Goal: Task Accomplishment & Management: Complete application form

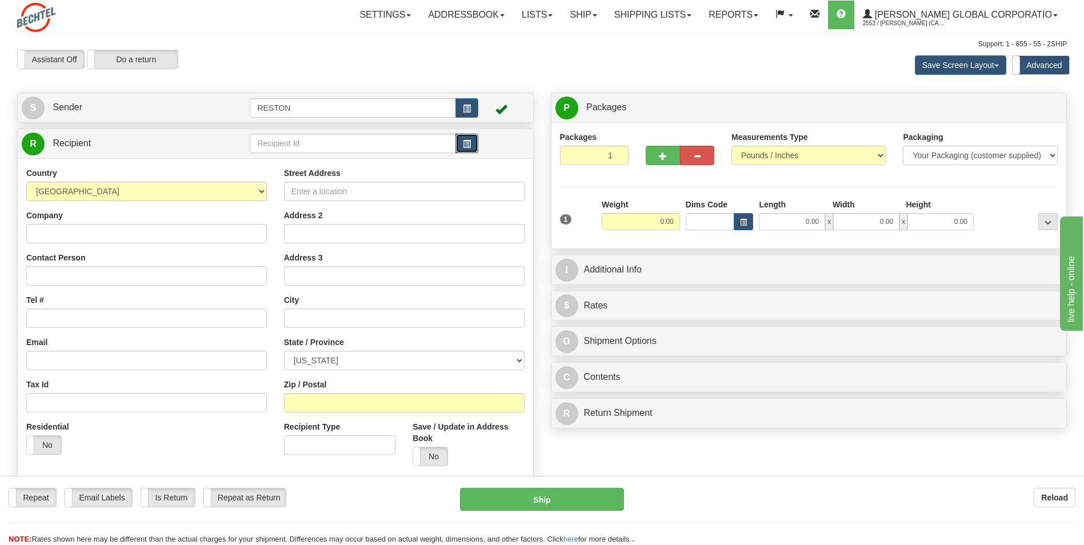
click at [472, 149] on button "button" at bounding box center [467, 143] width 23 height 19
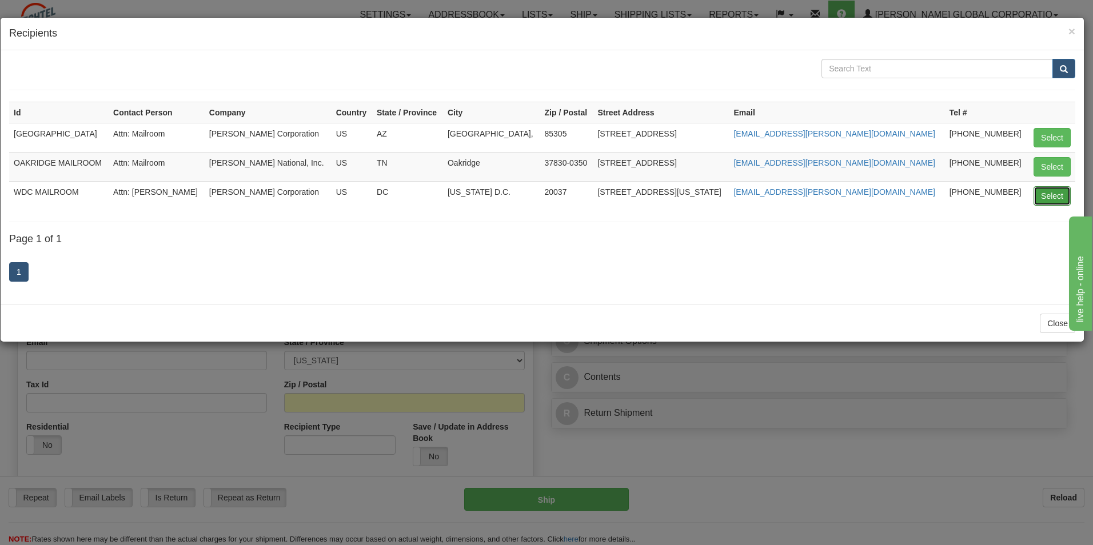
click at [542, 198] on button "Select" at bounding box center [1052, 195] width 37 height 19
type input "WDC MAILROOM"
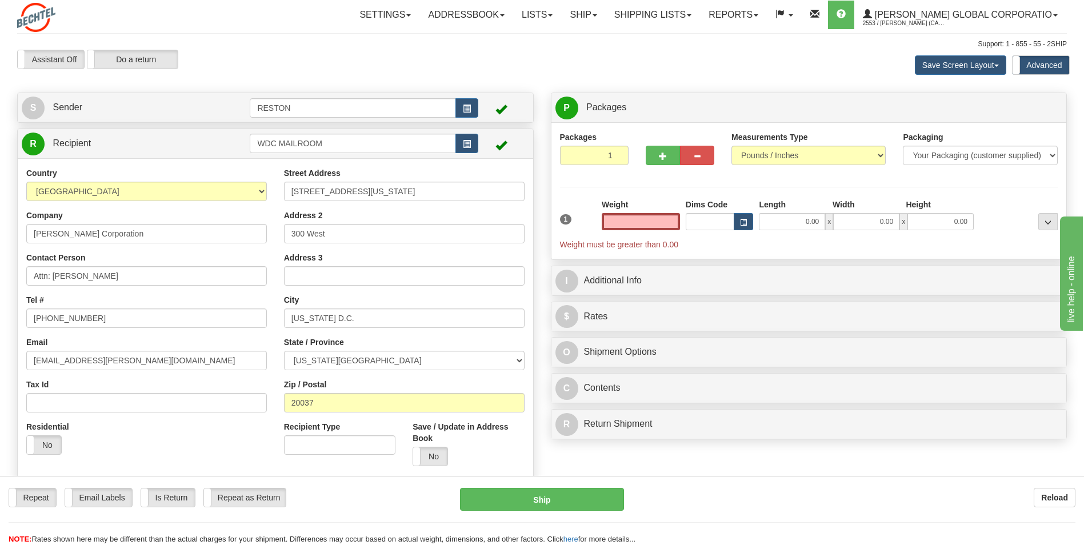
type input "0.00"
click at [542, 225] on div "Weight 0.00" at bounding box center [641, 219] width 84 height 40
drag, startPoint x: 661, startPoint y: 221, endPoint x: 656, endPoint y: 226, distance: 6.5
click at [542, 225] on input "0.00" at bounding box center [641, 221] width 78 height 17
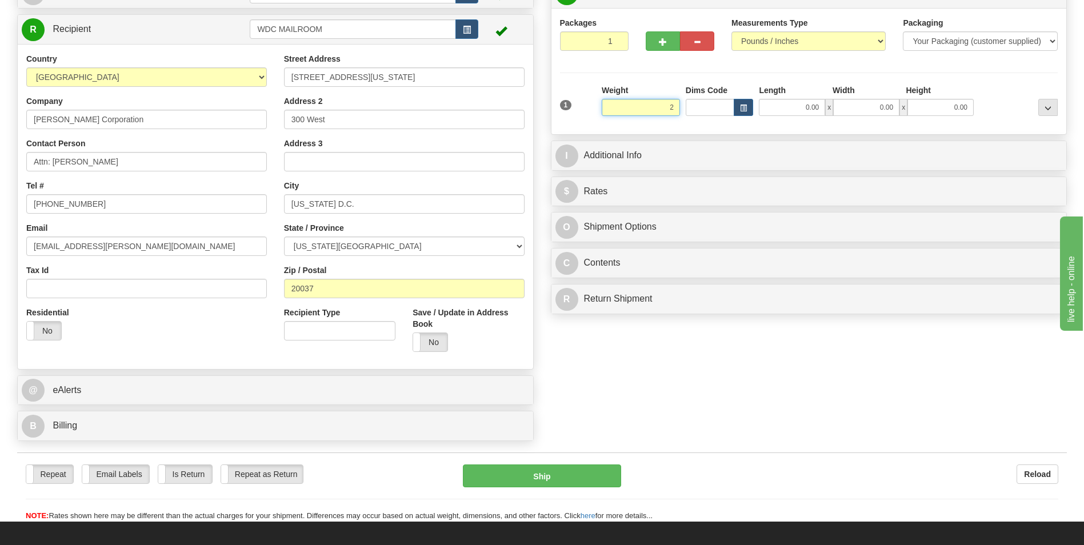
scroll to position [172, 0]
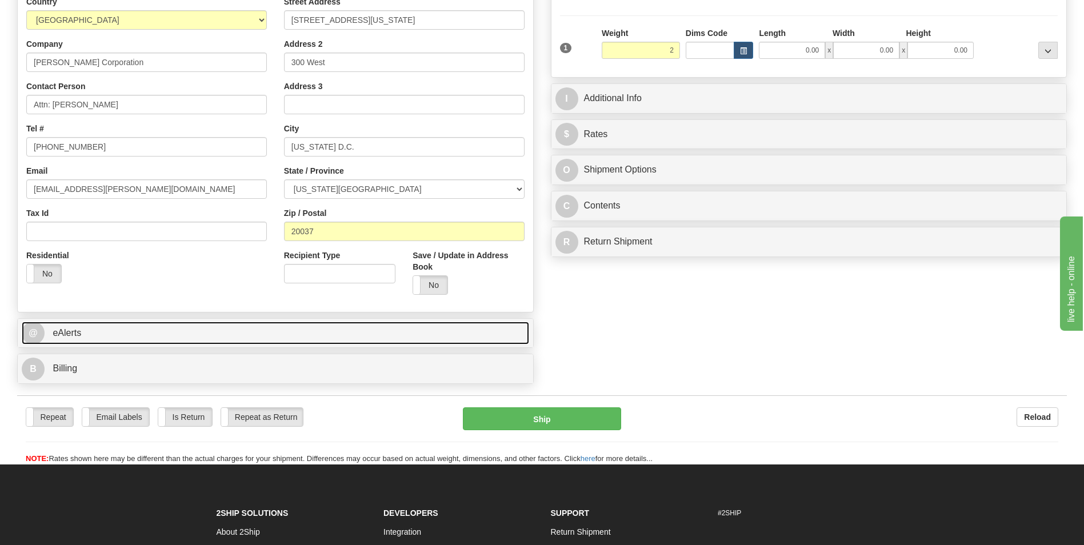
type input "2.00"
click at [34, 337] on span "@" at bounding box center [33, 333] width 23 height 23
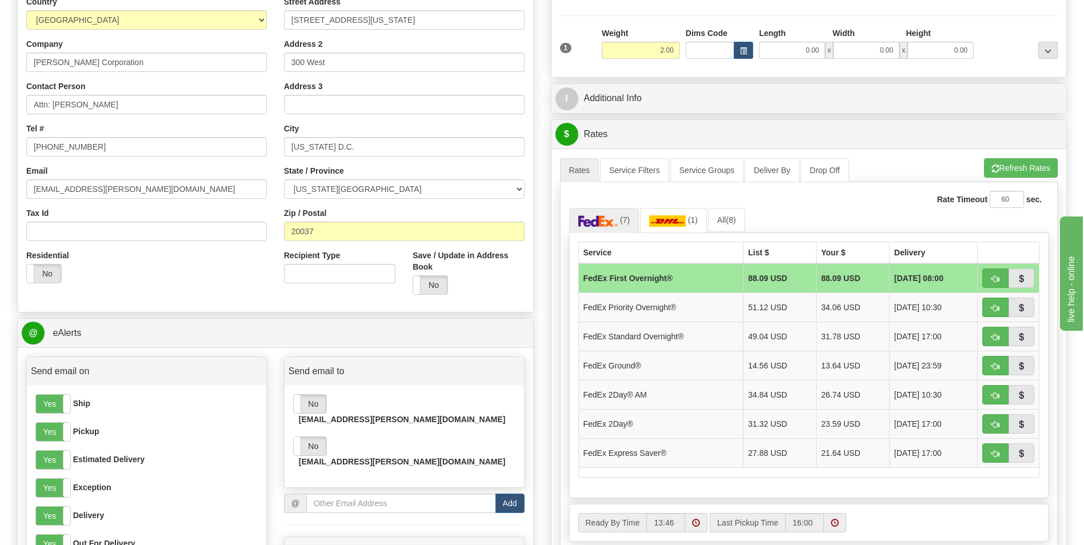
drag, startPoint x: 298, startPoint y: 404, endPoint x: 304, endPoint y: 421, distance: 17.7
click at [299, 402] on span at bounding box center [293, 404] width 15 height 18
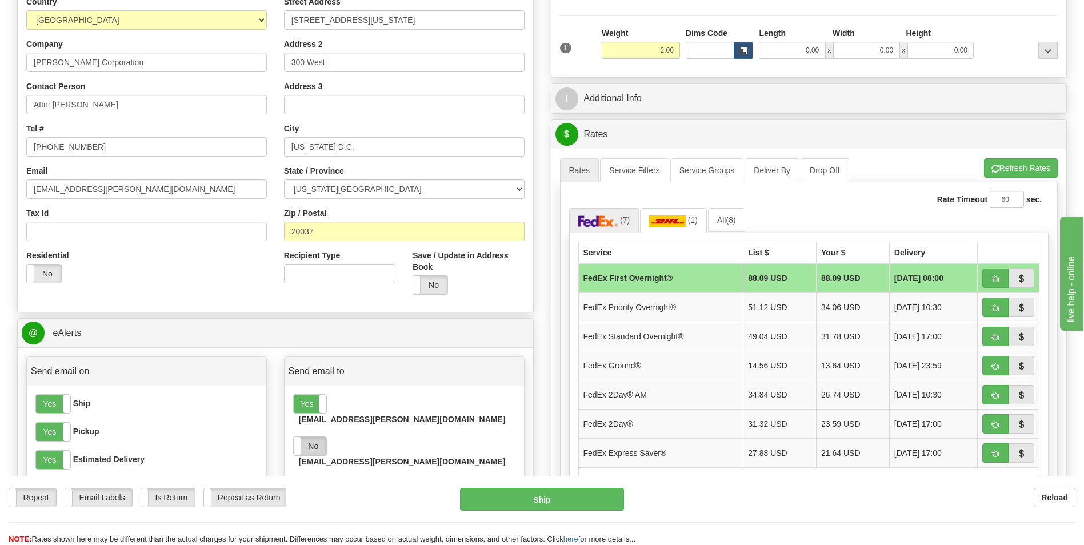
click at [302, 402] on label "No" at bounding box center [310, 446] width 33 height 18
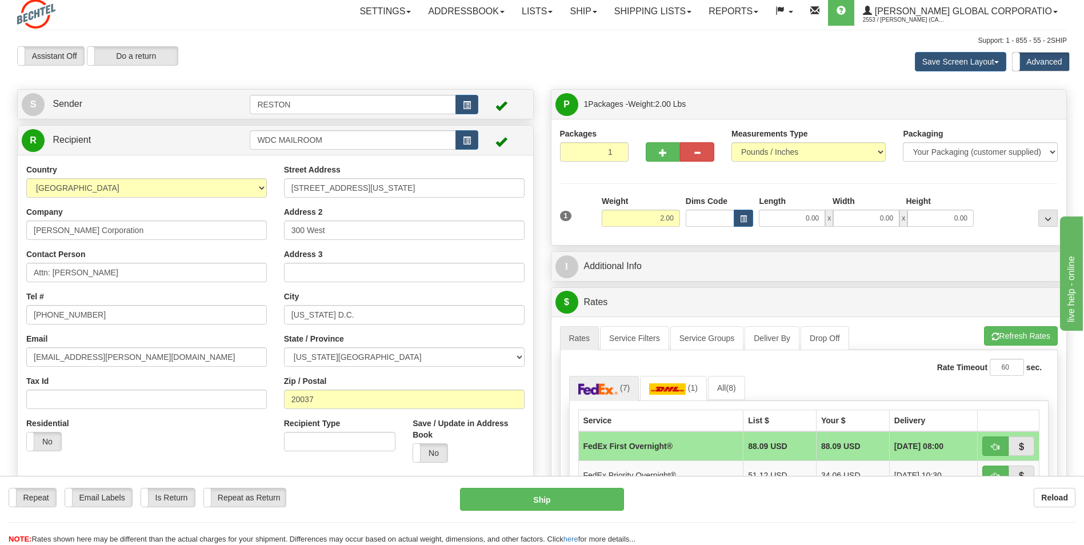
scroll to position [0, 0]
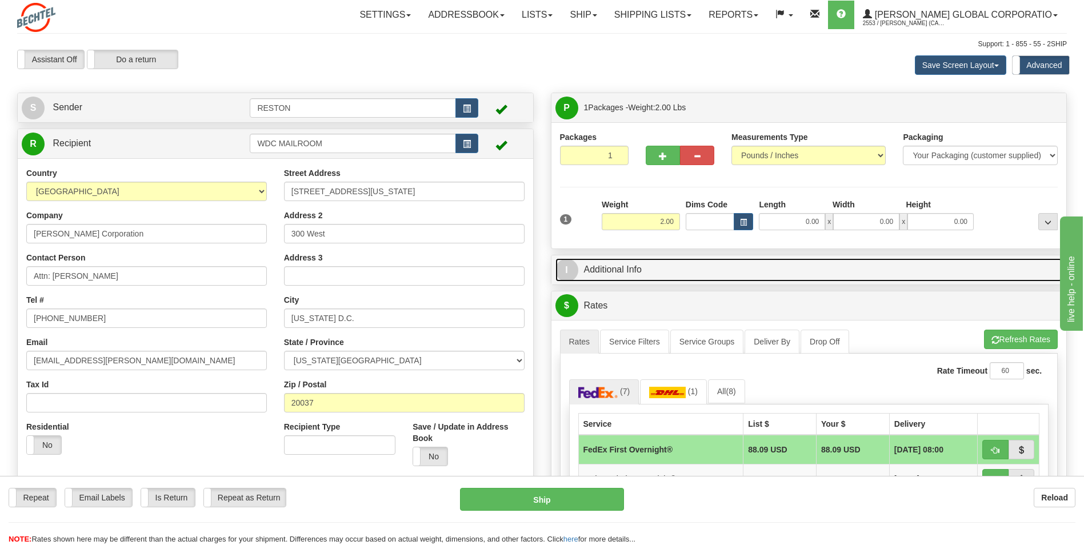
click at [542, 272] on link "I Additional Info" at bounding box center [810, 269] width 508 height 23
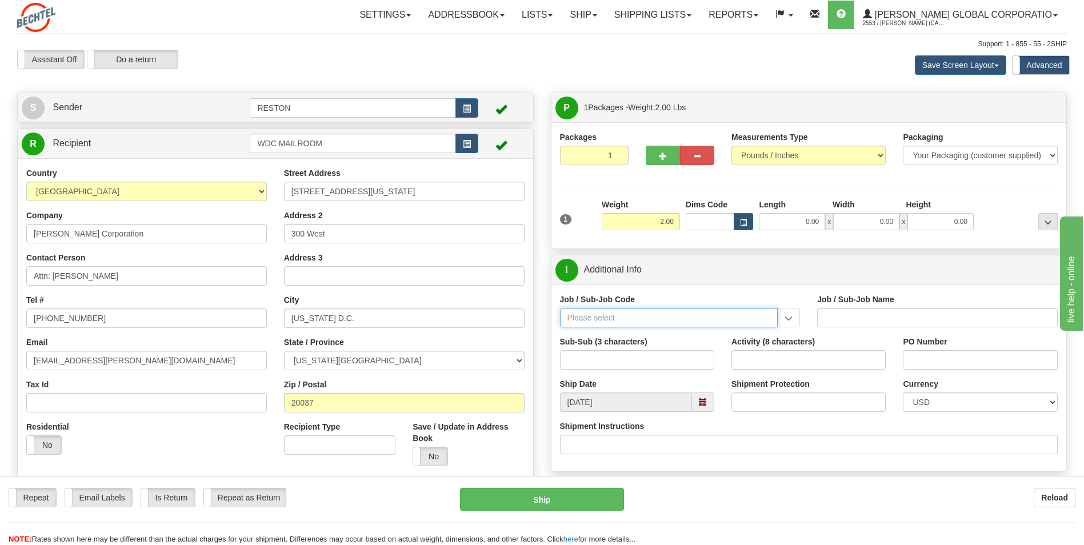
click at [542, 317] on input "Job / Sub-Job Code" at bounding box center [669, 317] width 218 height 19
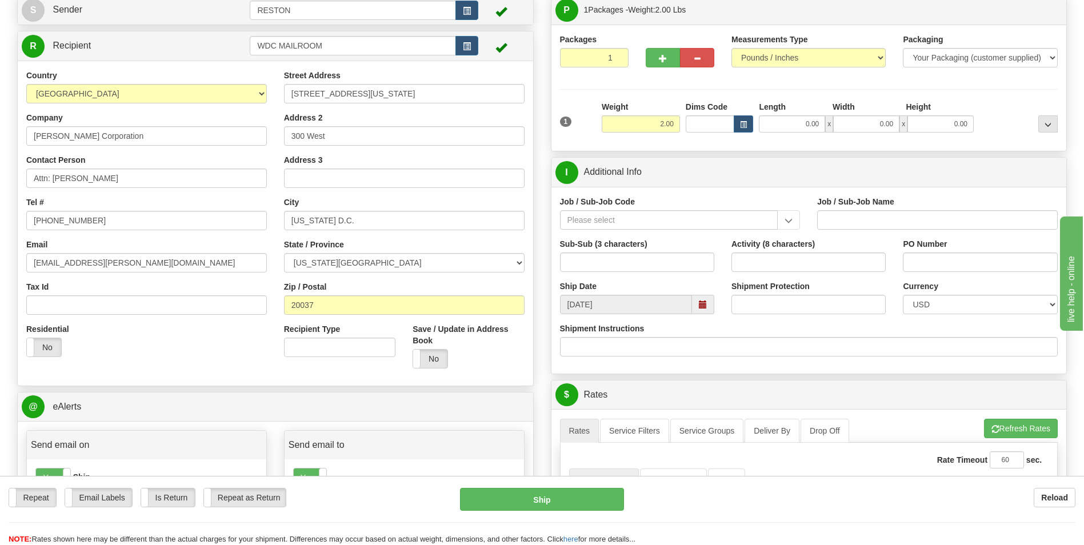
scroll to position [114, 0]
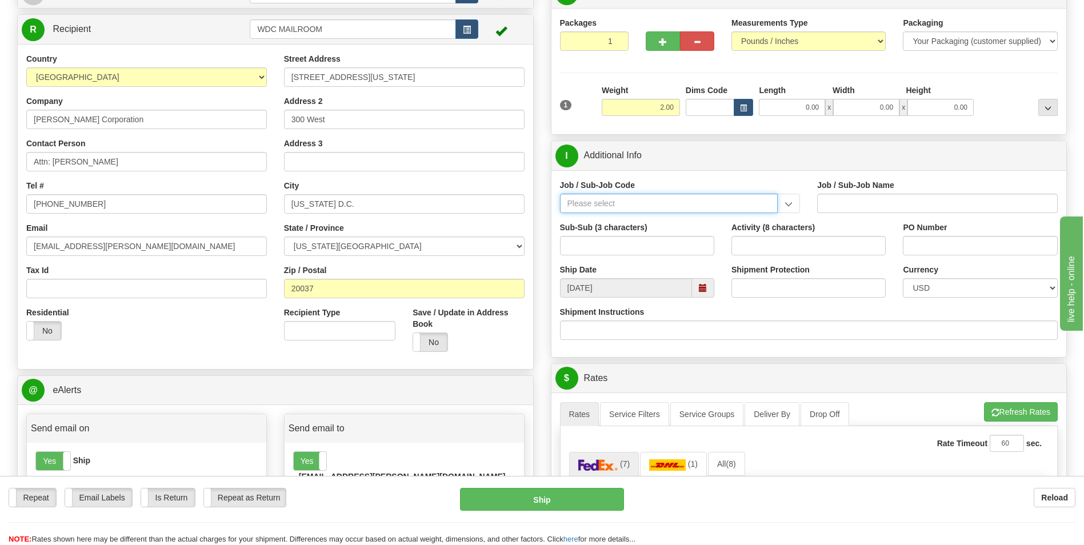
click at [542, 206] on input "Job / Sub-Job Code" at bounding box center [669, 203] width 218 height 19
drag, startPoint x: 610, startPoint y: 207, endPoint x: 672, endPoint y: 210, distance: 61.8
click at [542, 206] on input "Job / Sub-Job Code" at bounding box center [669, 203] width 218 height 19
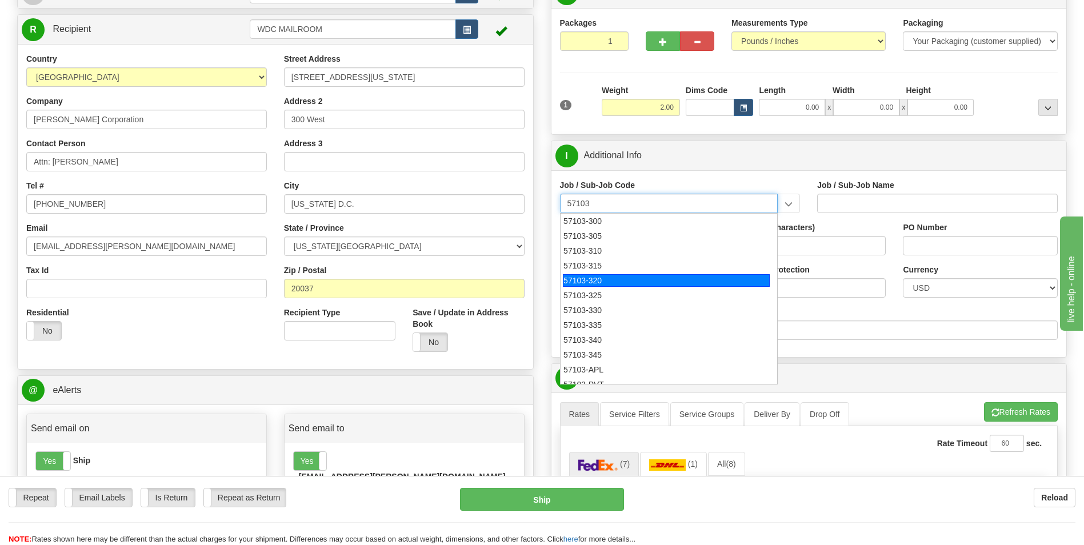
click at [542, 282] on div "57103-320" at bounding box center [666, 280] width 207 height 13
type input "57103-320"
type input "RESTON RO1 TIER 3-FACIL MGMT - MAIL OPERATIONS"
type input "57103-320"
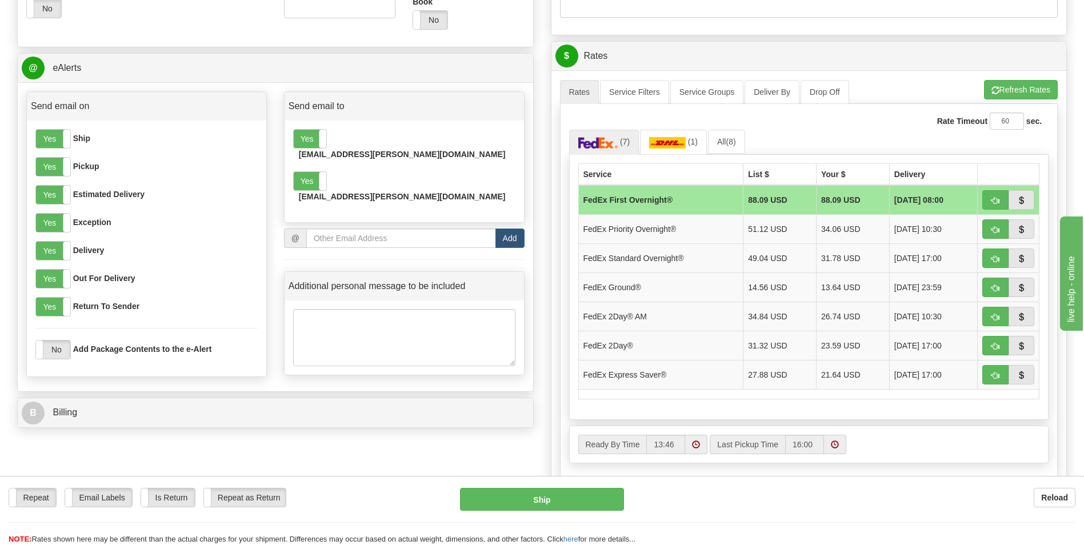
scroll to position [457, 0]
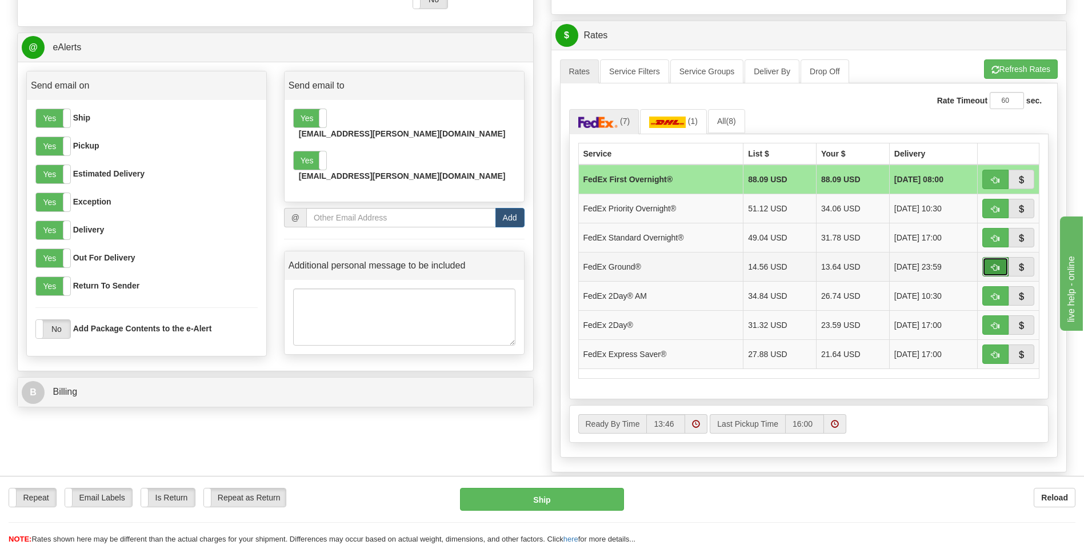
click at [542, 268] on span "button" at bounding box center [996, 267] width 8 height 7
type input "92"
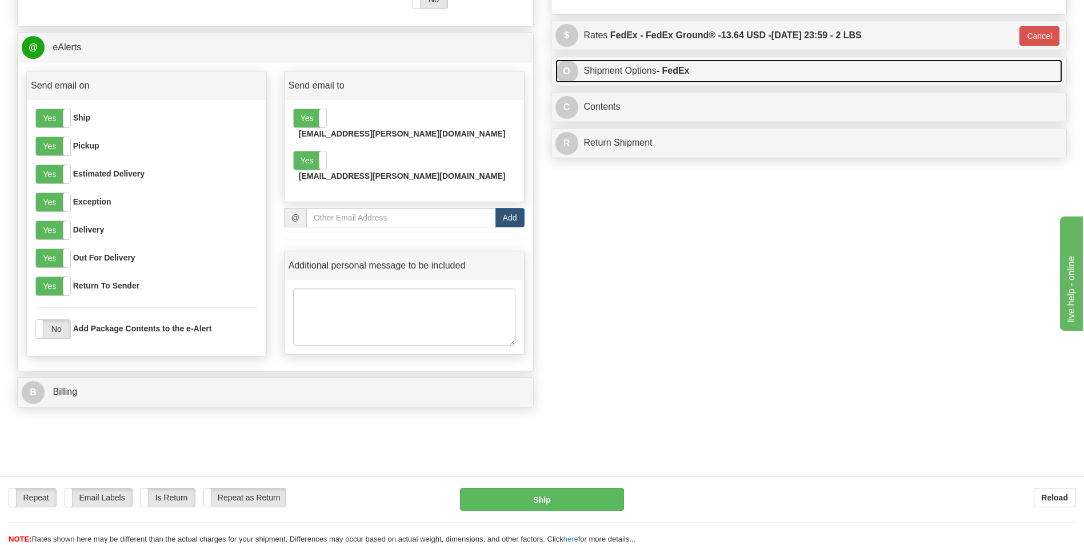
click at [542, 71] on span "O" at bounding box center [567, 71] width 23 height 23
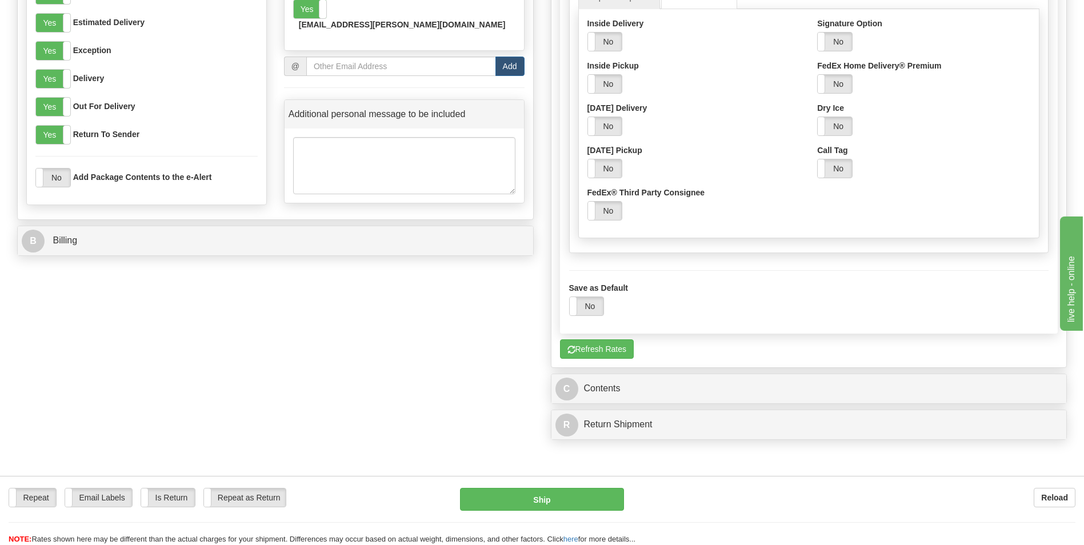
scroll to position [629, 0]
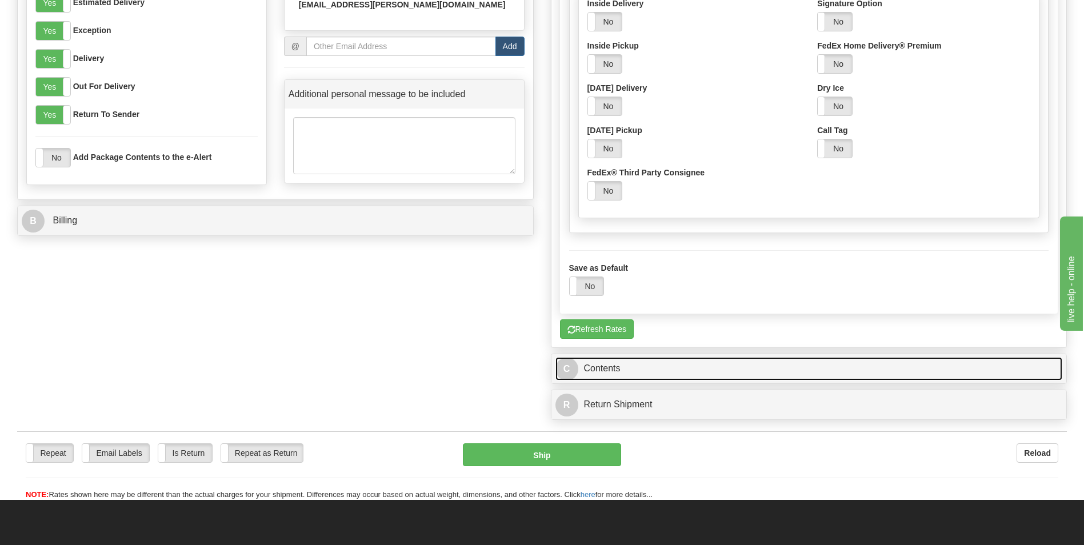
click at [542, 373] on span "C" at bounding box center [567, 369] width 23 height 23
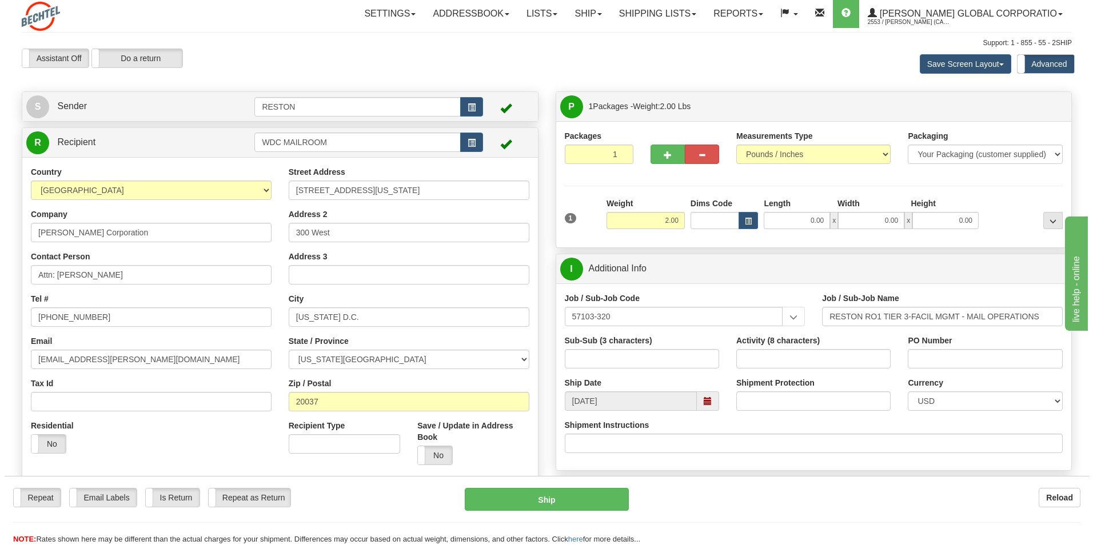
scroll to position [0, 0]
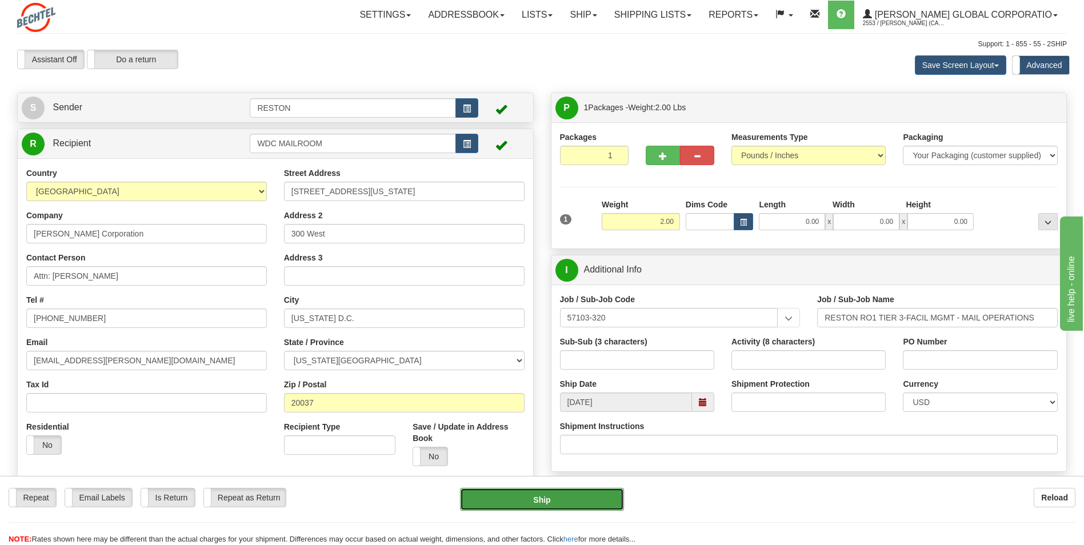
click at [537, 402] on button "Ship" at bounding box center [541, 499] width 163 height 23
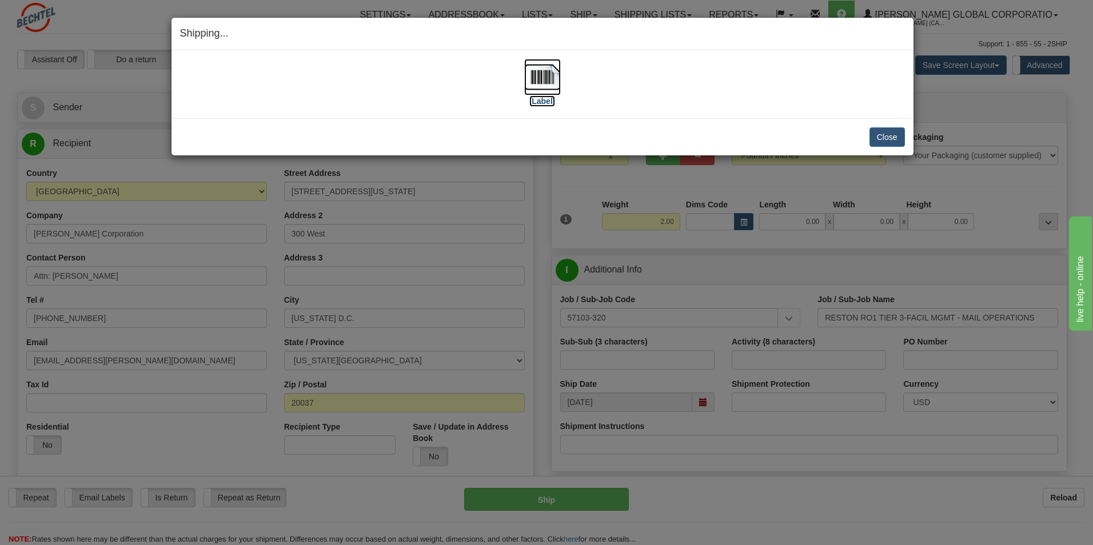
click at [531, 75] on img at bounding box center [542, 77] width 37 height 37
click at [542, 137] on button "Close" at bounding box center [887, 136] width 35 height 19
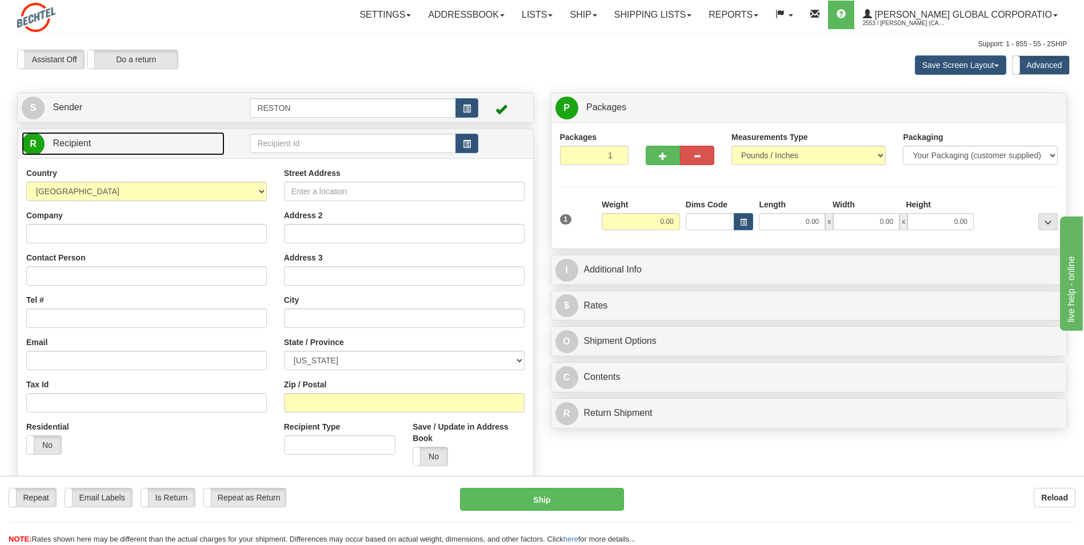
click at [70, 143] on span "Recipient" at bounding box center [72, 143] width 38 height 10
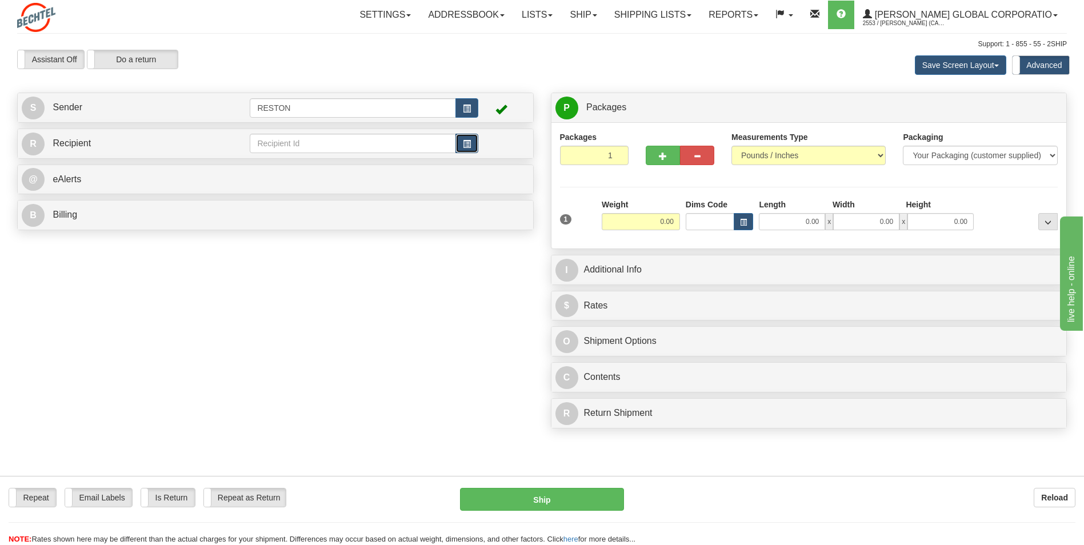
click at [461, 143] on button "button" at bounding box center [467, 143] width 23 height 19
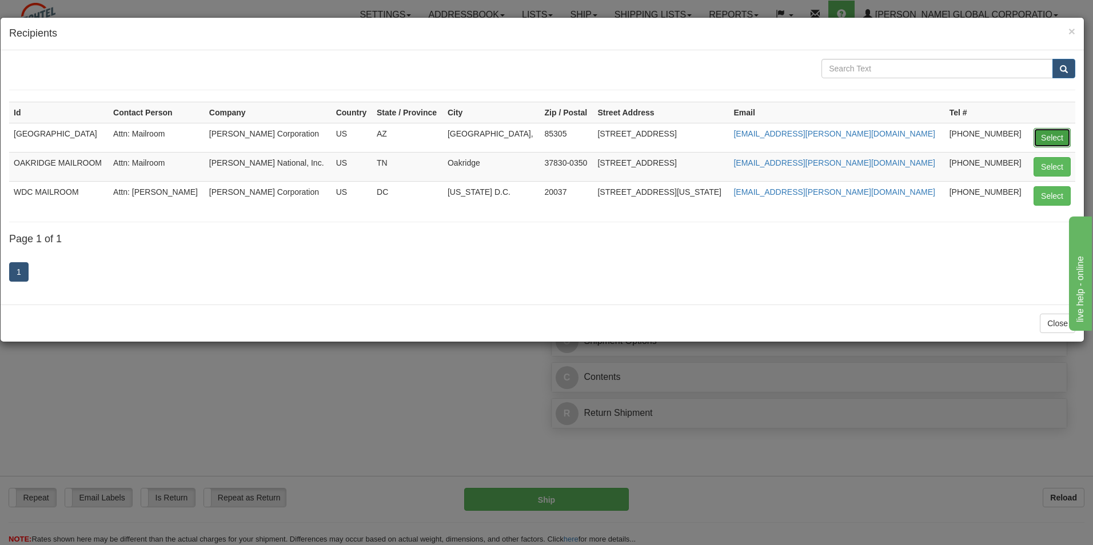
click at [1064, 136] on button "Select" at bounding box center [1052, 137] width 37 height 19
type input "GLENDALE MAILROOM"
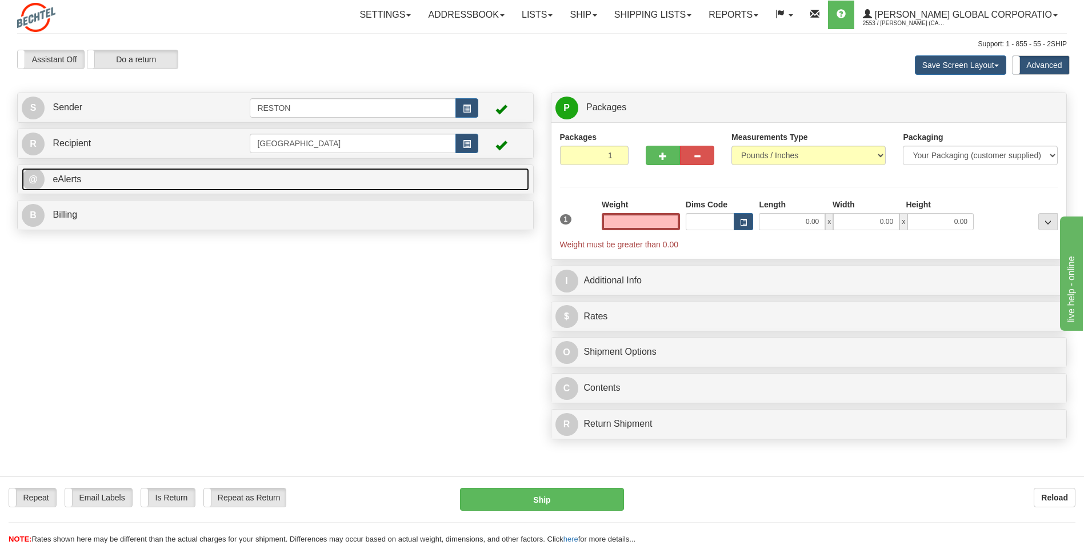
type input "0.00"
click at [36, 186] on span "@" at bounding box center [33, 179] width 23 height 23
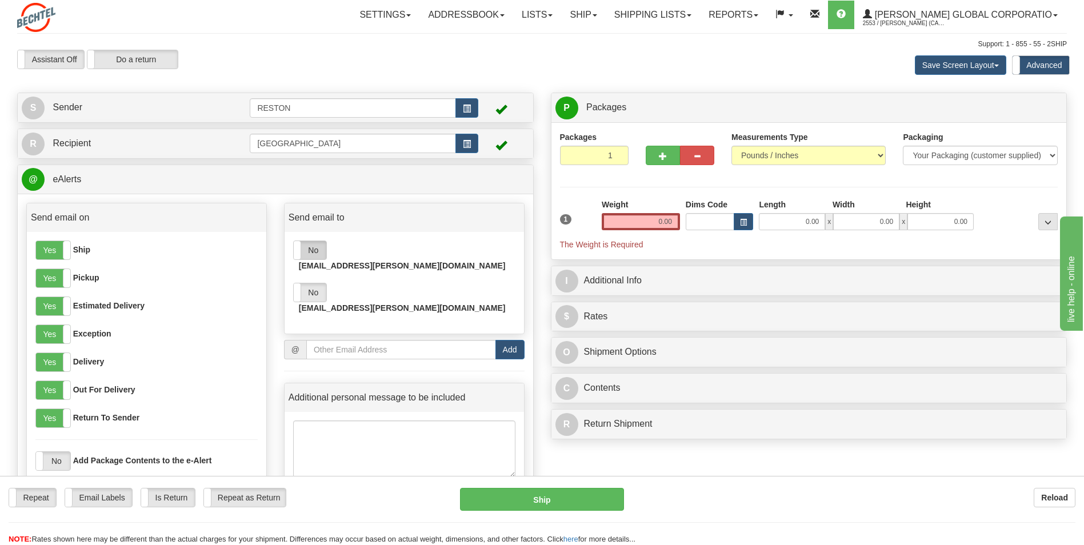
click at [302, 251] on label "No" at bounding box center [310, 250] width 33 height 18
click at [296, 284] on span at bounding box center [293, 293] width 15 height 18
click at [604, 155] on input "1" at bounding box center [594, 155] width 69 height 19
click at [750, 154] on select "Pounds / Inches Kilograms / Centimeters" at bounding box center [809, 155] width 154 height 19
click at [732, 146] on select "Pounds / Inches Kilograms / Centimeters" at bounding box center [809, 155] width 154 height 19
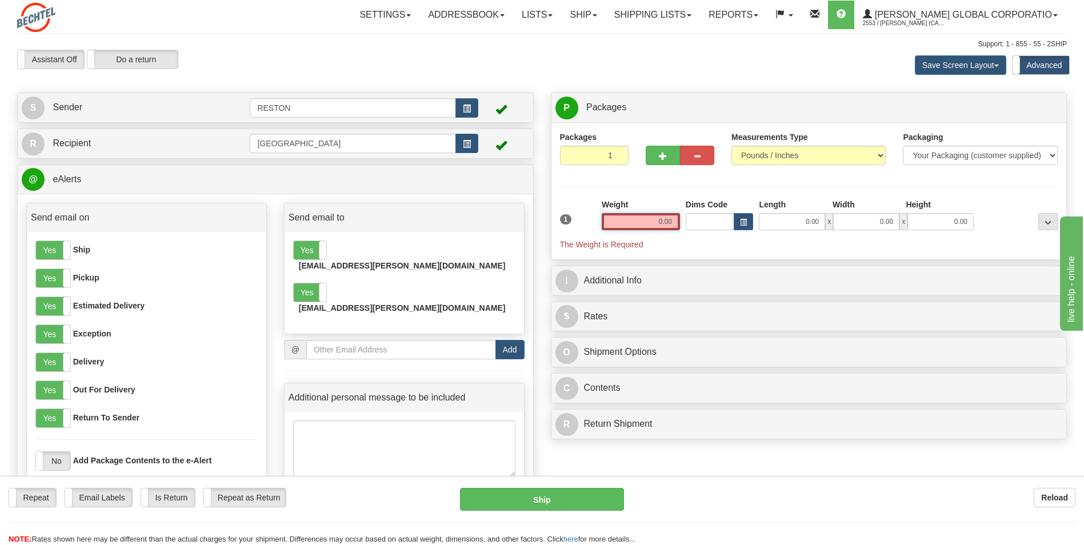
drag, startPoint x: 662, startPoint y: 225, endPoint x: 689, endPoint y: 224, distance: 27.5
click at [689, 224] on div "1 Weight 0.00 Dims Code 0.00" at bounding box center [809, 224] width 504 height 51
drag, startPoint x: 654, startPoint y: 221, endPoint x: 674, endPoint y: 214, distance: 21.0
click at [673, 220] on input "0.00" at bounding box center [641, 221] width 78 height 17
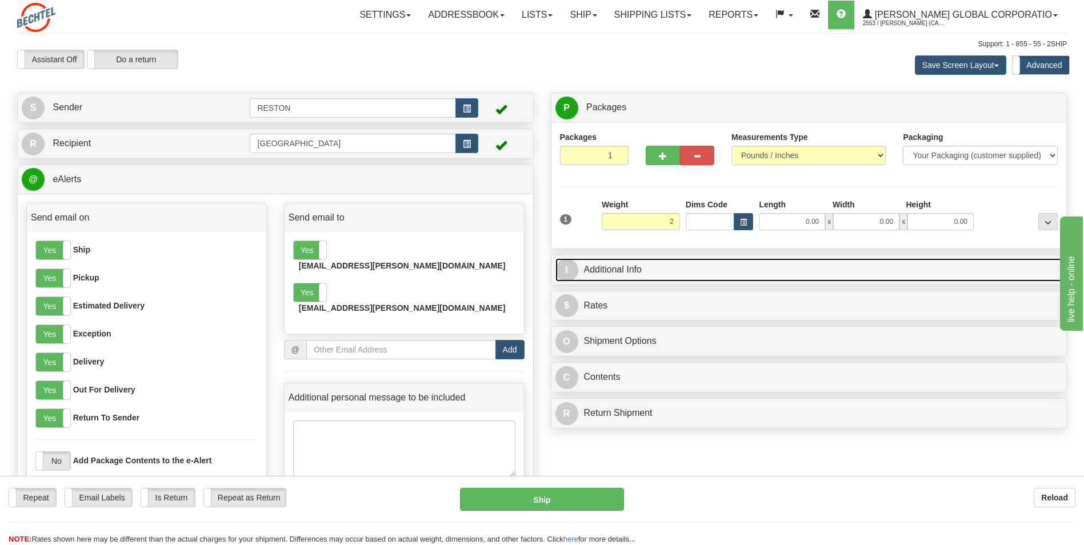
type input "2.00"
click at [723, 262] on link "I Additional Info" at bounding box center [810, 269] width 508 height 23
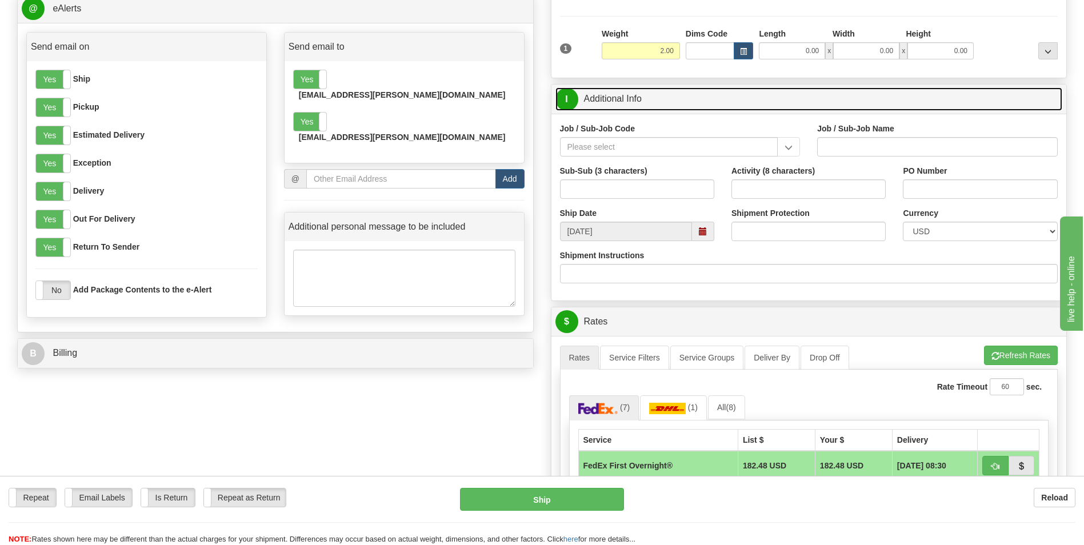
scroll to position [172, 0]
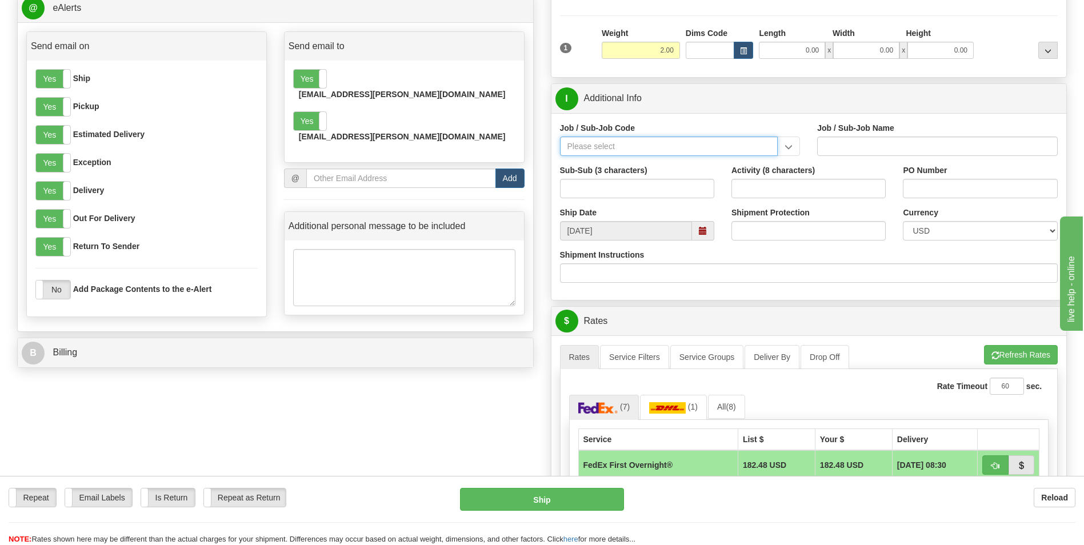
click at [602, 148] on input "Job / Sub-Job Code" at bounding box center [669, 146] width 218 height 19
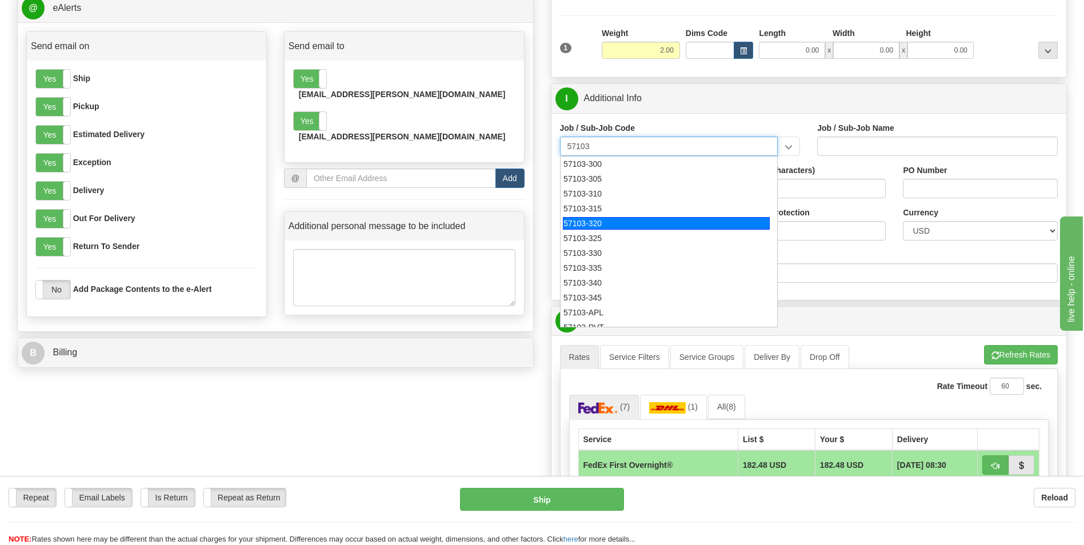
click at [577, 225] on div "57103-320" at bounding box center [666, 223] width 207 height 13
type input "57103-320"
type input "RESTON RO1 TIER 3-FACIL MGMT - MAIL OPERATIONS"
type input "57103-320"
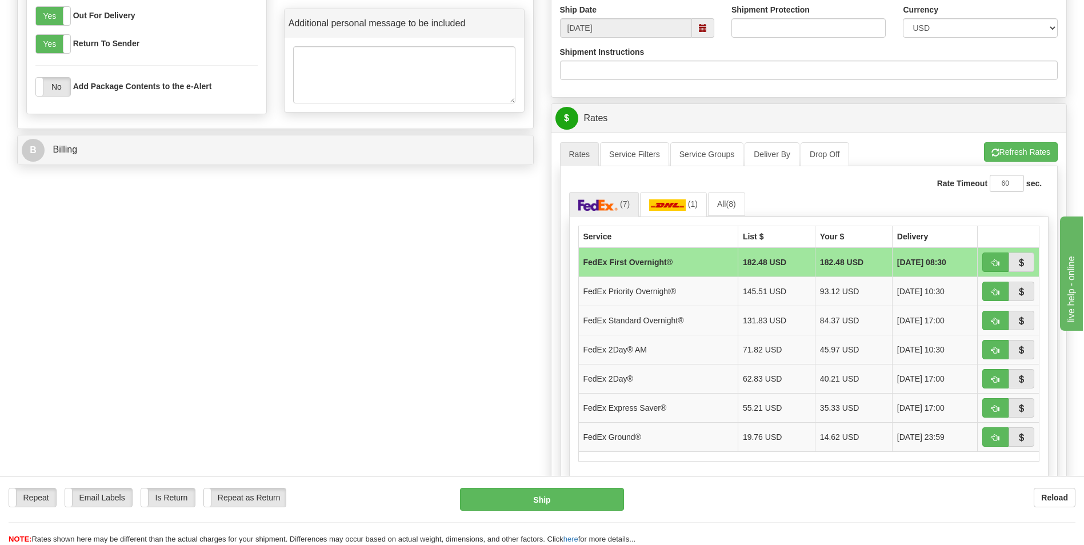
scroll to position [400, 0]
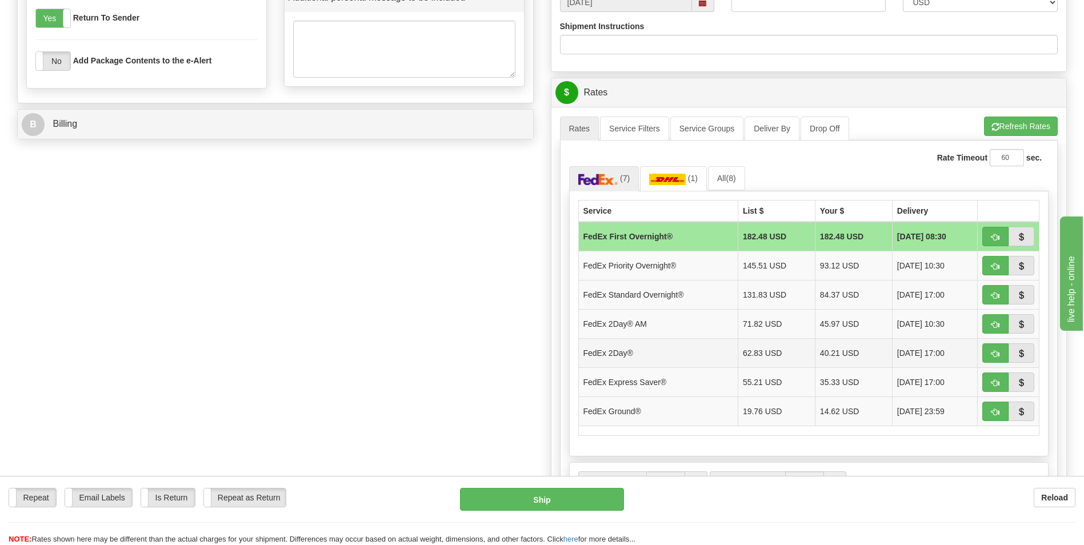
click at [898, 352] on span "10/14/2025 17:00" at bounding box center [921, 353] width 47 height 11
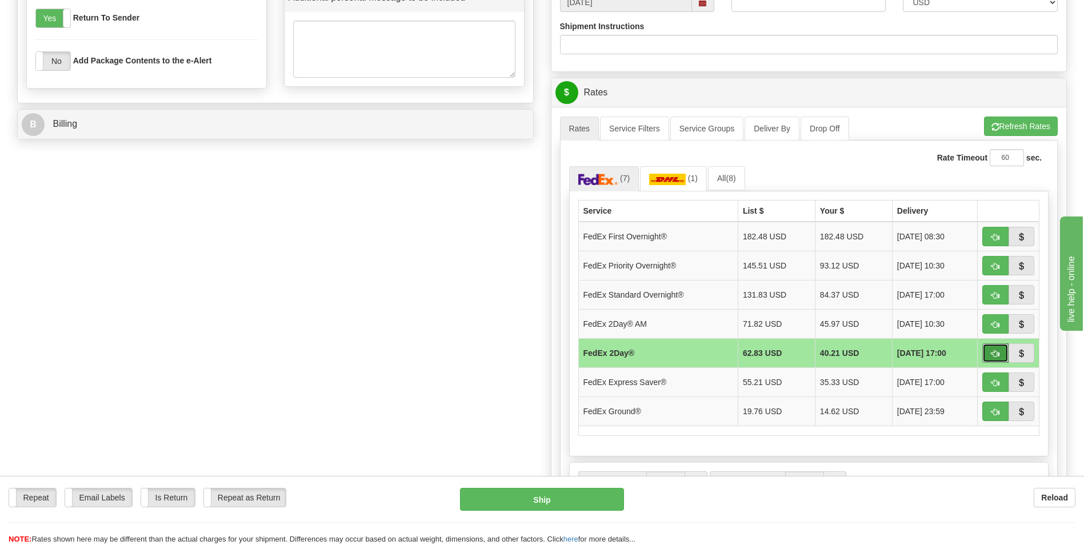
click at [991, 353] on button "button" at bounding box center [996, 353] width 26 height 19
type input "03"
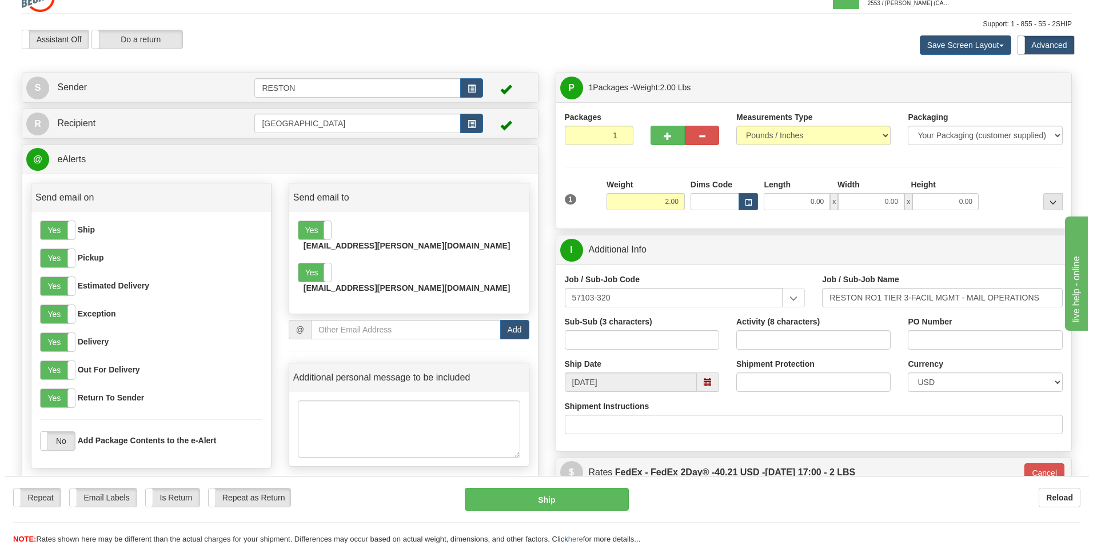
scroll to position [0, 0]
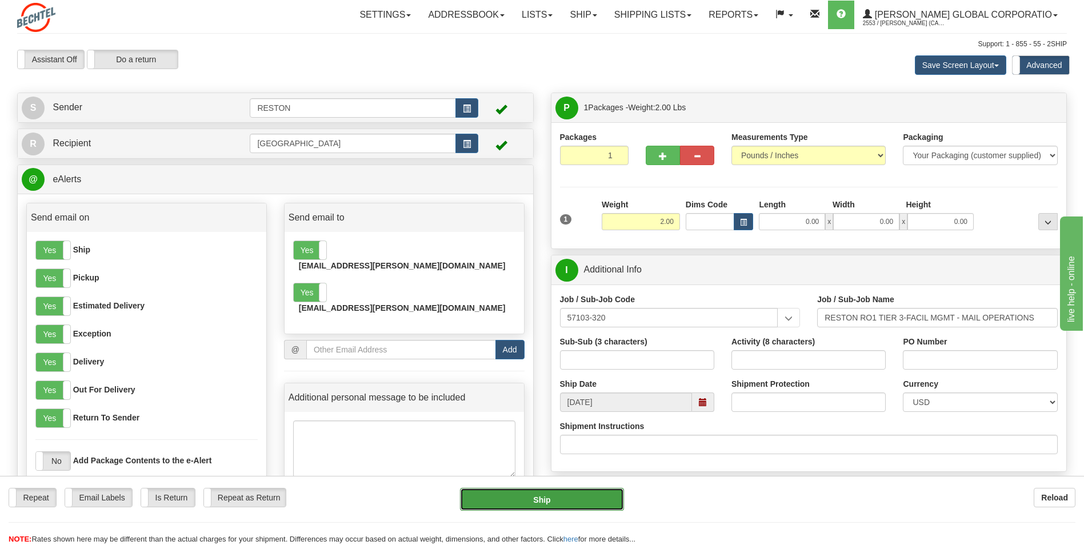
click at [505, 503] on button "Ship" at bounding box center [541, 499] width 163 height 23
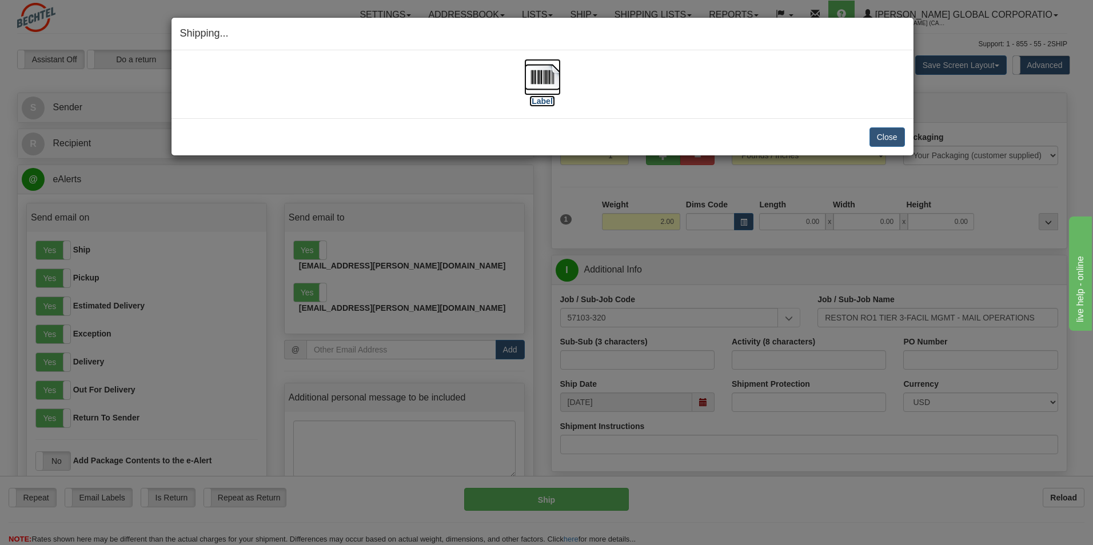
click at [541, 75] on img at bounding box center [542, 77] width 37 height 37
click at [888, 138] on button "Close" at bounding box center [887, 136] width 35 height 19
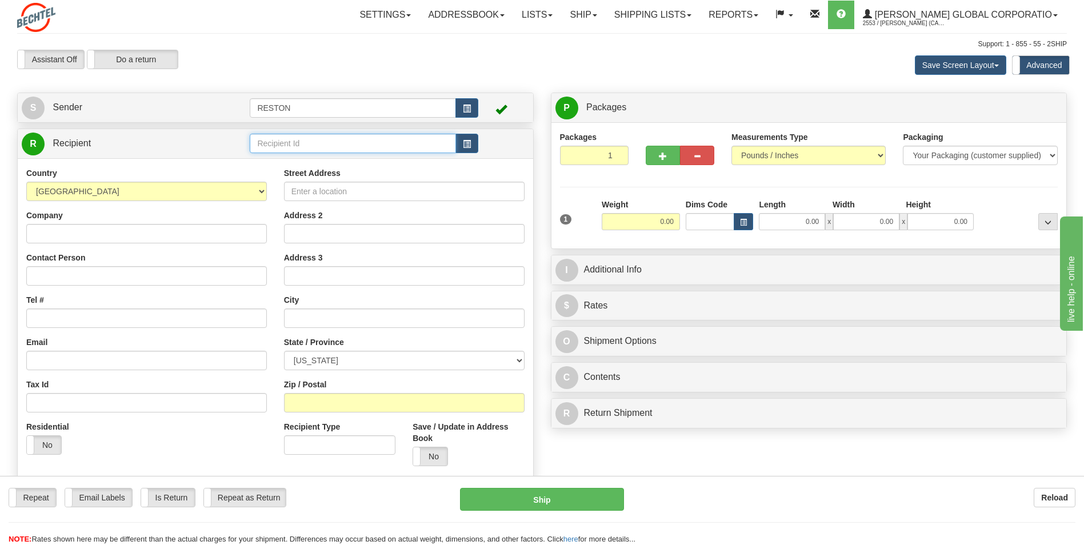
click at [281, 142] on input "text" at bounding box center [353, 143] width 206 height 19
click at [528, 138] on td at bounding box center [503, 143] width 51 height 23
click at [477, 149] on button "button" at bounding box center [467, 143] width 23 height 19
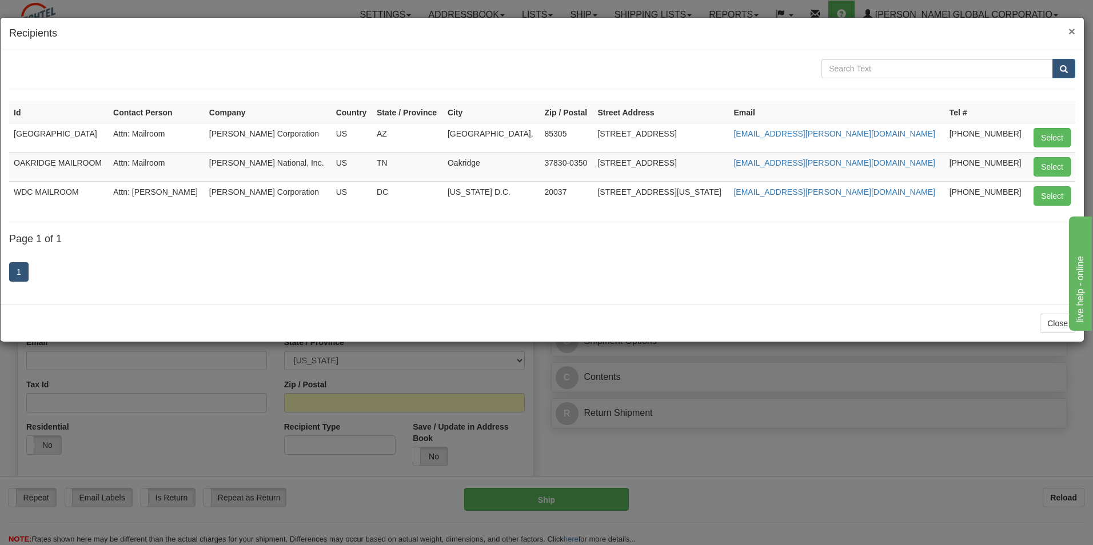
click at [1075, 30] on span "×" at bounding box center [1071, 31] width 7 height 13
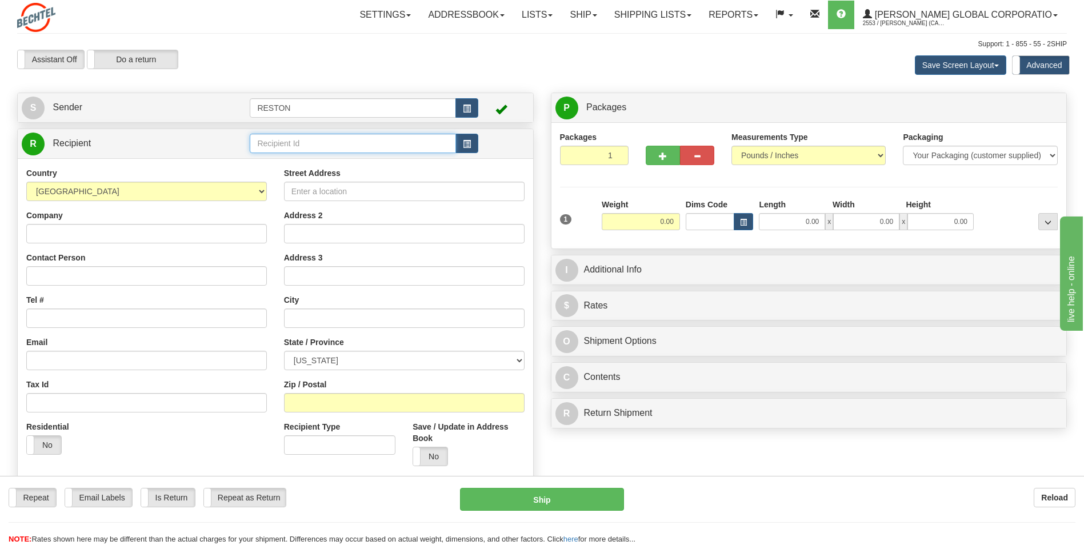
click at [276, 144] on input "text" at bounding box center [353, 143] width 206 height 19
click at [65, 196] on select "AFGHANISTAN ALAND ISLANDS ALBANIA ALGERIA AMERICAN SAMOA ANDORRA ANGOLA ANGUILL…" at bounding box center [146, 191] width 241 height 19
click at [97, 189] on select "AFGHANISTAN ALAND ISLANDS ALBANIA ALGERIA AMERICAN SAMOA ANDORRA ANGOLA ANGUILL…" at bounding box center [146, 191] width 241 height 19
click at [356, 186] on input "Street Address" at bounding box center [404, 191] width 241 height 19
click at [381, 192] on input "Street Address" at bounding box center [404, 191] width 241 height 19
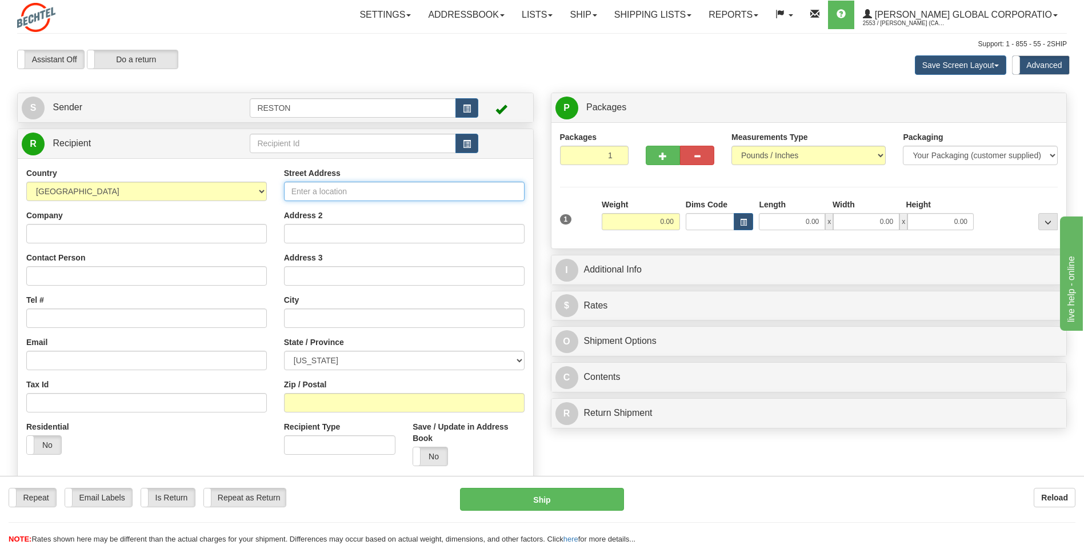
drag, startPoint x: 301, startPoint y: 191, endPoint x: 328, endPoint y: 193, distance: 27.5
click at [301, 191] on input "Street Address" at bounding box center [404, 191] width 241 height 19
click at [54, 230] on input "Company" at bounding box center [146, 233] width 241 height 19
type input "Bechtel Corporation"
type input "Attn: Darel Pannell"
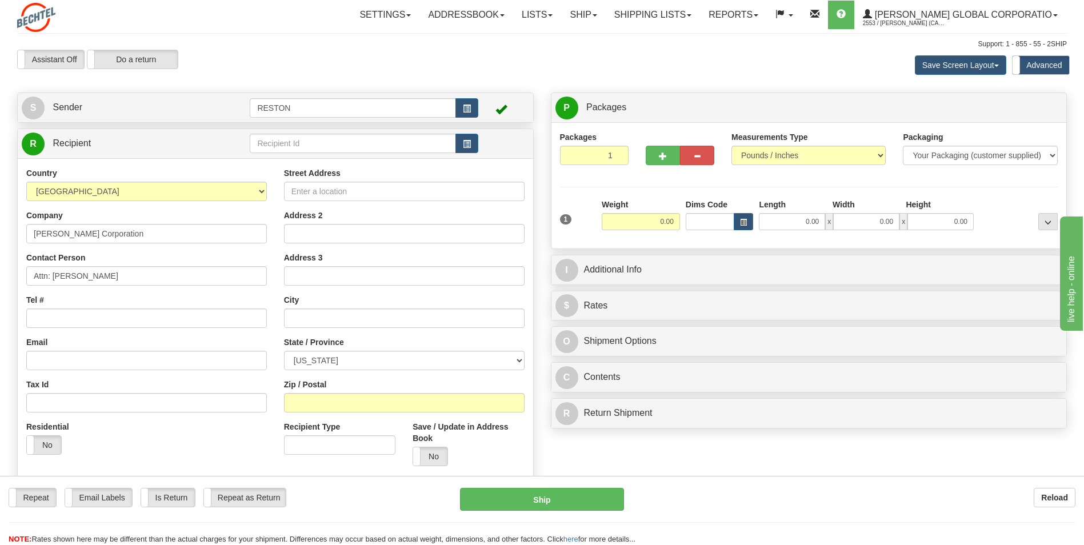
type input "571-392-6661"
type input "2200 Pennsylvania Ave NW"
type input "300 West"
type input "20037"
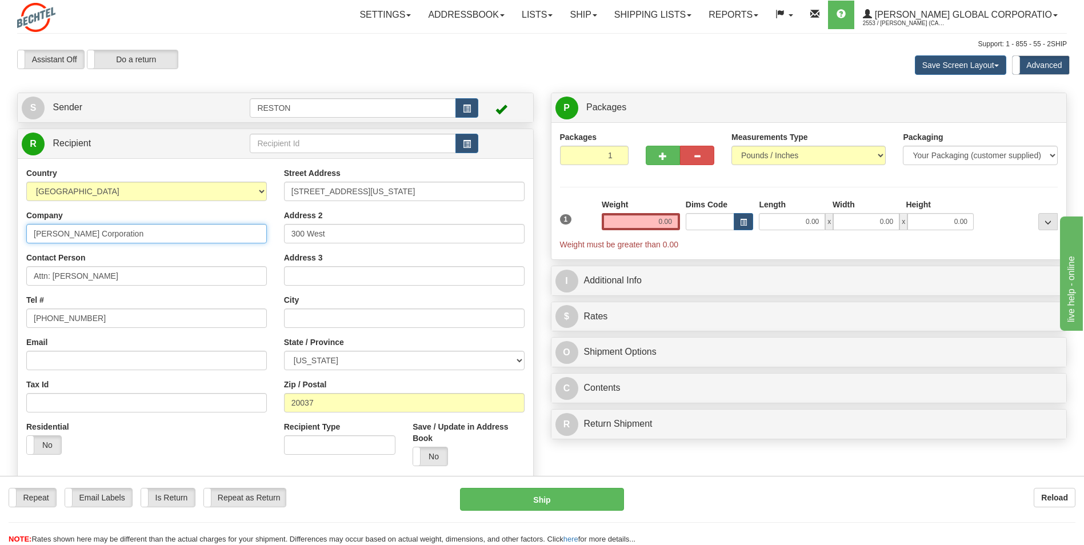
drag, startPoint x: 113, startPoint y: 231, endPoint x: 6, endPoint y: 241, distance: 106.8
click at [6, 241] on div "Toggle navigation Settings Shipping Preferences Fields Preferences New" at bounding box center [542, 310] width 1084 height 620
click at [43, 234] on input "Company" at bounding box center [146, 233] width 241 height 19
type input "[PERSON_NAME] Energy Inc"
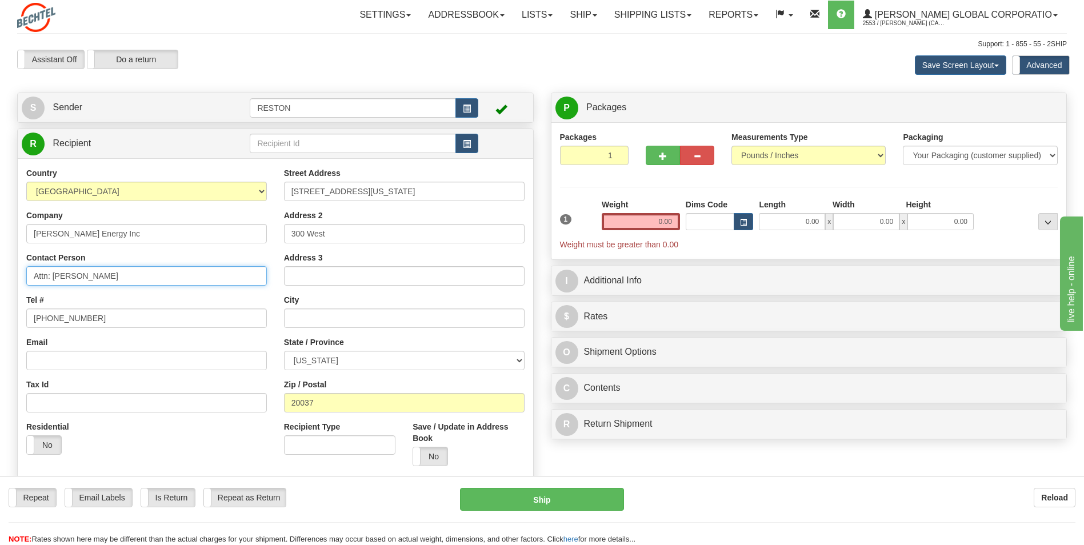
click at [111, 281] on input "Attn: Darel Pannell" at bounding box center [146, 275] width 241 height 19
drag, startPoint x: 110, startPoint y: 280, endPoint x: 54, endPoint y: 277, distance: 56.1
click at [54, 277] on input "Attn: Darel Pannell" at bounding box center [146, 275] width 241 height 19
type input "Attn: Bldg #3 Mailroom [PERSON_NAME]"
click at [74, 362] on input "Email" at bounding box center [146, 360] width 241 height 19
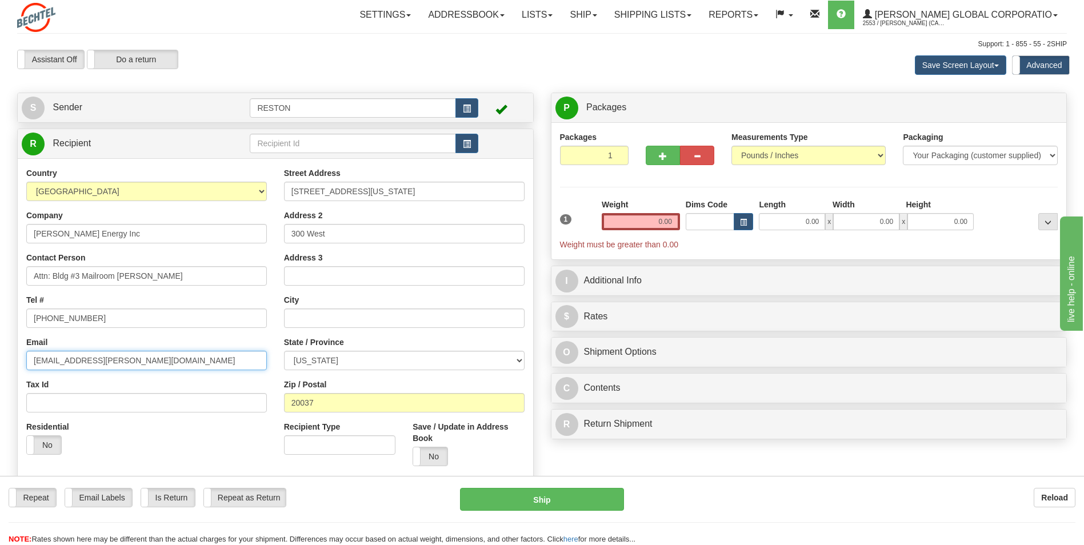
click at [124, 362] on input "[EMAIL_ADDRESS][PERSON_NAME][DOMAIN_NAME]" at bounding box center [146, 360] width 241 height 19
type input "[EMAIL_ADDRESS][PERSON_NAME][DOMAIN_NAME]"
click at [328, 269] on input "Address 3" at bounding box center [404, 275] width 241 height 19
click at [320, 195] on input "2200 Pennsylvania Ave NW" at bounding box center [404, 191] width 241 height 19
drag, startPoint x: 402, startPoint y: 195, endPoint x: 285, endPoint y: 197, distance: 117.2
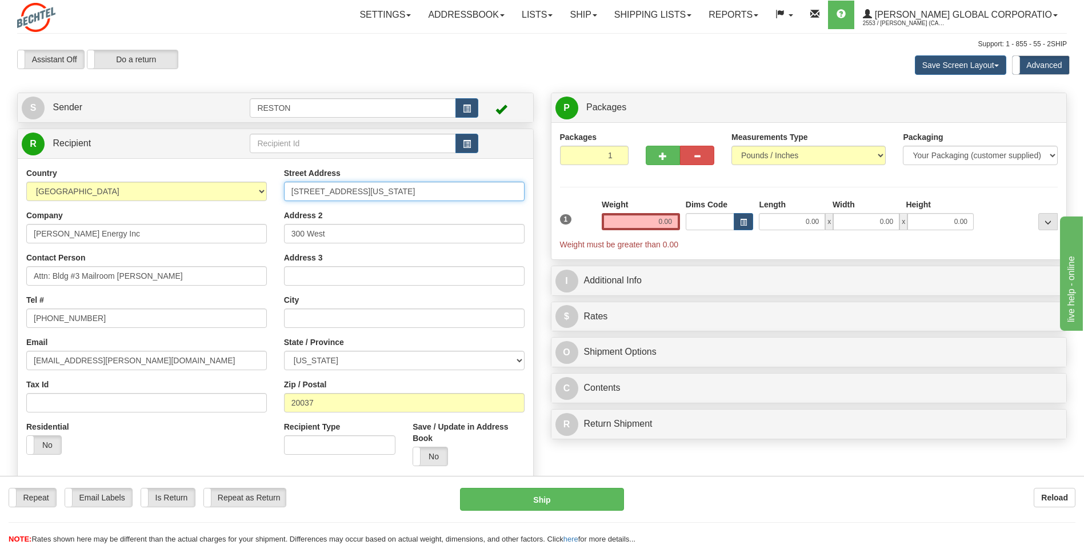
click at [285, 197] on input "2200 Pennsylvania Ave NW" at bounding box center [404, 191] width 241 height 19
click at [382, 196] on input "2200 Pennsylvania Ave NW" at bounding box center [404, 191] width 241 height 19
type input "[STREET_ADDRESS]"
click at [335, 238] on input "300 West" at bounding box center [404, 233] width 241 height 19
type input "3"
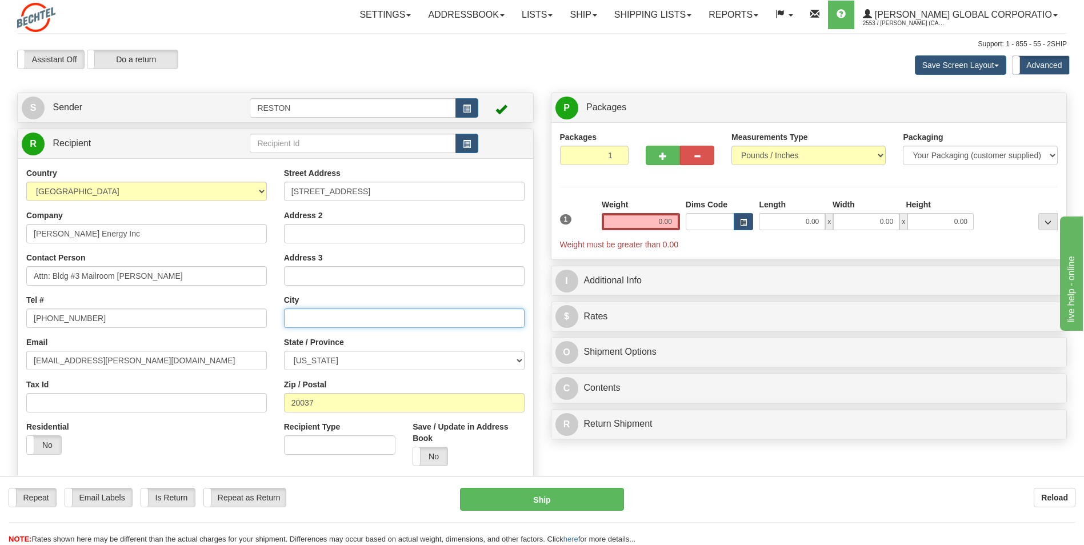
click at [301, 326] on input "text" at bounding box center [404, 318] width 241 height 19
type input "h"
type input "[GEOGRAPHIC_DATA]"
click at [331, 366] on select "ALABAMA ALASKA ARIZONA ARKANSAS Armed Forces America Armed Forces Europe Armed …" at bounding box center [404, 360] width 241 height 19
select select "TX"
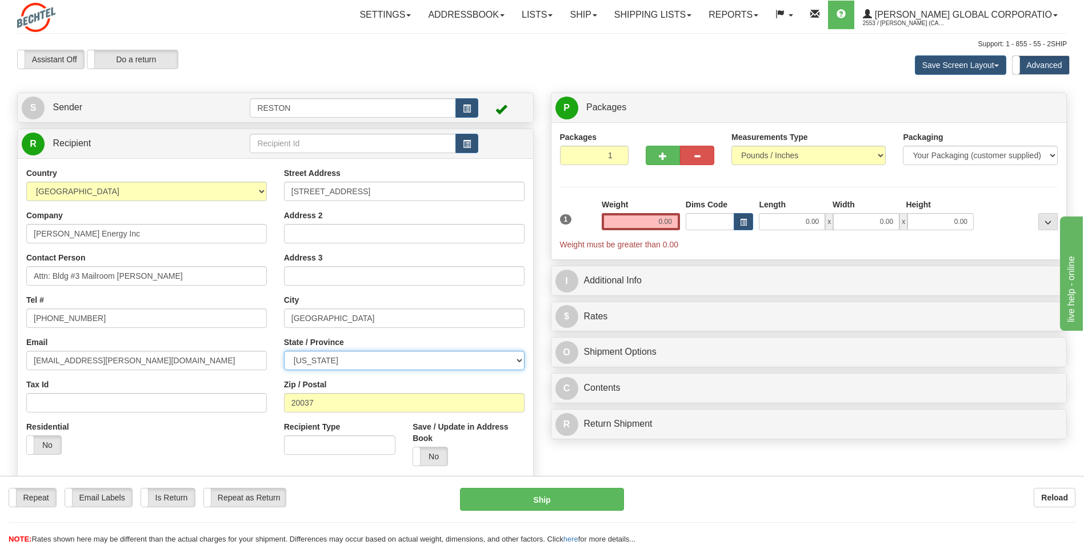
click at [284, 351] on select "ALABAMA ALASKA ARIZONA ARKANSAS Armed Forces America Armed Forces Europe Armed …" at bounding box center [404, 360] width 241 height 19
click at [326, 400] on input "20037" at bounding box center [404, 402] width 241 height 19
type input "2"
click at [337, 408] on input "77042" at bounding box center [404, 402] width 241 height 19
type input "77042"
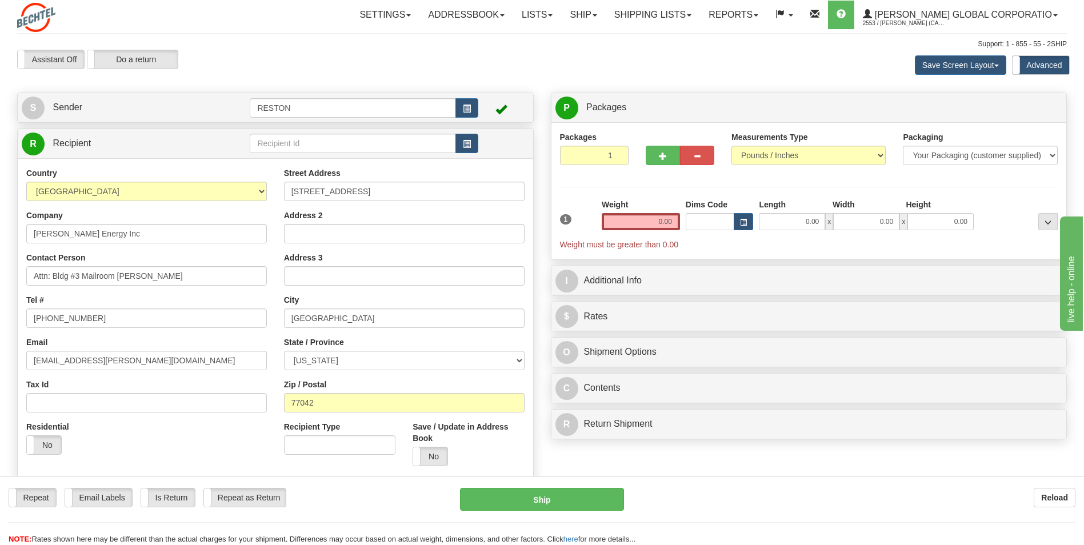
click at [382, 371] on div "Street Address 2105 CityWest Blvd Address 2 Address 3 City Houston State / Prov…" at bounding box center [405, 322] width 258 height 308
click at [256, 190] on select "AFGHANISTAN ALAND ISLANDS ALBANIA ALGERIA AMERICAN SAMOA ANDORRA ANGOLA ANGUILL…" at bounding box center [146, 191] width 241 height 19
click at [322, 404] on input "77042" at bounding box center [404, 402] width 241 height 19
click at [301, 442] on input "Recipient Type" at bounding box center [339, 445] width 111 height 19
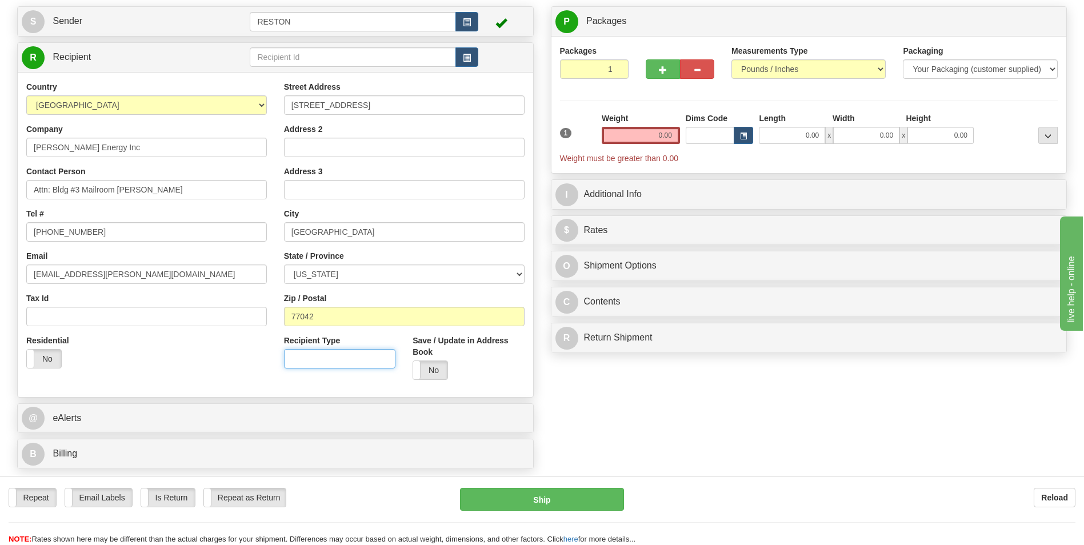
scroll to position [114, 0]
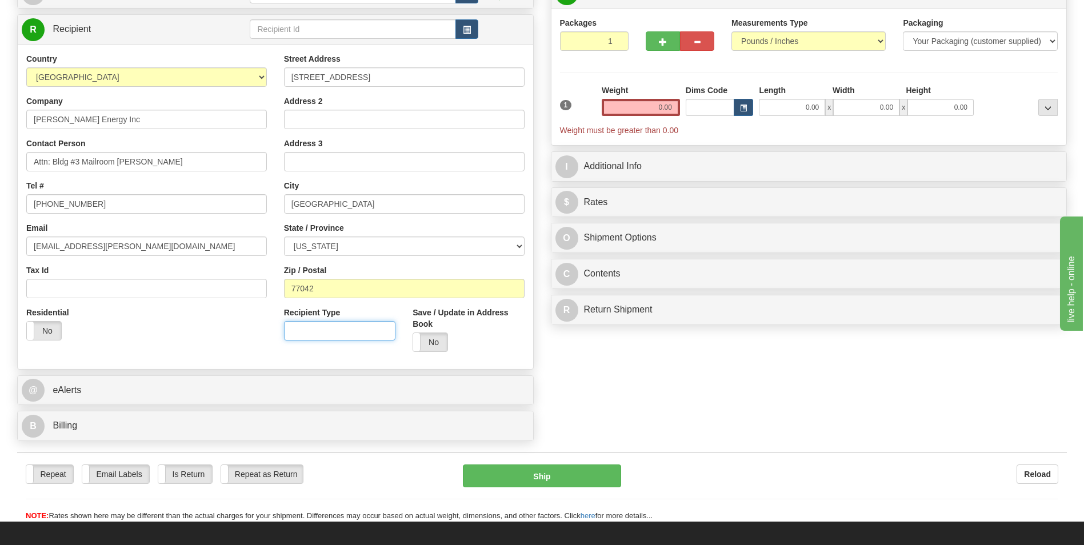
click at [305, 332] on input "Recipient Type" at bounding box center [339, 330] width 111 height 19
click at [436, 342] on label "No" at bounding box center [430, 342] width 34 height 18
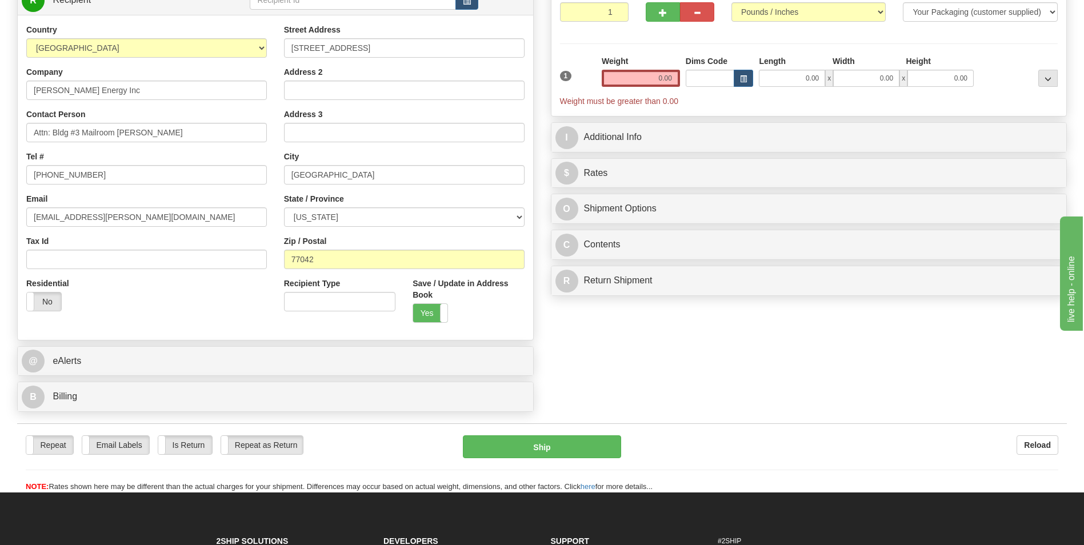
scroll to position [172, 0]
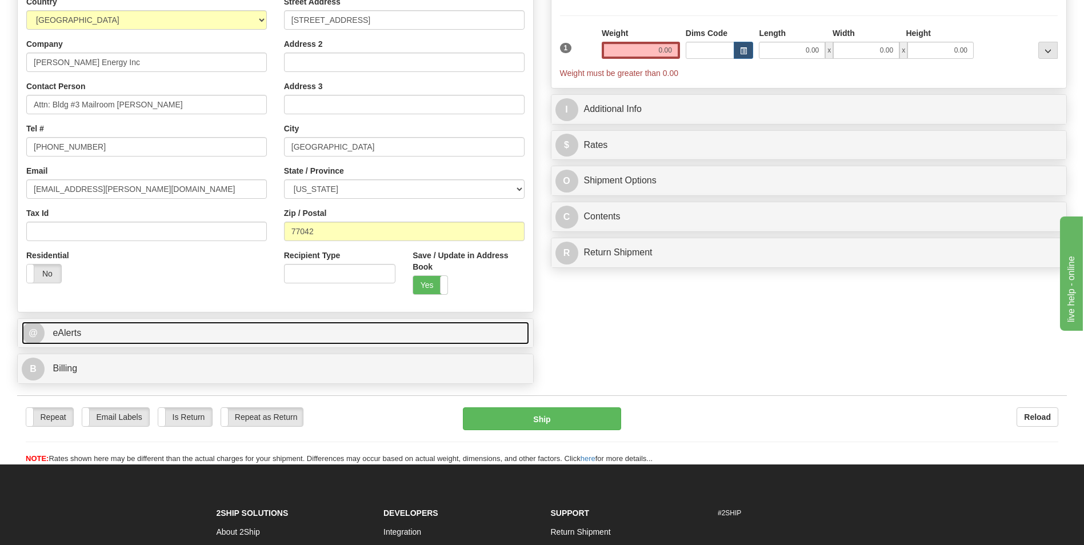
click at [59, 333] on span "eAlerts" at bounding box center [67, 333] width 29 height 10
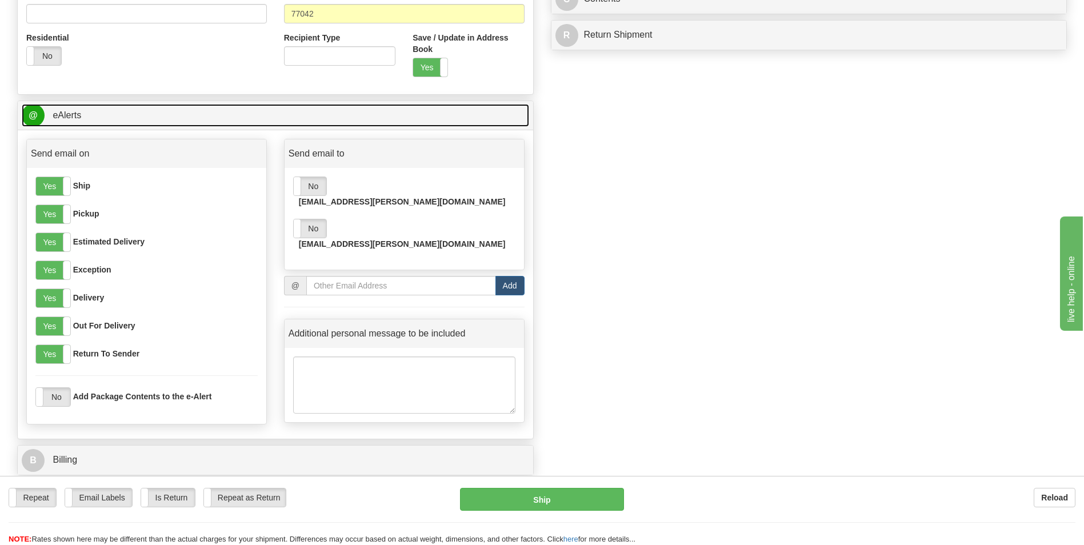
scroll to position [400, 0]
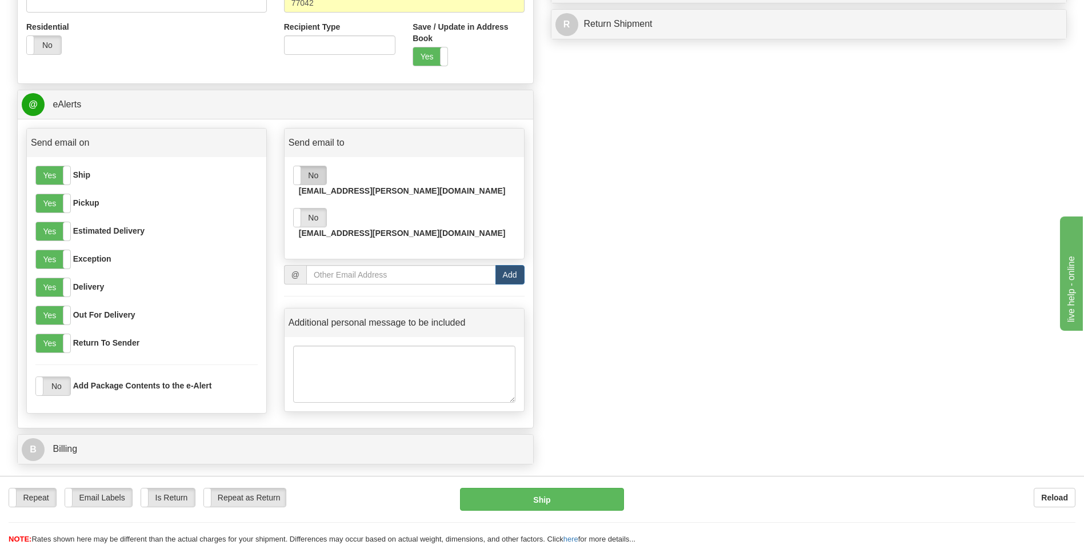
click at [301, 178] on label "No" at bounding box center [310, 175] width 33 height 18
click at [310, 209] on label "No" at bounding box center [310, 218] width 33 height 18
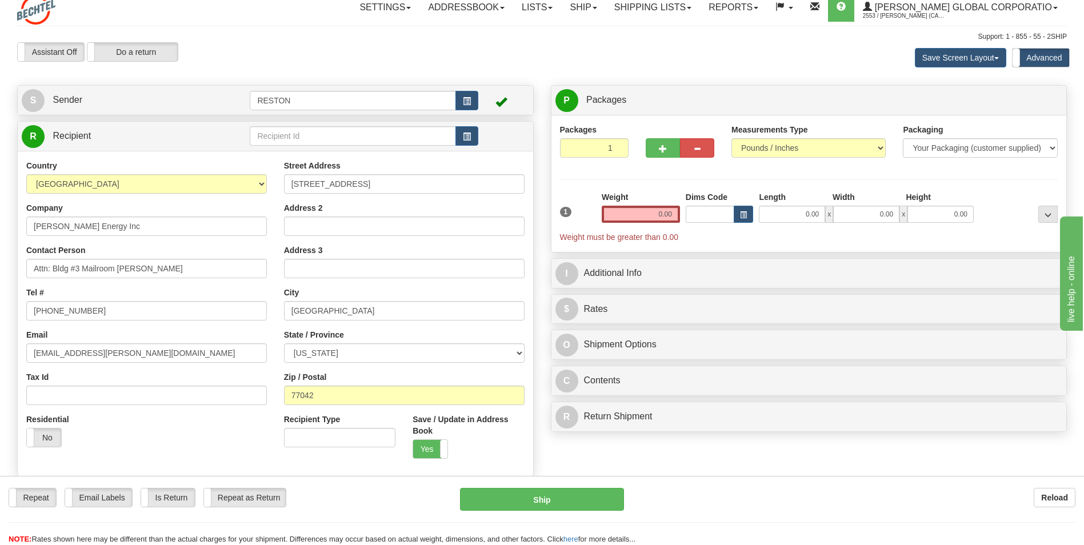
scroll to position [0, 0]
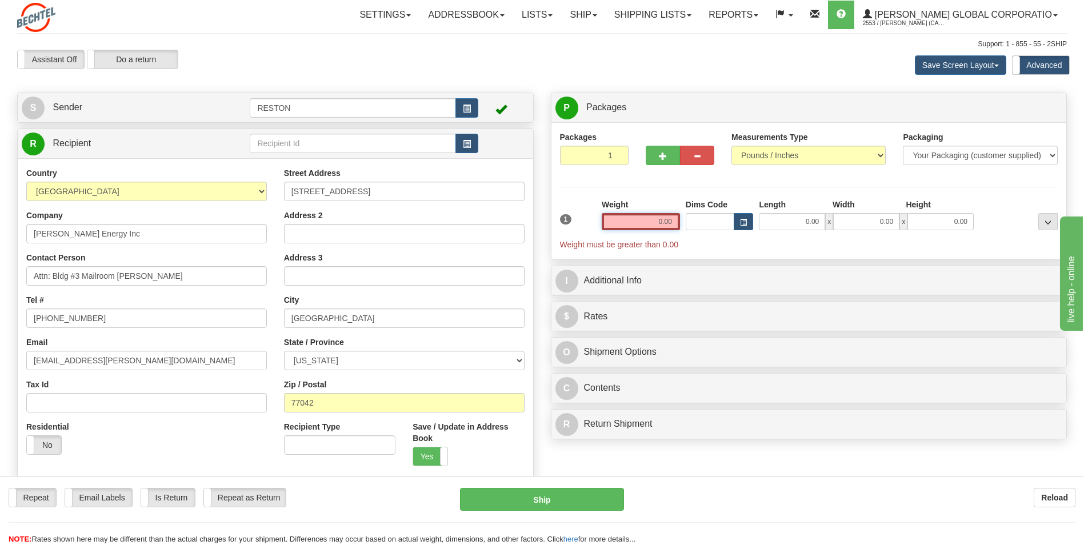
click at [655, 221] on input "0.00" at bounding box center [641, 221] width 78 height 17
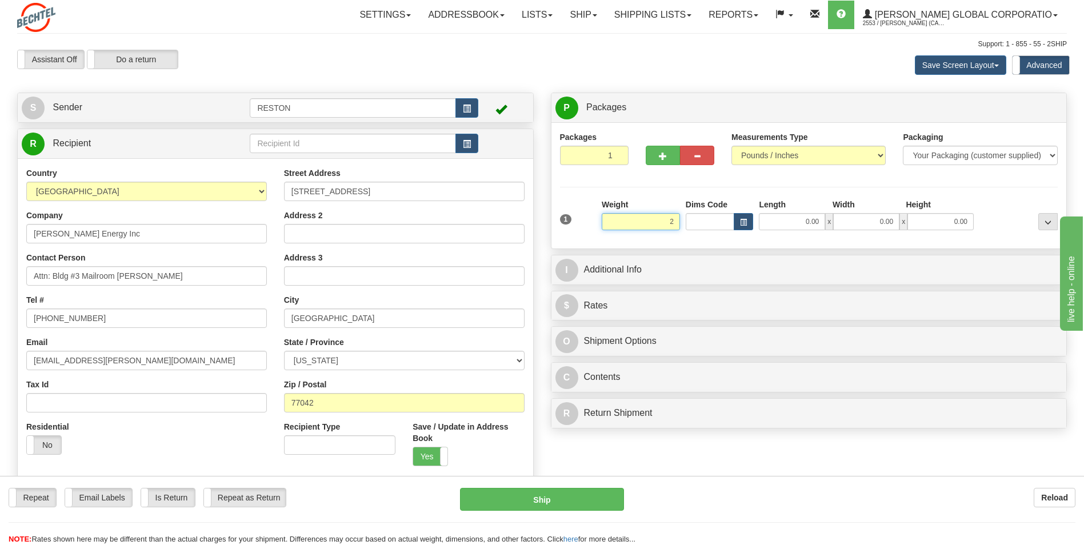
type input "2.00"
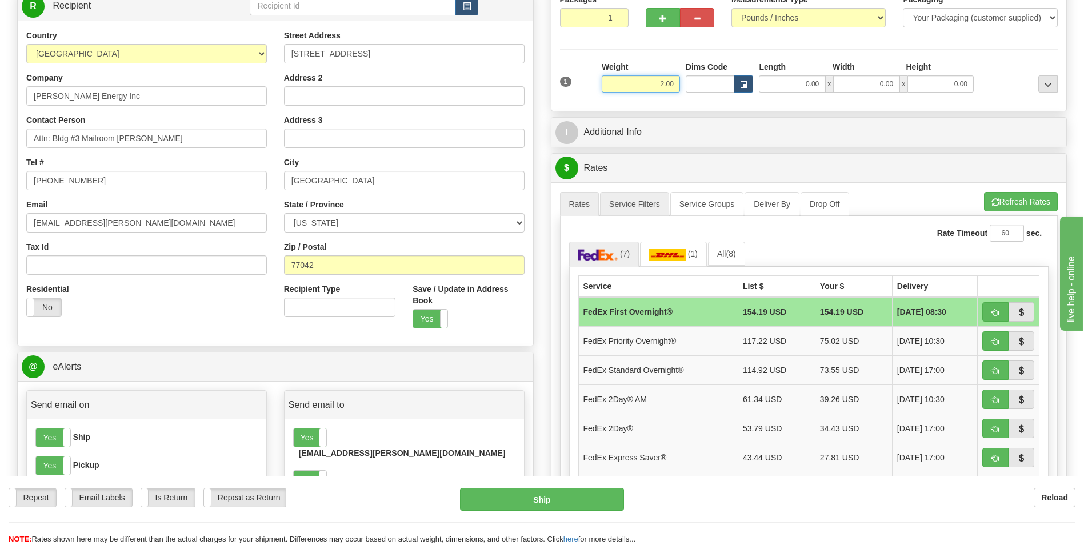
scroll to position [114, 0]
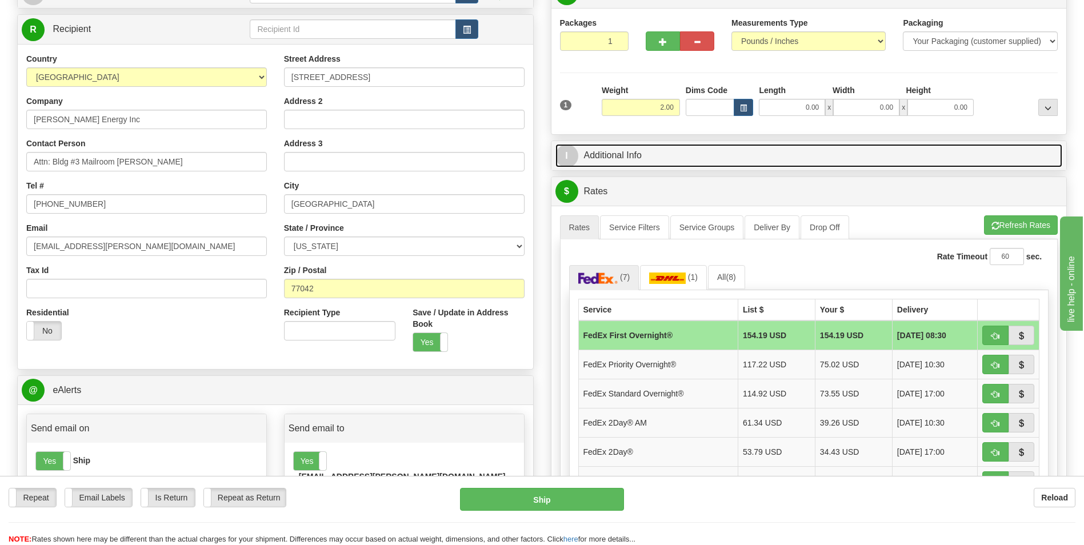
click at [616, 153] on link "I Additional Info" at bounding box center [810, 155] width 508 height 23
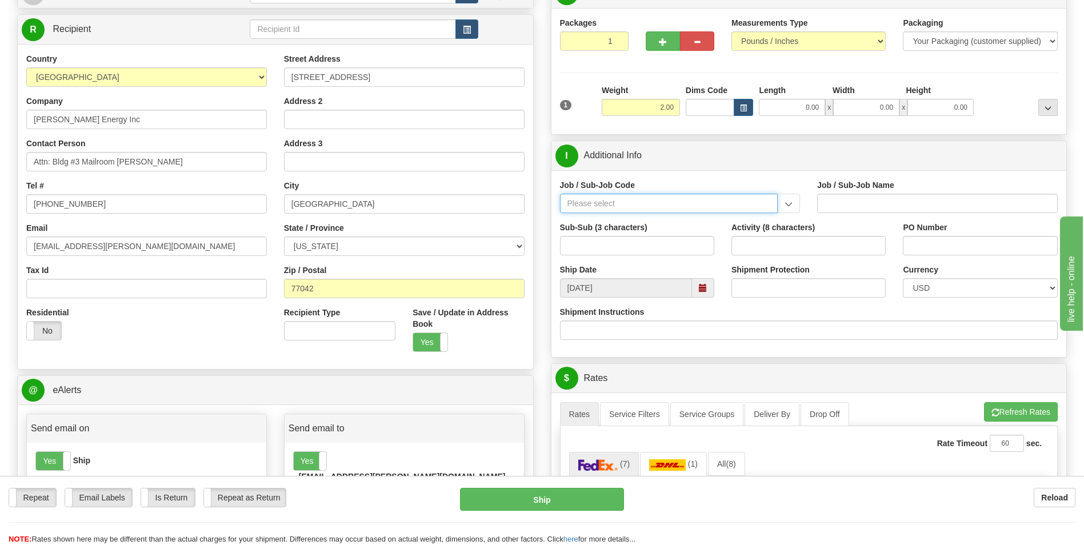
click at [605, 206] on input "Job / Sub-Job Code" at bounding box center [669, 203] width 218 height 19
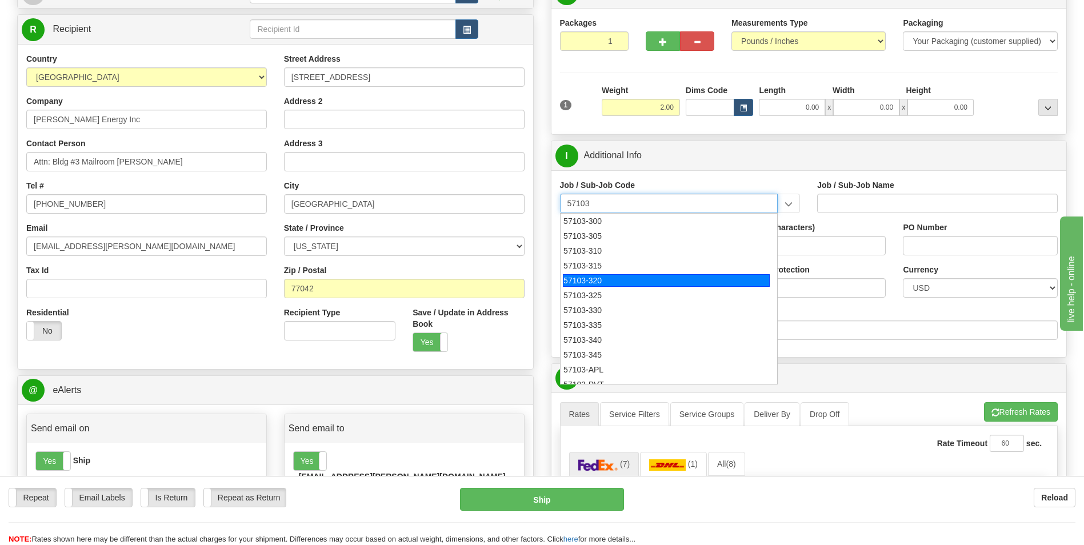
click at [600, 279] on div "57103-320" at bounding box center [666, 280] width 207 height 13
type input "57103-320"
type input "RESTON RO1 TIER 3-FACIL MGMT - MAIL OPERATIONS"
type input "57103-320"
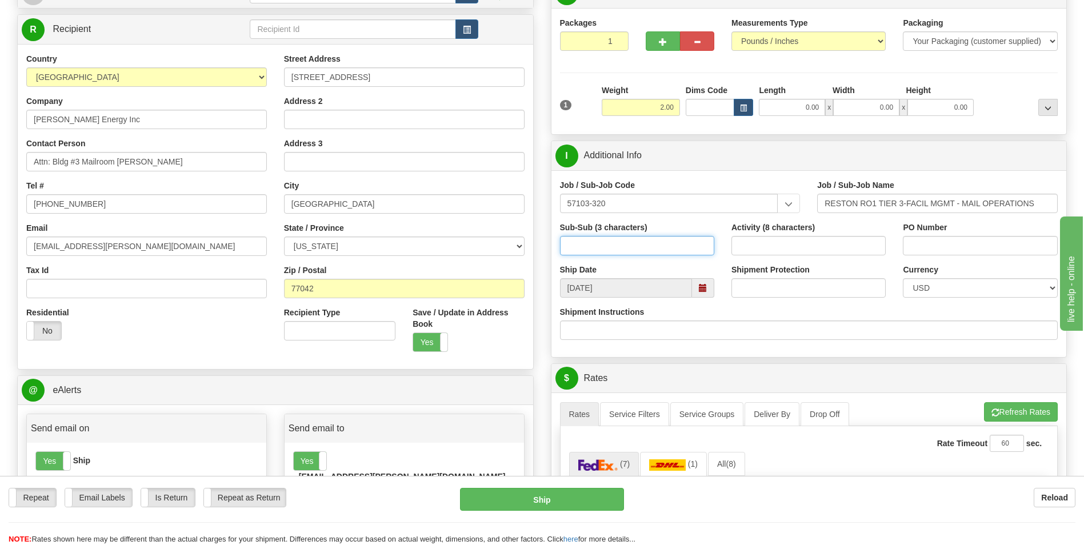
click at [608, 245] on input "Sub-Sub (3 characters)" at bounding box center [637, 245] width 154 height 19
type input "320"
drag, startPoint x: 591, startPoint y: 205, endPoint x: 655, endPoint y: 206, distance: 63.5
click at [655, 206] on input "57103-320" at bounding box center [669, 203] width 218 height 19
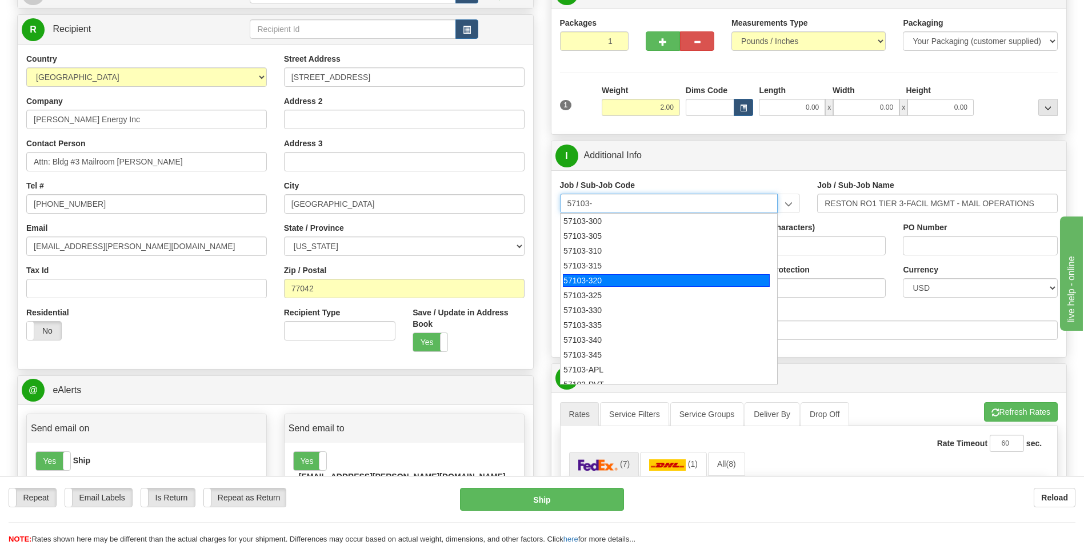
click at [590, 277] on div "57103-320" at bounding box center [666, 280] width 207 height 13
type input "57103-320"
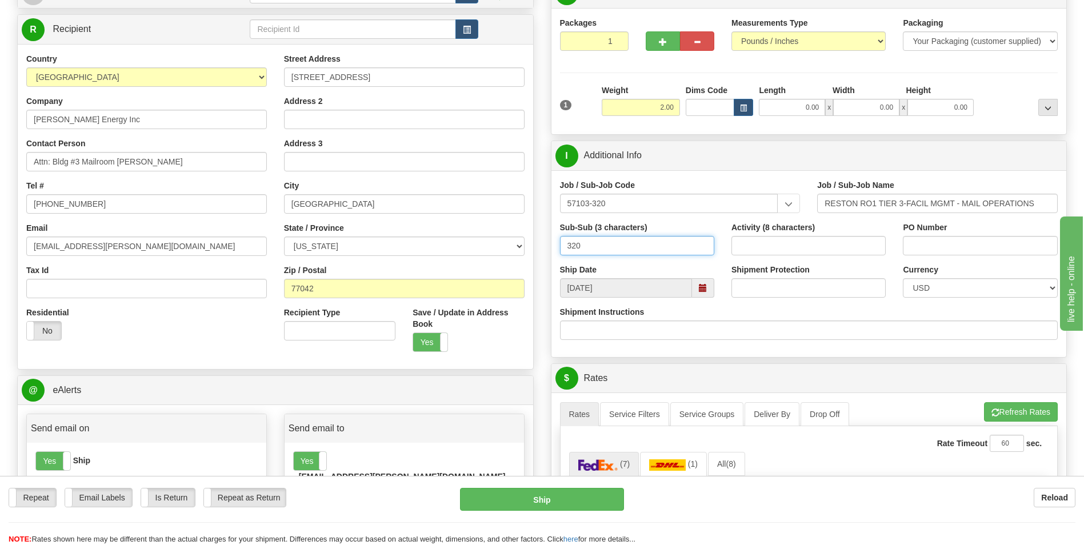
click at [587, 246] on input "320" at bounding box center [637, 245] width 154 height 19
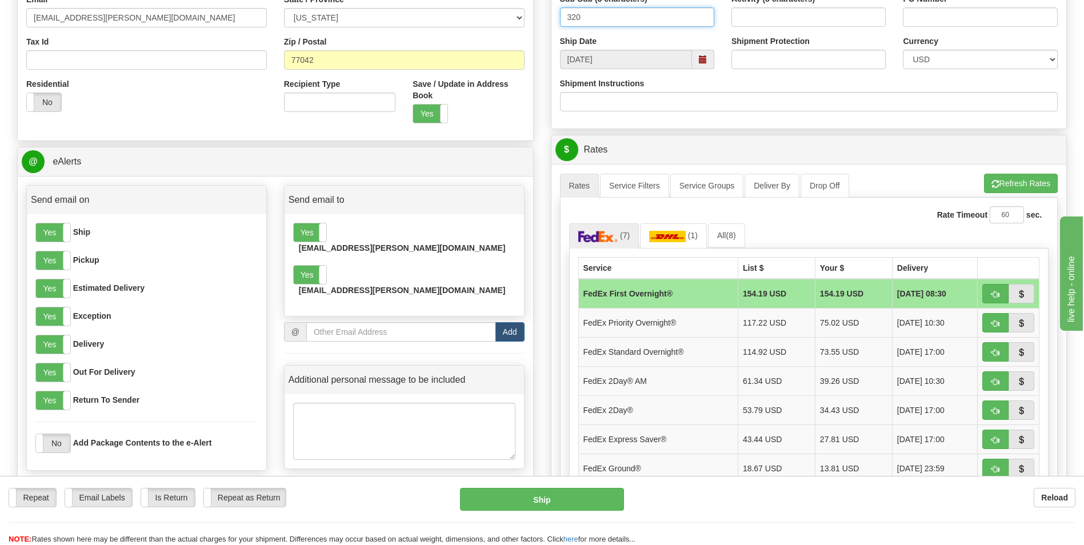
scroll to position [400, 0]
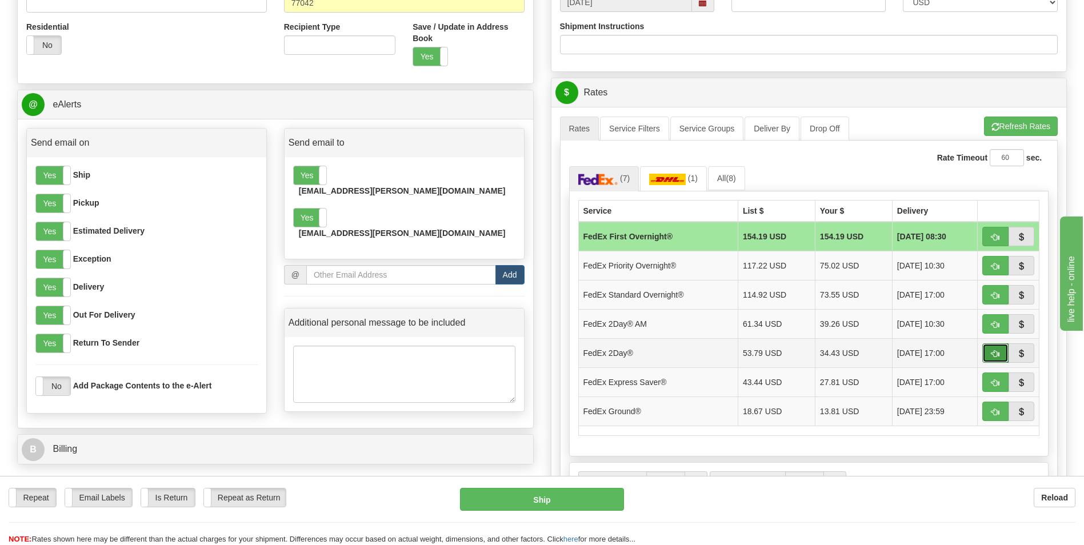
click at [994, 350] on span "button" at bounding box center [996, 353] width 8 height 7
type input "03"
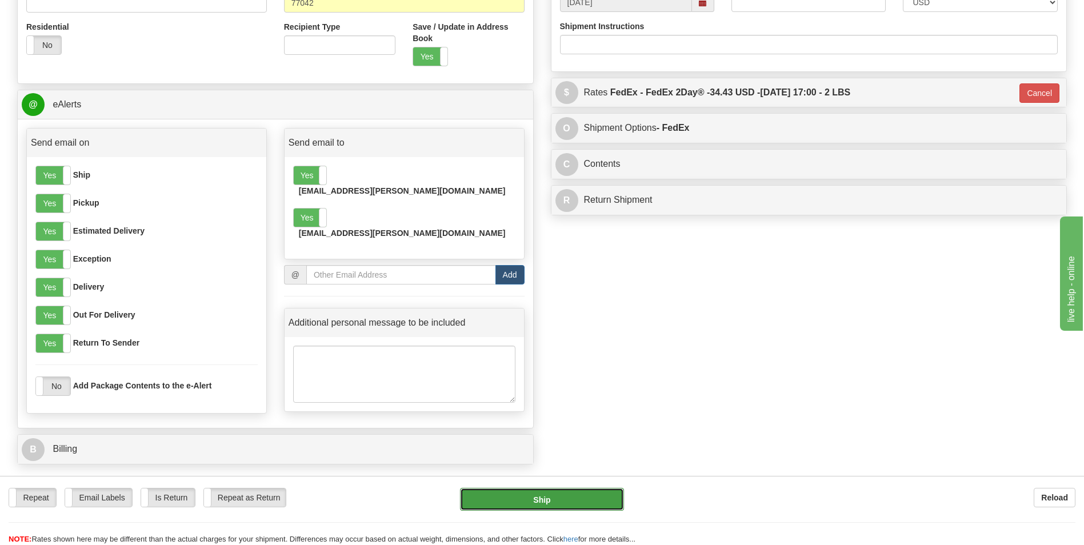
click at [555, 500] on button "Ship" at bounding box center [541, 499] width 163 height 23
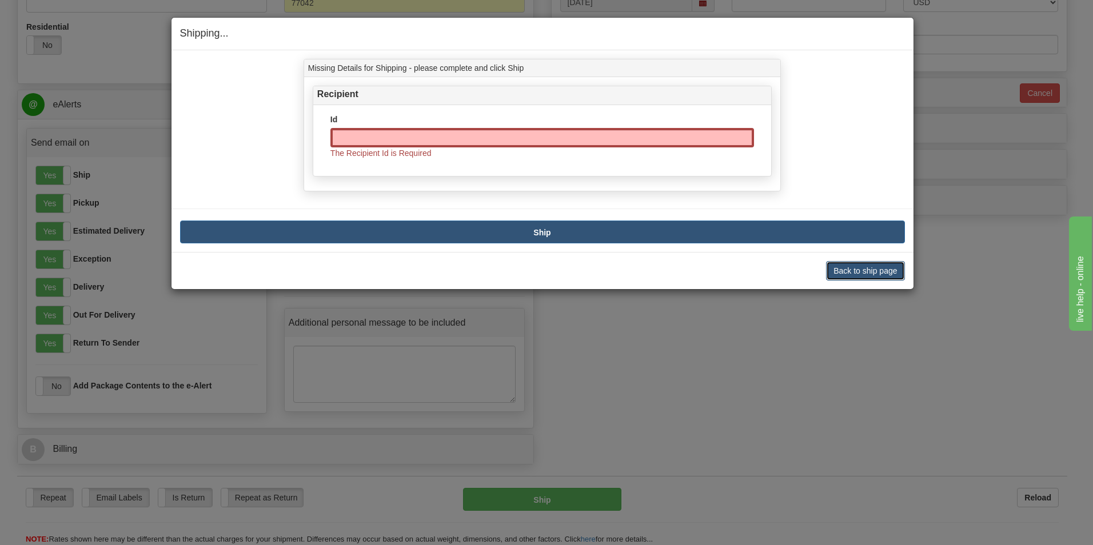
click at [836, 273] on button "Back to ship page" at bounding box center [865, 270] width 78 height 19
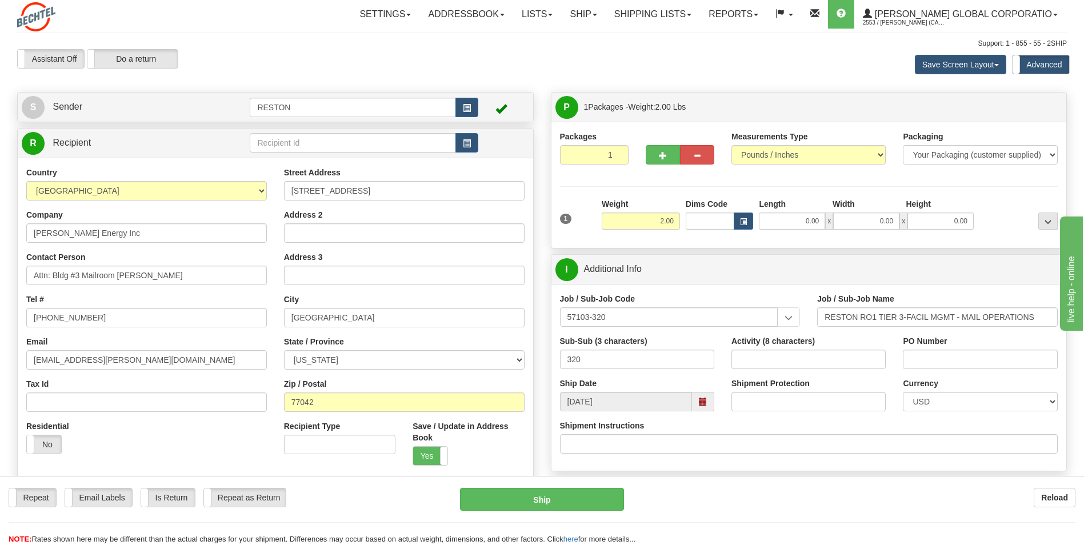
scroll to position [0, 0]
click at [466, 146] on span "button" at bounding box center [467, 144] width 8 height 7
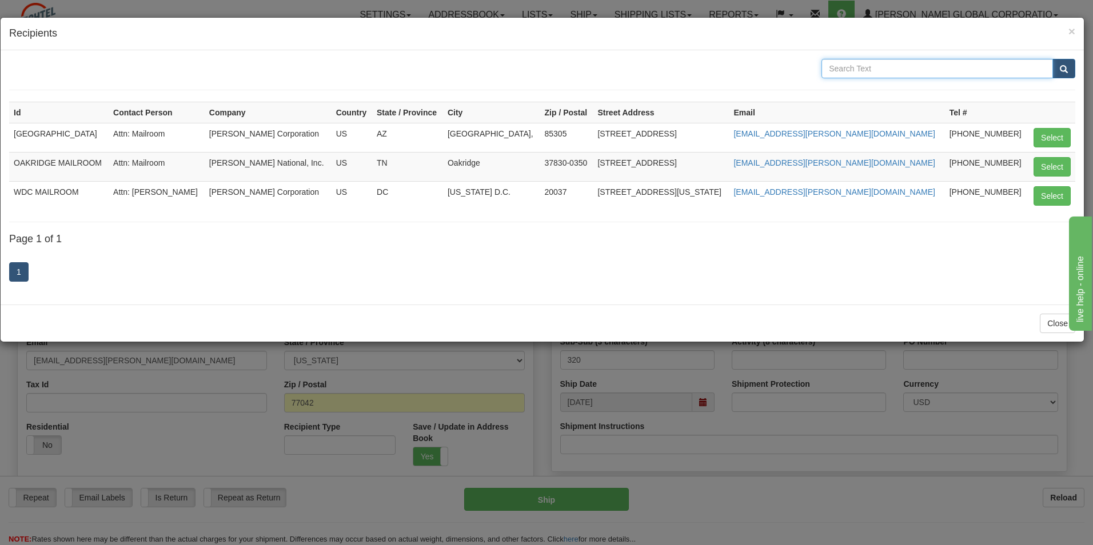
click at [851, 69] on input "text" at bounding box center [937, 68] width 232 height 19
type input "houston"
click at [1064, 74] on button "submit" at bounding box center [1063, 68] width 23 height 19
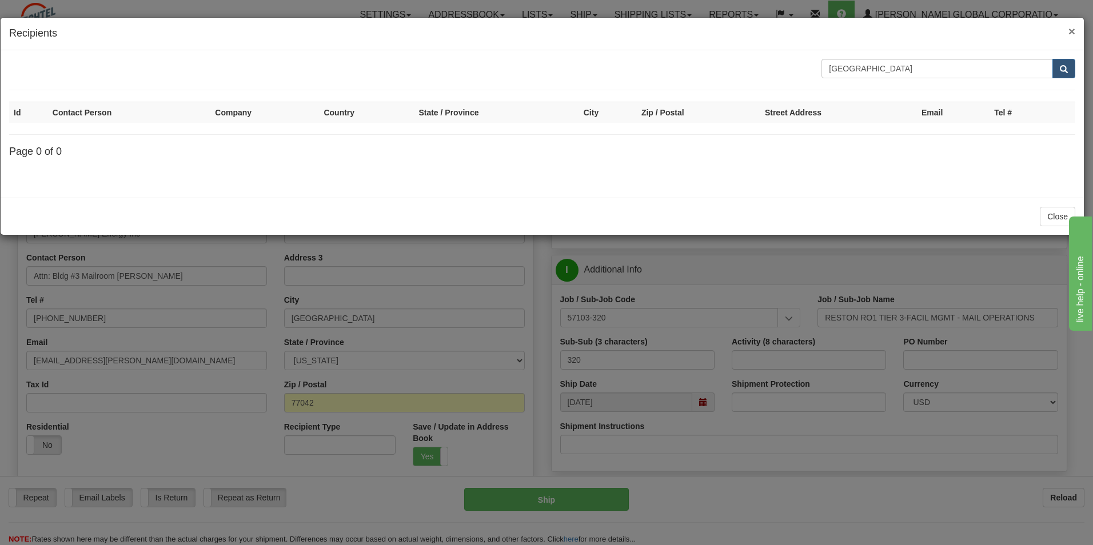
click at [1072, 34] on span "×" at bounding box center [1071, 31] width 7 height 13
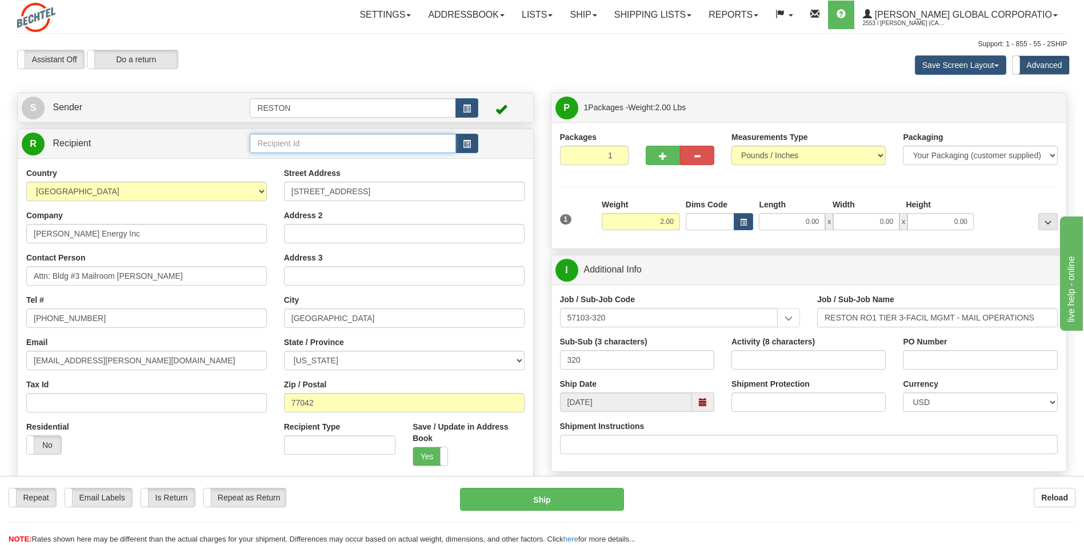
click at [285, 146] on input "text" at bounding box center [353, 143] width 206 height 19
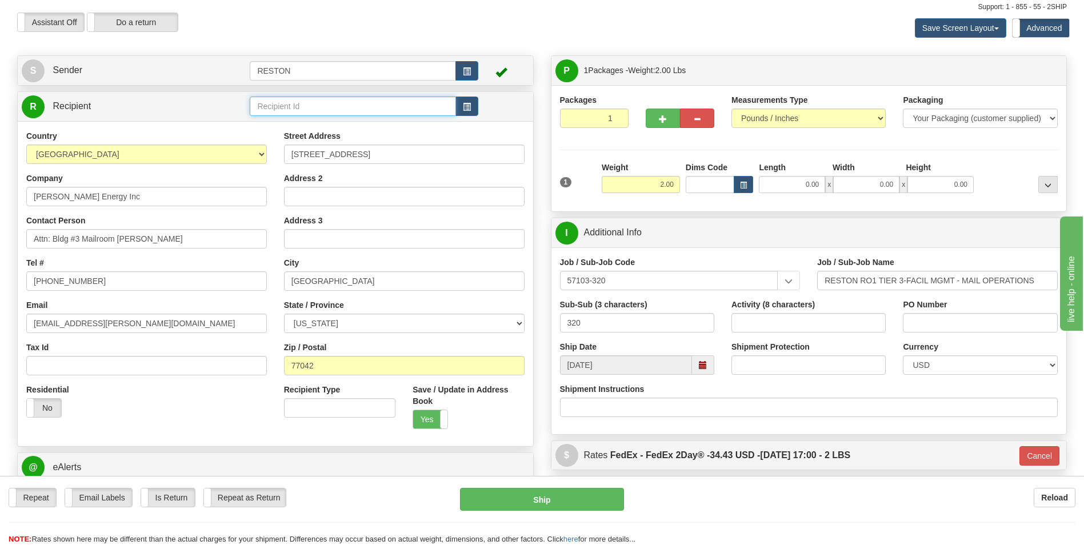
scroll to position [57, 0]
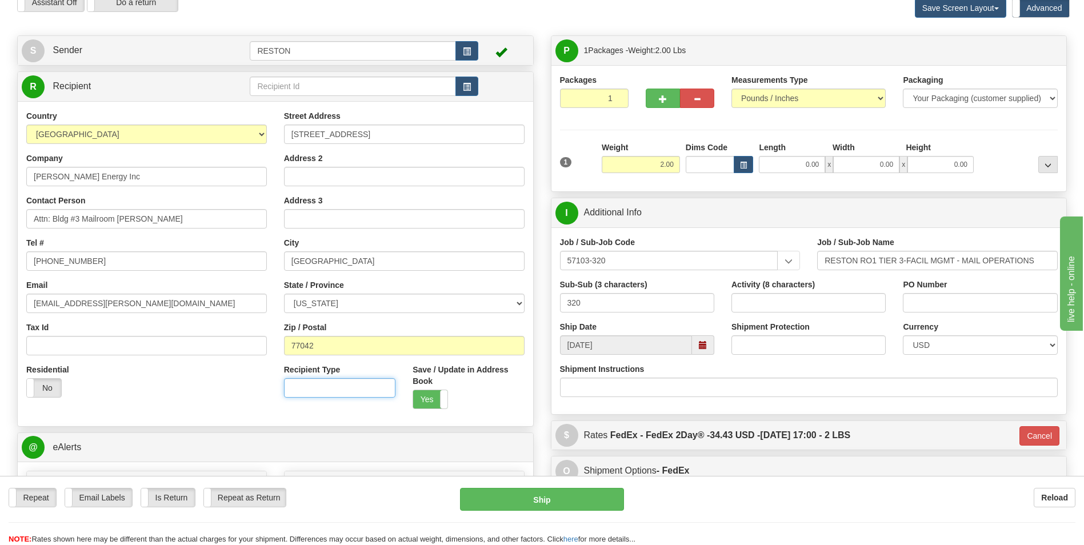
click at [325, 386] on input "Recipient Type" at bounding box center [339, 387] width 111 height 19
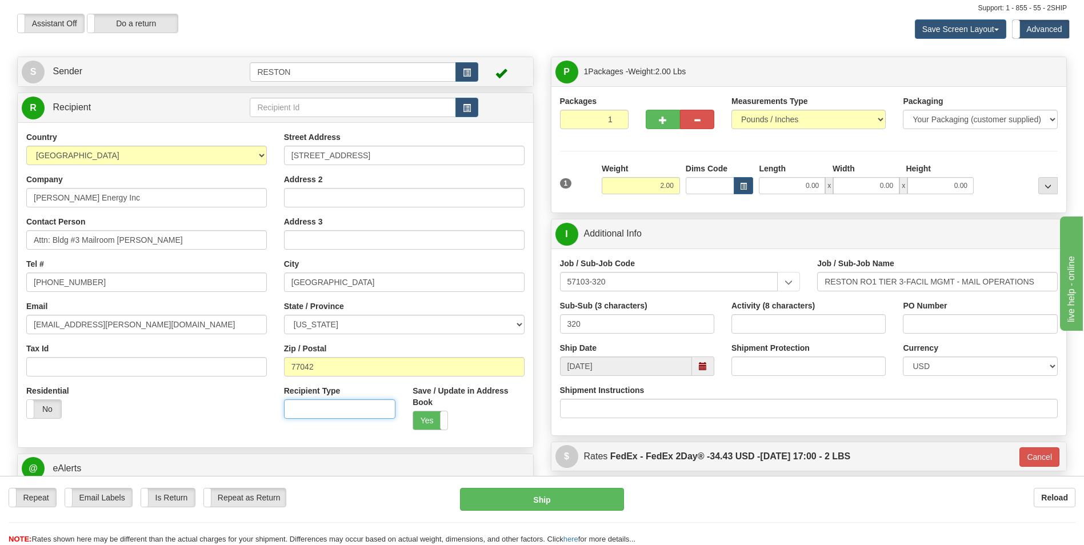
scroll to position [0, 0]
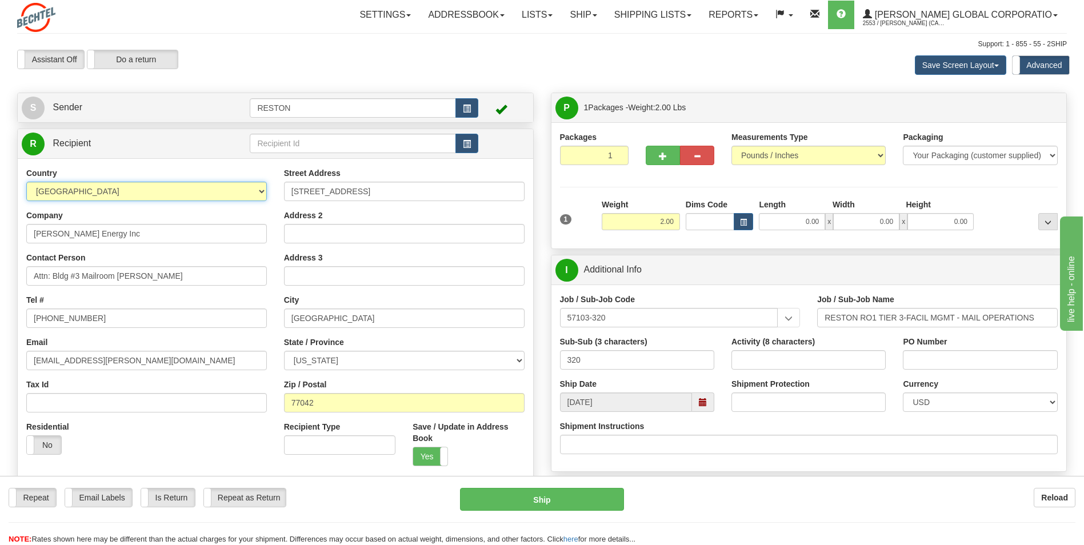
click at [175, 197] on select "AFGHANISTAN ALAND ISLANDS ALBANIA ALGERIA AMERICAN SAMOA ANDORRA ANGOLA ANGUILL…" at bounding box center [146, 191] width 241 height 19
click at [173, 197] on select "AFGHANISTAN ALAND ISLANDS ALBANIA ALGERIA AMERICAN SAMOA ANDORRA ANGOLA ANGUILL…" at bounding box center [146, 191] width 241 height 19
click at [103, 233] on input "[PERSON_NAME] Energy Inc" at bounding box center [146, 233] width 241 height 19
type input "[PERSON_NAME] Energy Inc"
click at [179, 208] on div "Country AFGHANISTAN ALAND ISLANDS ALBANIA ALGERIA AMERICAN SAMOA ANDORRA ANGOLA…" at bounding box center [147, 316] width 258 height 296
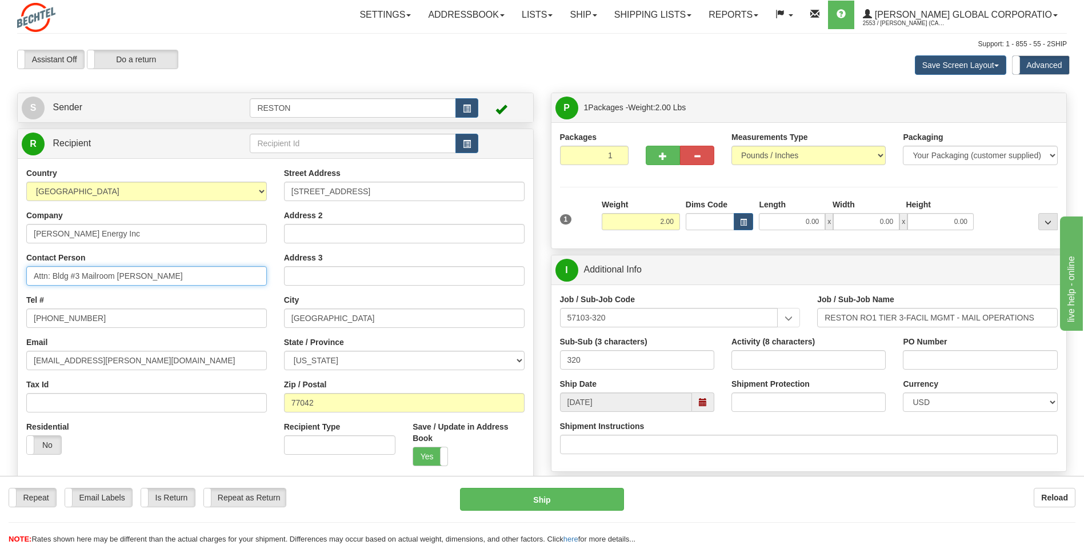
click at [157, 273] on input "Attn: Bldg #3 Mailroom [PERSON_NAME]" at bounding box center [146, 275] width 241 height 19
type input "Attn: Bldg #3 Mailroom [PERSON_NAME]"
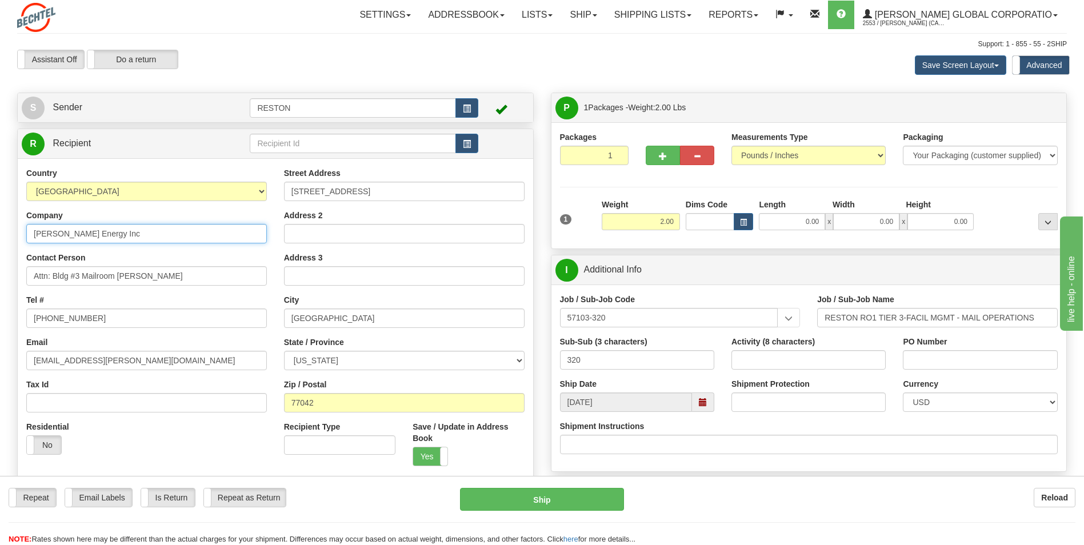
click at [184, 237] on input "[PERSON_NAME] Energy Inc" at bounding box center [146, 233] width 241 height 19
click at [81, 341] on div "Email rskovan@Bechtel.com" at bounding box center [146, 354] width 241 height 34
click at [86, 318] on input "571-392-6661" at bounding box center [146, 318] width 241 height 19
type input "571-392-6661"
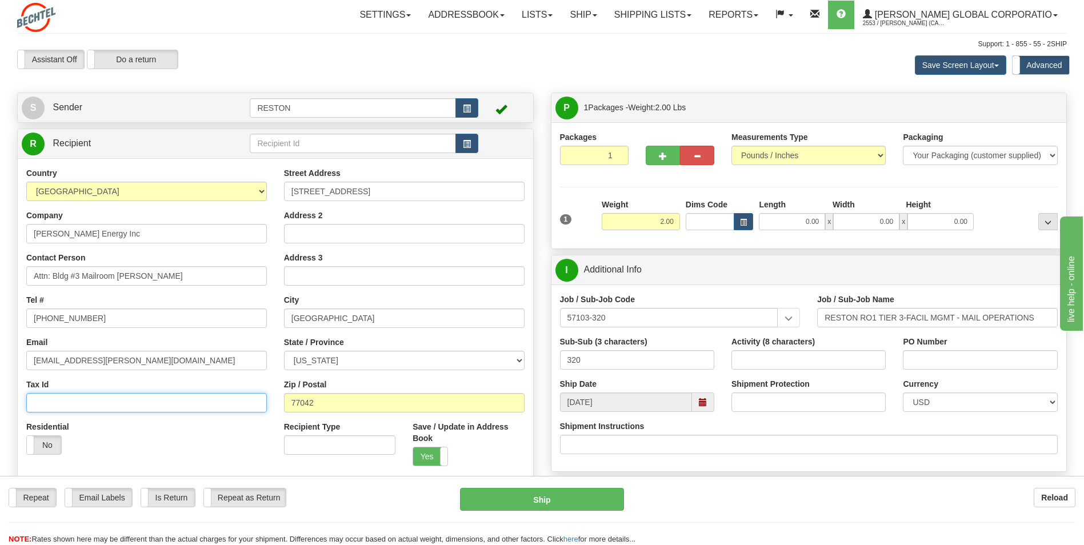
type input "300 West"
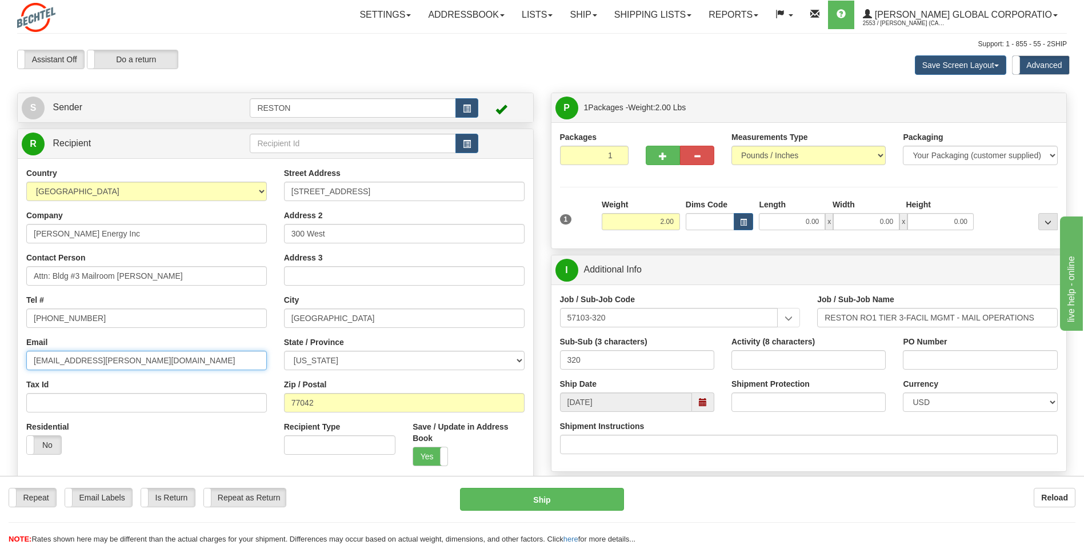
click at [113, 361] on input "[EMAIL_ADDRESS][PERSON_NAME][DOMAIN_NAME]" at bounding box center [146, 360] width 241 height 19
click at [99, 321] on input "571-392-6661" at bounding box center [146, 318] width 241 height 19
type input "571-392-6661"
click at [135, 363] on input "[EMAIL_ADDRESS][PERSON_NAME][DOMAIN_NAME]" at bounding box center [146, 360] width 241 height 19
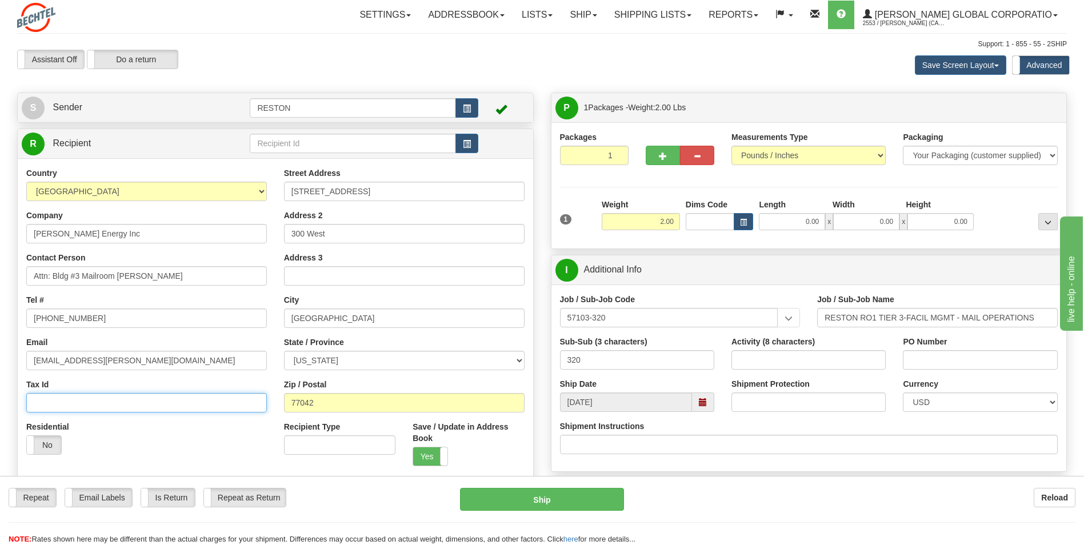
click at [41, 410] on input "Tax Id" at bounding box center [146, 402] width 241 height 19
click at [361, 193] on input "[STREET_ADDRESS]" at bounding box center [404, 191] width 241 height 19
type input "[STREET_ADDRESS]"
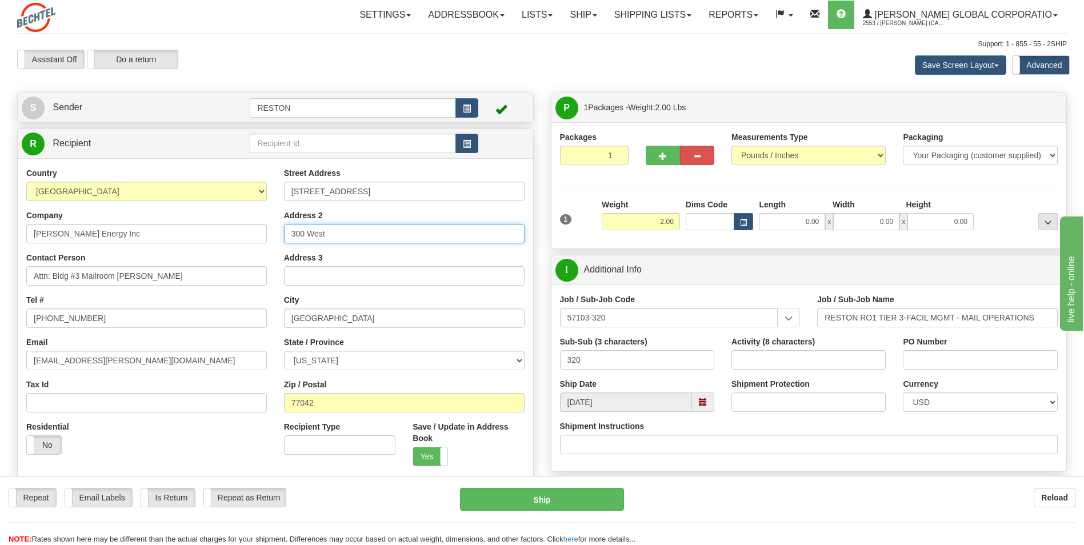
click at [341, 242] on input "300 West" at bounding box center [404, 233] width 241 height 19
type input "300 West"
click at [326, 358] on select "ALABAMA ALASKA ARIZONA ARKANSAS Armed Forces America Armed Forces Europe Armed …" at bounding box center [404, 360] width 241 height 19
click at [401, 358] on select "ALABAMA ALASKA ARIZONA ARKANSAS Armed Forces America Armed Forces Europe Armed …" at bounding box center [404, 360] width 241 height 19
click at [322, 319] on input "[GEOGRAPHIC_DATA]" at bounding box center [404, 318] width 241 height 19
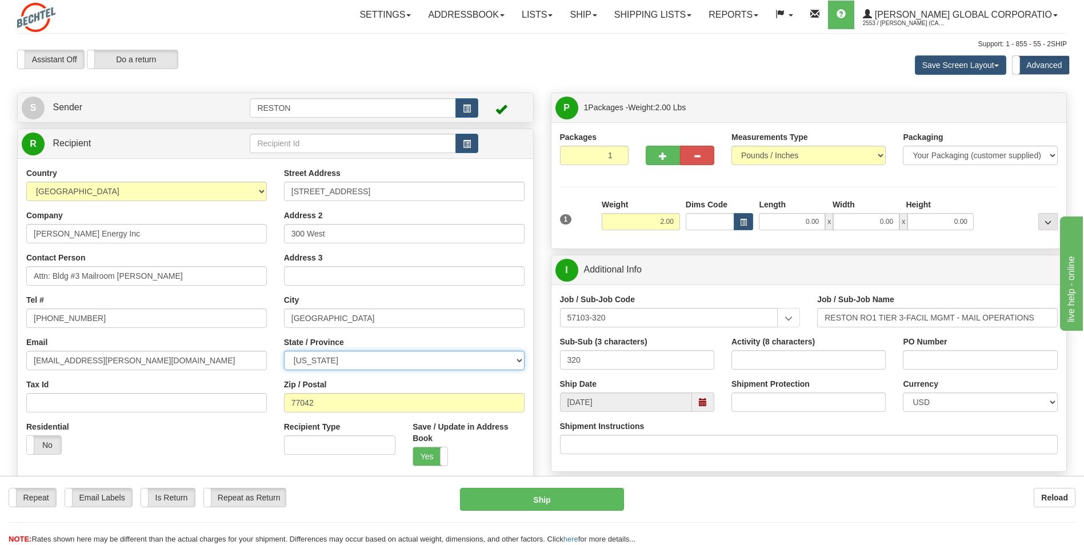
click at [328, 361] on select "ALABAMA ALASKA ARIZONA ARKANSAS Armed Forces America Armed Forces Europe Armed …" at bounding box center [404, 360] width 241 height 19
click at [319, 396] on input "77042" at bounding box center [404, 402] width 241 height 19
type input "77042"
click at [394, 369] on select "ALABAMA ALASKA ARIZONA ARKANSAS Armed Forces America Armed Forces Europe Armed …" at bounding box center [404, 360] width 241 height 19
click at [448, 377] on div "Street Address 2105 CityWest Blvd Address 2 300 West Address 3 City Houston Sta…" at bounding box center [405, 322] width 258 height 308
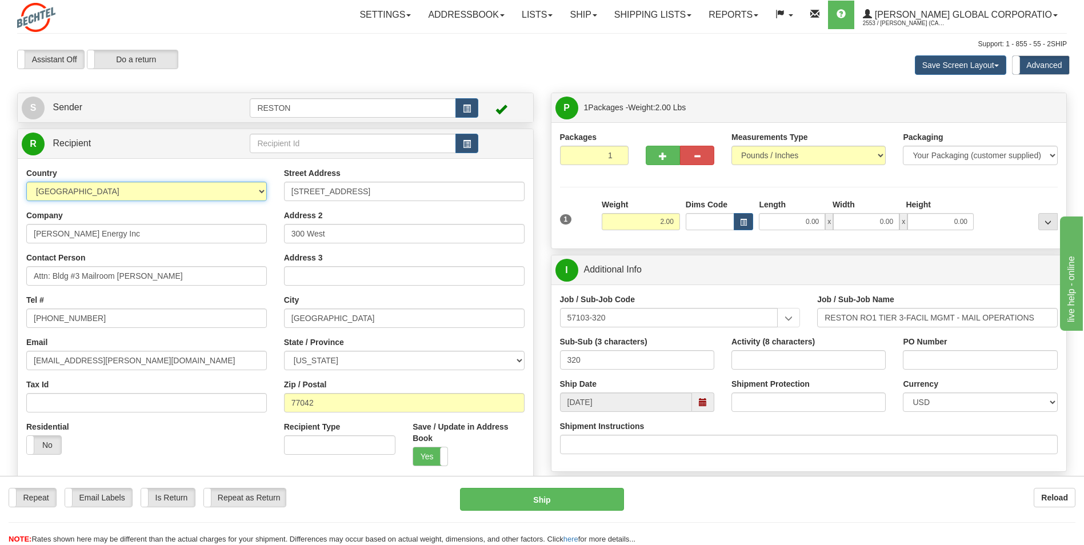
click at [113, 182] on select "AFGHANISTAN ALAND ISLANDS ALBANIA ALGERIA AMERICAN SAMOA ANDORRA ANGOLA ANGUILL…" at bounding box center [146, 191] width 241 height 19
click at [106, 185] on select "AFGHANISTAN ALAND ISLANDS ALBANIA ALGERIA AMERICAN SAMOA ANDORRA ANGOLA ANGUILL…" at bounding box center [146, 191] width 241 height 19
click at [99, 191] on select "AFGHANISTAN ALAND ISLANDS ALBANIA ALGERIA AMERICAN SAMOA ANDORRA ANGOLA ANGUILL…" at bounding box center [146, 191] width 241 height 19
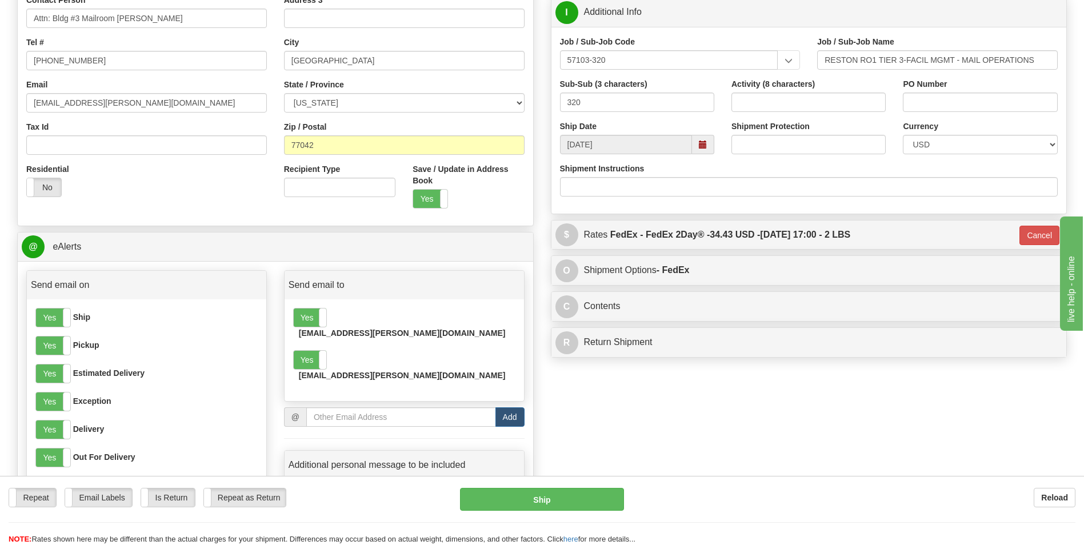
scroll to position [286, 0]
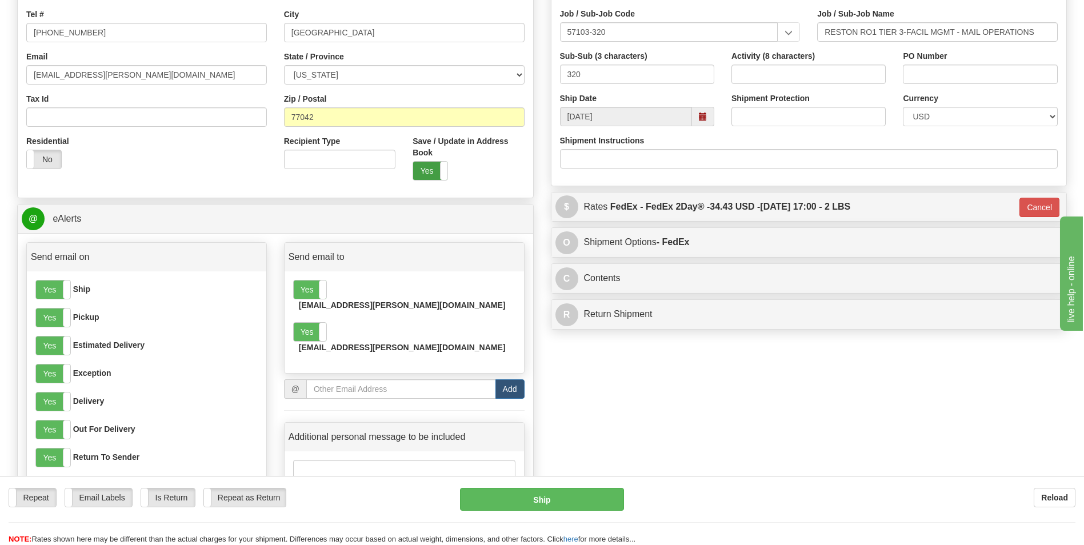
click at [429, 170] on label "Yes" at bounding box center [430, 171] width 34 height 18
click at [435, 174] on label "No" at bounding box center [430, 171] width 34 height 18
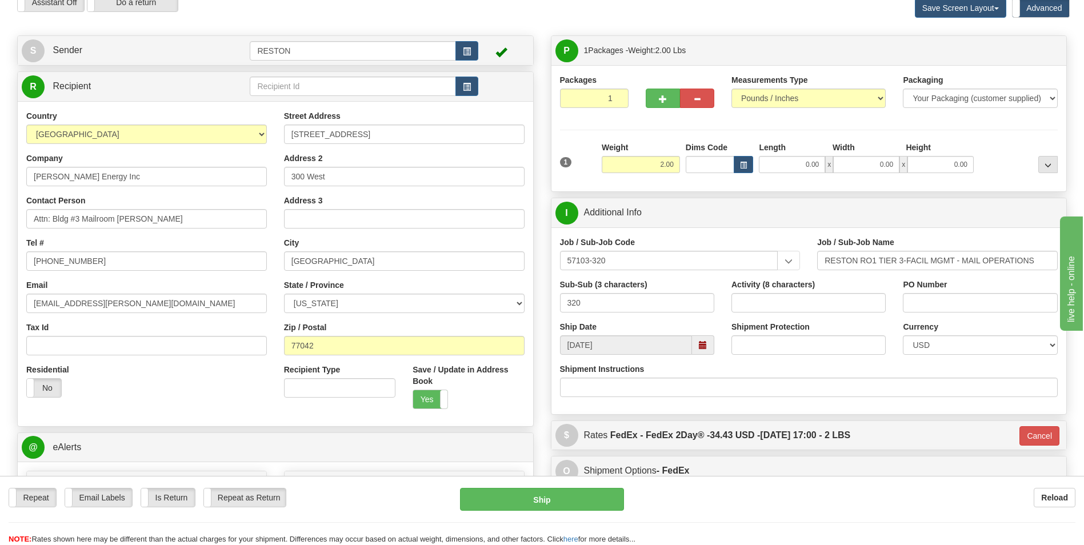
scroll to position [0, 0]
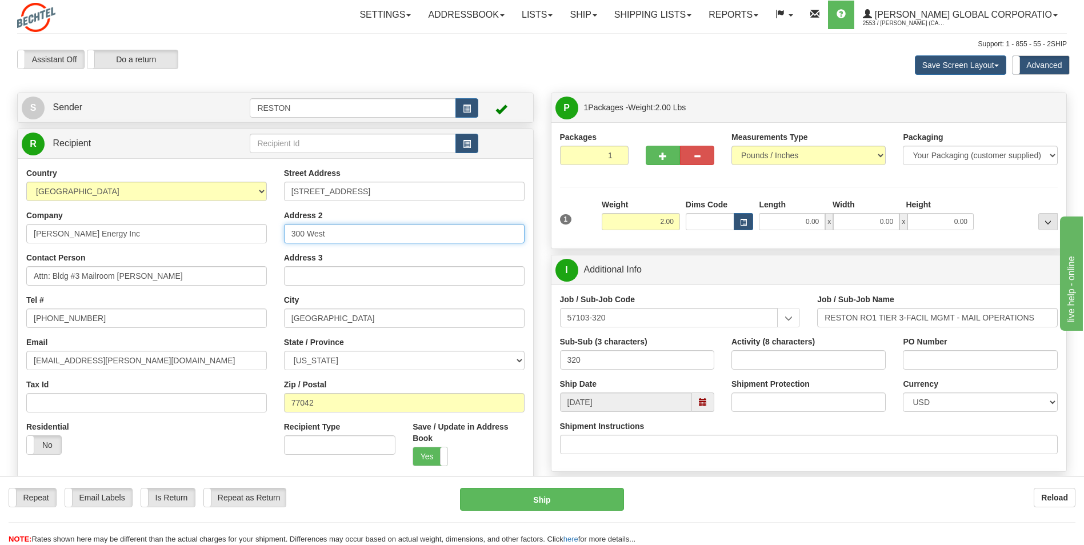
click at [339, 235] on input "300 West" at bounding box center [404, 233] width 241 height 19
drag, startPoint x: 341, startPoint y: 232, endPoint x: 270, endPoint y: 236, distance: 71.5
click at [270, 236] on div "Country AFGHANISTAN ALAND ISLANDS ALBANIA ALGERIA AMERICAN SAMOA ANDORRA ANGOLA…" at bounding box center [276, 322] width 516 height 308
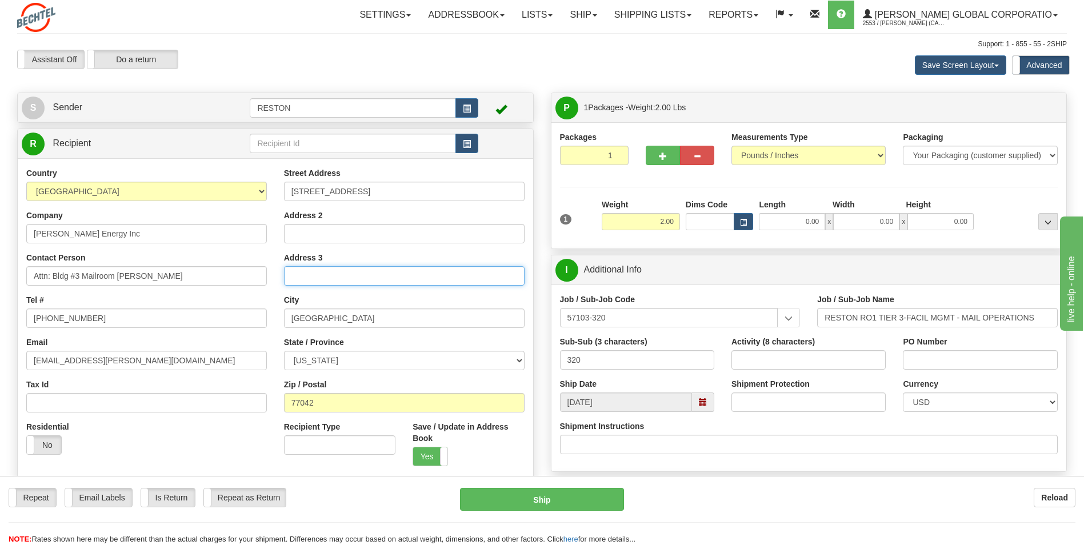
click at [388, 274] on input "Address 3" at bounding box center [404, 275] width 241 height 19
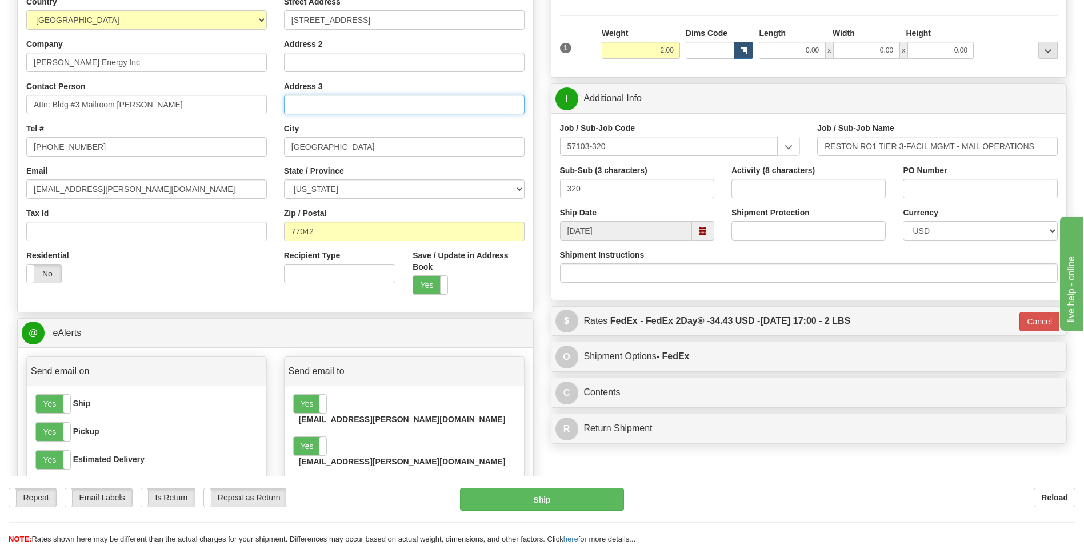
scroll to position [229, 0]
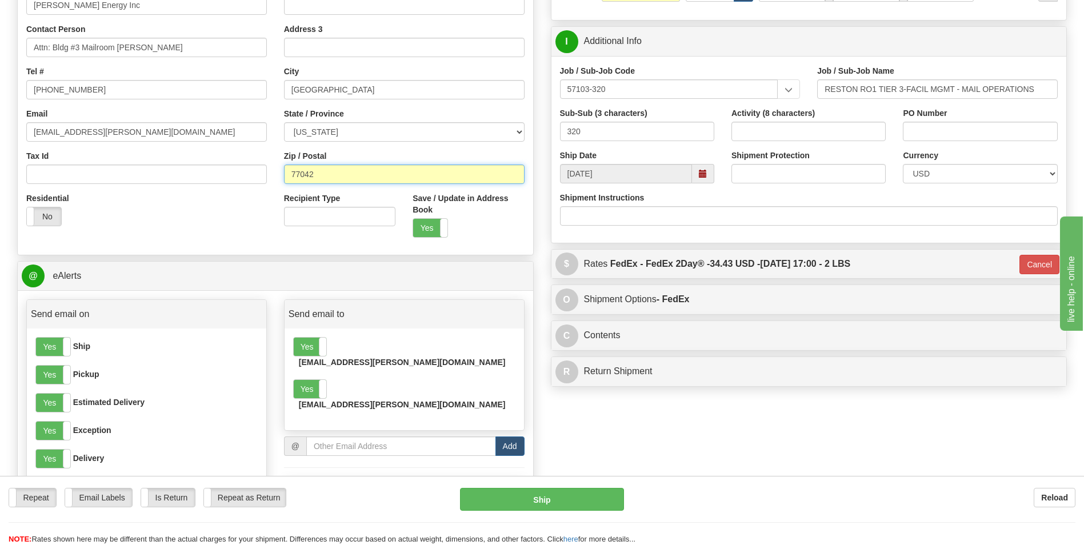
click at [314, 173] on input "77042" at bounding box center [404, 174] width 241 height 19
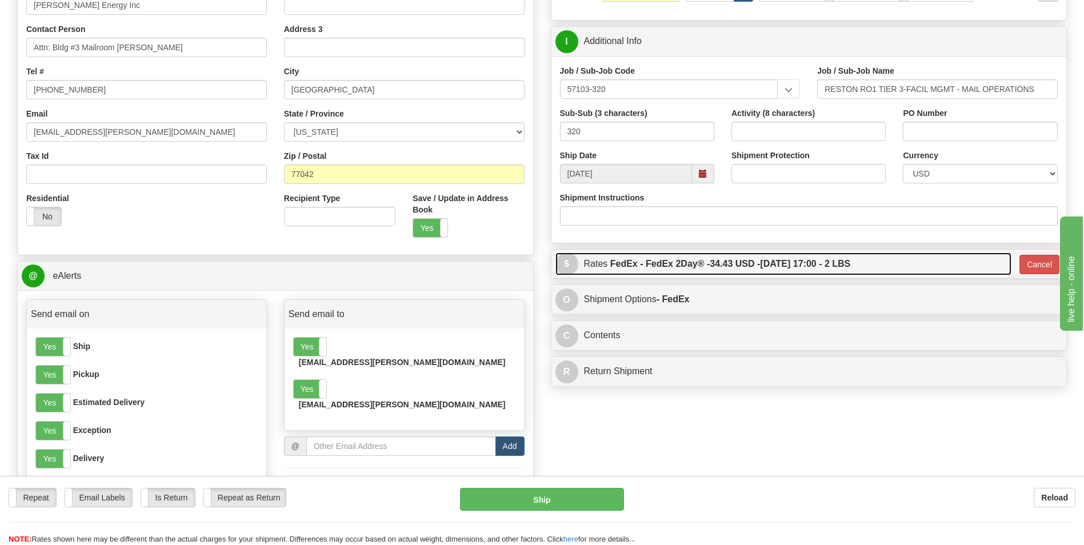
click at [606, 262] on link "$ Rates FedEx - FedEx 2Day® - 34.43 USD - 10/14/2025 17:00 - 2 LBS" at bounding box center [784, 264] width 457 height 23
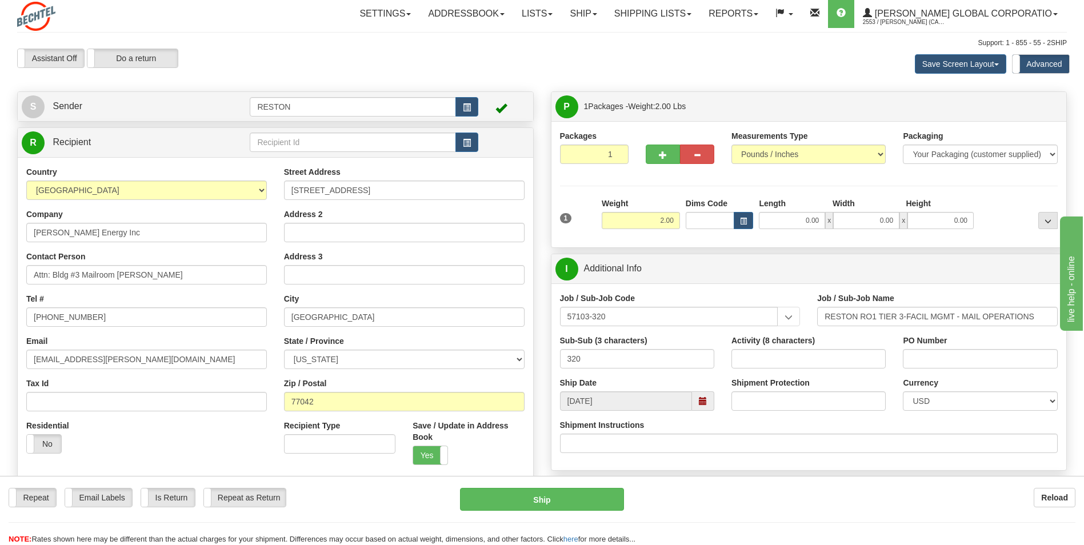
scroll to position [0, 0]
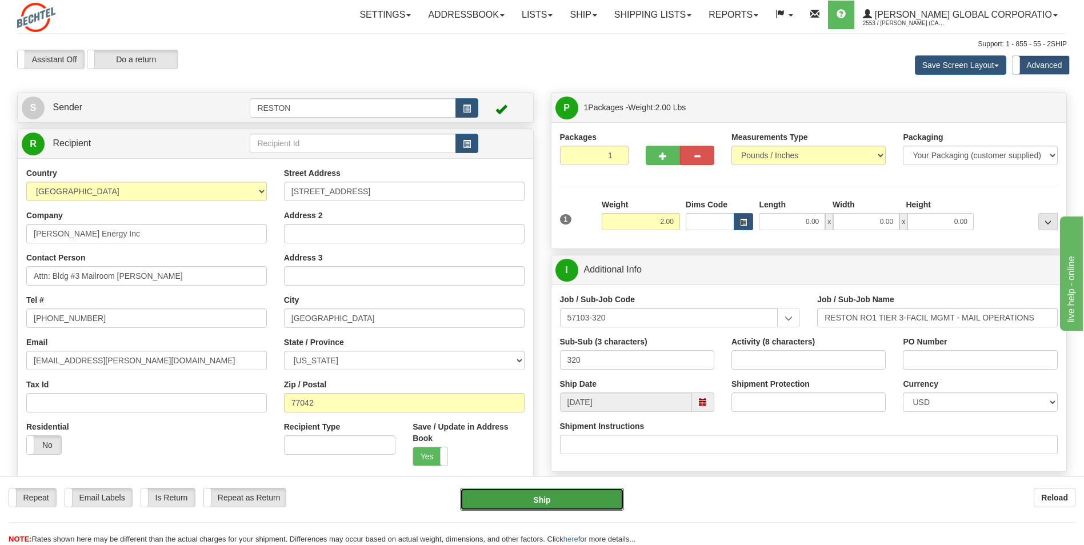
click at [531, 502] on button "Ship" at bounding box center [541, 499] width 163 height 23
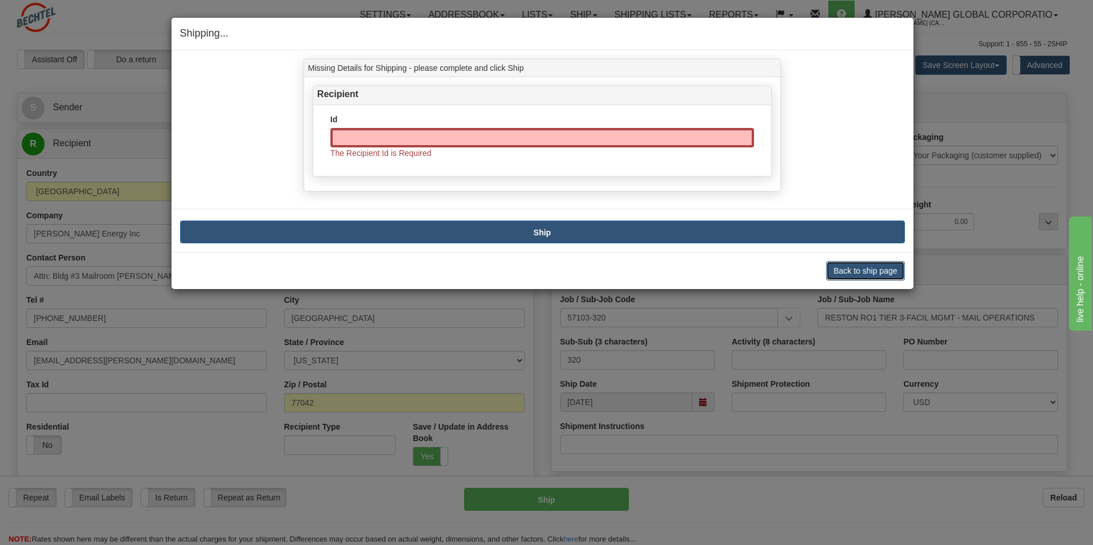
click at [866, 275] on button "Back to ship page" at bounding box center [865, 270] width 78 height 19
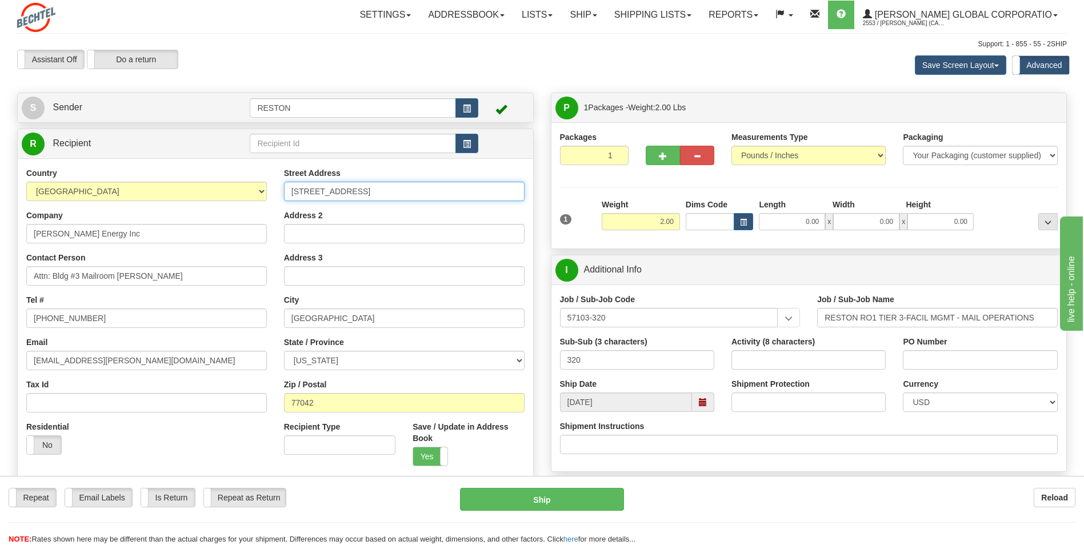
drag, startPoint x: 375, startPoint y: 190, endPoint x: 288, endPoint y: 193, distance: 86.9
click at [288, 193] on input "[STREET_ADDRESS]" at bounding box center [404, 191] width 241 height 19
click at [304, 242] on input "Address 2" at bounding box center [404, 233] width 241 height 19
paste input "[STREET_ADDRESS]"
type input "[STREET_ADDRESS]"
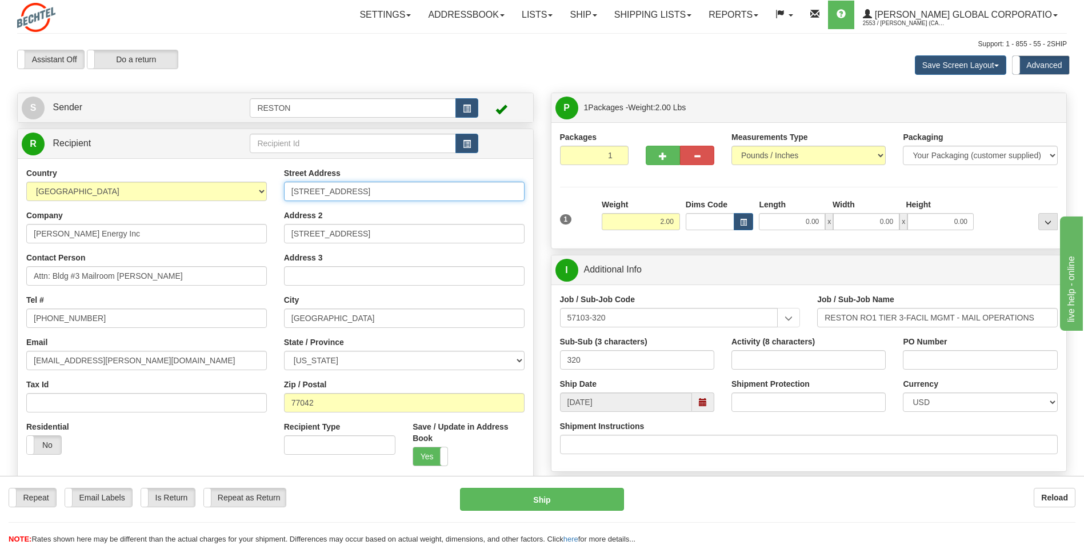
drag, startPoint x: 375, startPoint y: 185, endPoint x: 284, endPoint y: 191, distance: 91.1
click at [284, 191] on input "[STREET_ADDRESS]" at bounding box center [404, 191] width 241 height 19
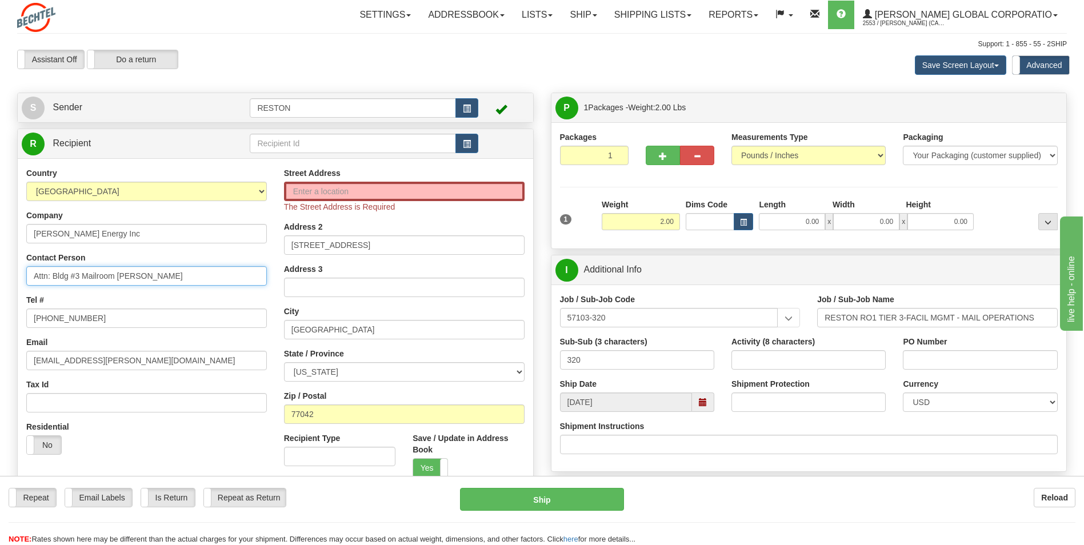
drag, startPoint x: 184, startPoint y: 276, endPoint x: -2, endPoint y: 278, distance: 186.4
click at [0, 278] on html "Training Course Close Toggle navigation Settings Shipping Preferences New Sende…" at bounding box center [542, 272] width 1084 height 545
click at [299, 196] on input "Street Address" at bounding box center [404, 191] width 241 height 19
paste input "Attn: Bldg #3 Mailroom [PERSON_NAME]"
type input "Attn: Bldg #3 Mailroom [PERSON_NAME]"
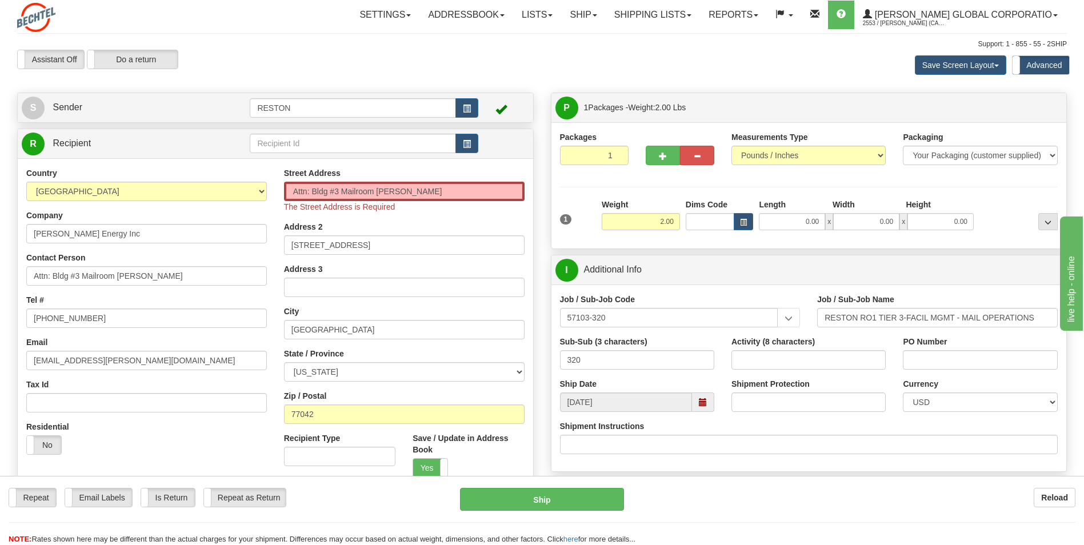
click at [228, 146] on td at bounding box center [237, 143] width 25 height 23
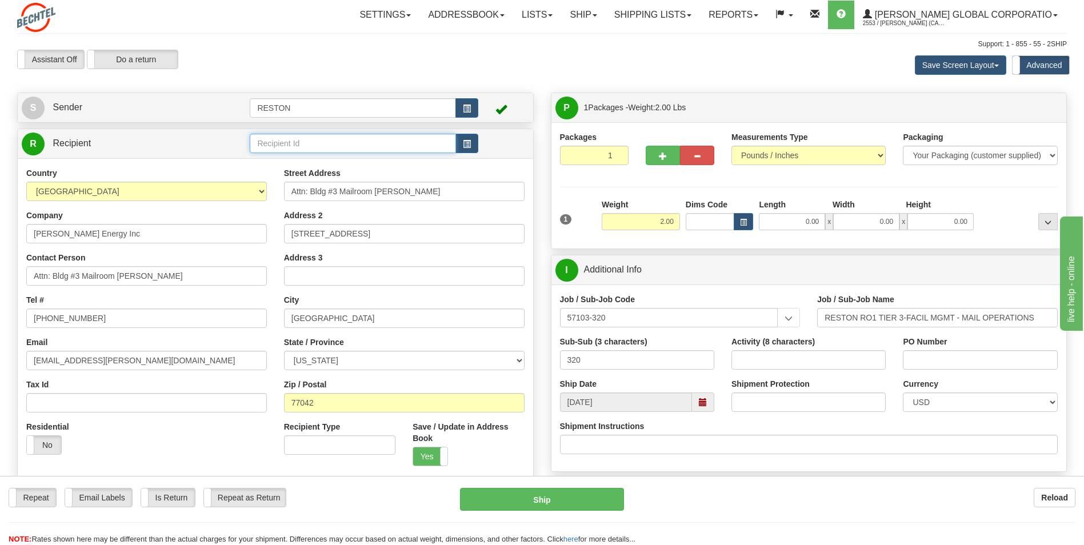
click at [299, 144] on input "text" at bounding box center [353, 143] width 206 height 19
click at [472, 147] on button "button" at bounding box center [467, 143] width 23 height 19
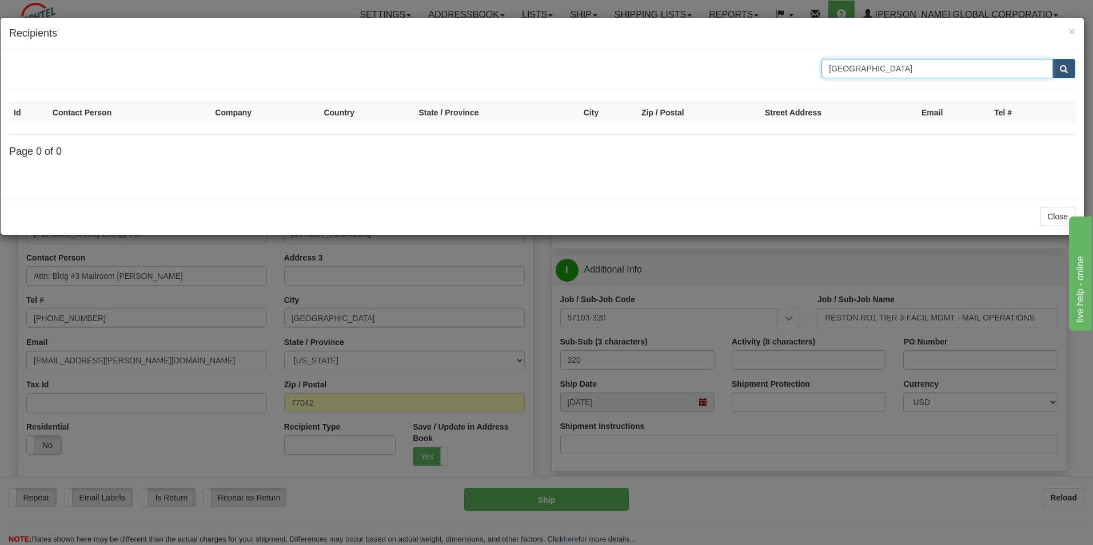
click at [866, 67] on input "[GEOGRAPHIC_DATA]" at bounding box center [937, 68] width 232 height 19
type input "[GEOGRAPHIC_DATA]"
click at [152, 58] on div "Houston Id Contact Person Company Country State / Province City Zip / Postal St…" at bounding box center [542, 123] width 1083 height 147
click at [1067, 34] on h4 "Recipients" at bounding box center [542, 33] width 1066 height 15
click at [1084, 29] on div "× Recipients Houston Id Contact Person Company Country State / Province City Zi…" at bounding box center [546, 272] width 1093 height 545
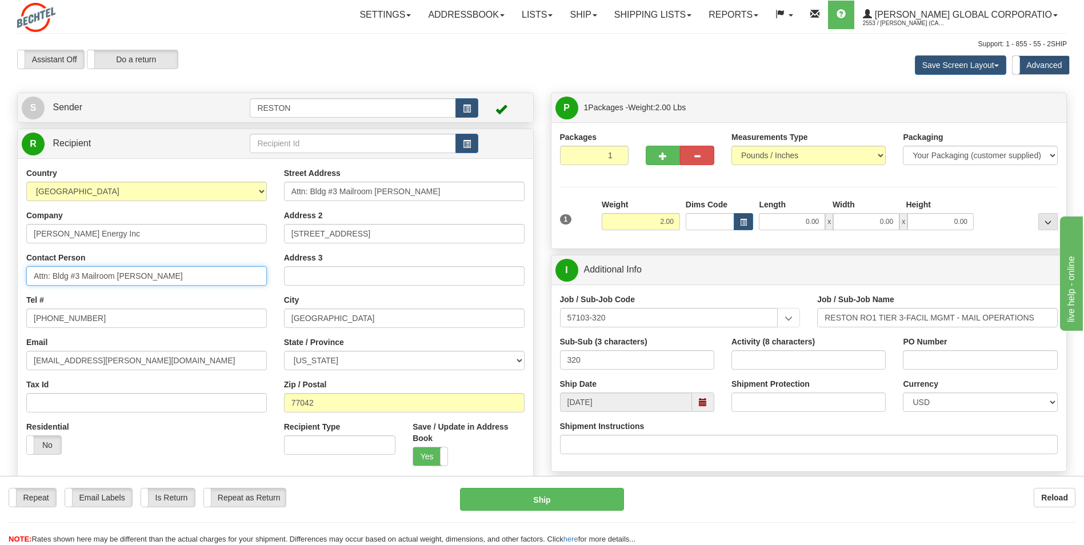
drag, startPoint x: 165, startPoint y: 278, endPoint x: 10, endPoint y: 278, distance: 154.9
click at [10, 278] on div "Create a label for the return Create Pickup Without Label S Sender RESTON" at bounding box center [276, 482] width 534 height 778
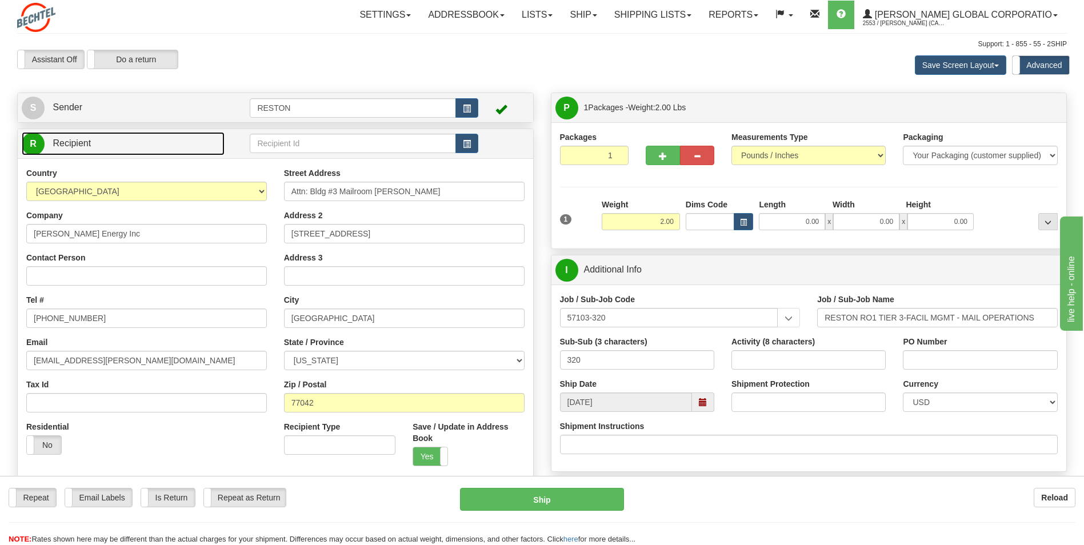
click at [157, 147] on link "R Recipient" at bounding box center [123, 143] width 203 height 23
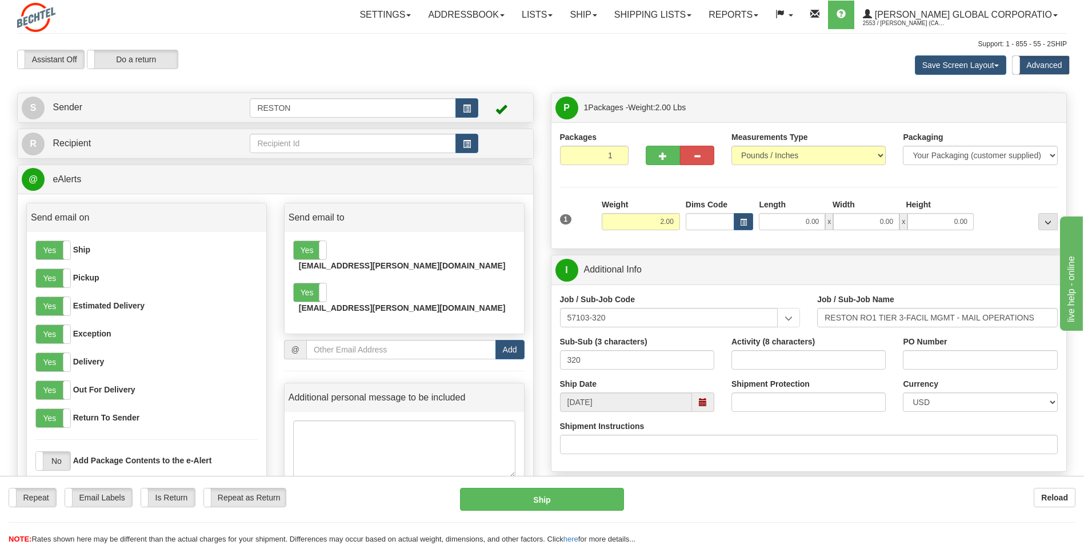
click at [282, 65] on div "Assistant On Assistant Off Do a return Do a return" at bounding box center [231, 59] width 445 height 19
click at [508, 150] on td at bounding box center [503, 143] width 51 height 23
drag, startPoint x: 341, startPoint y: 36, endPoint x: 329, endPoint y: 36, distance: 11.4
click at [341, 36] on div "Toggle navigation Settings Shipping Preferences Fields Preferences New" at bounding box center [542, 551] width 1084 height 1102
click at [38, 144] on span "R" at bounding box center [33, 144] width 23 height 23
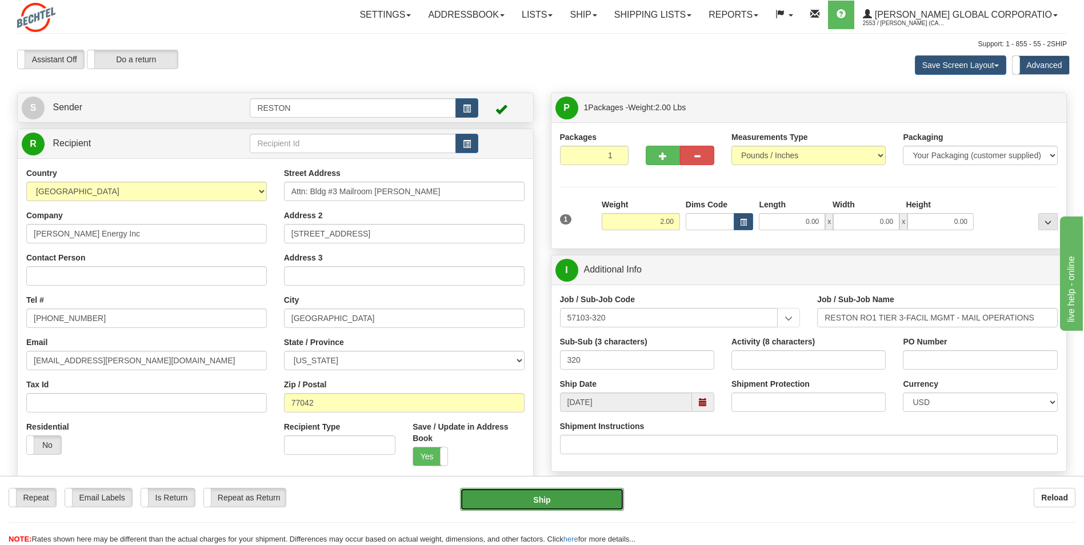
click at [526, 502] on button "Ship" at bounding box center [541, 499] width 163 height 23
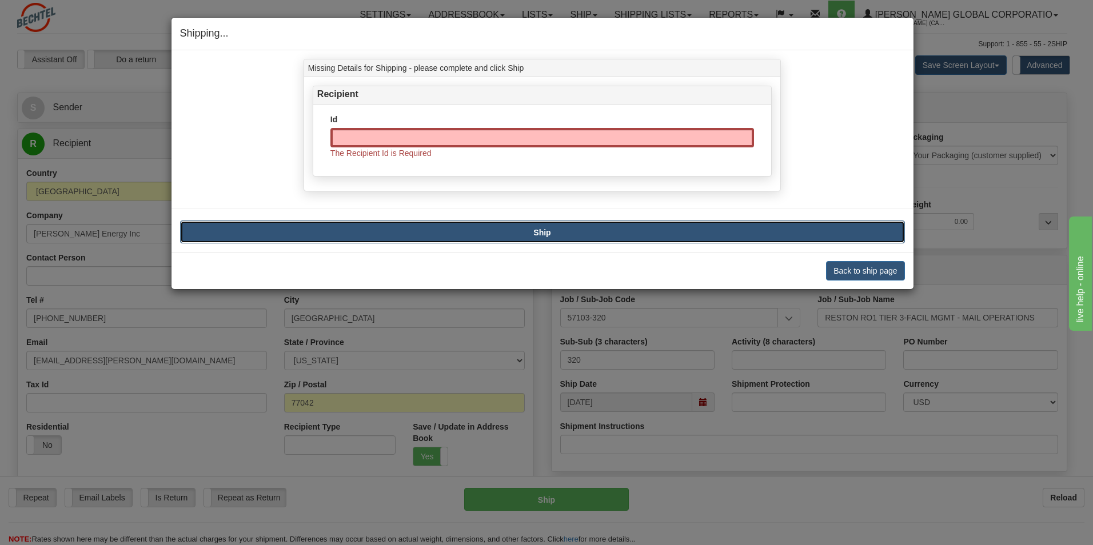
click at [549, 238] on button "Ship" at bounding box center [542, 232] width 725 height 23
click at [874, 273] on button "Back to ship page" at bounding box center [865, 270] width 78 height 19
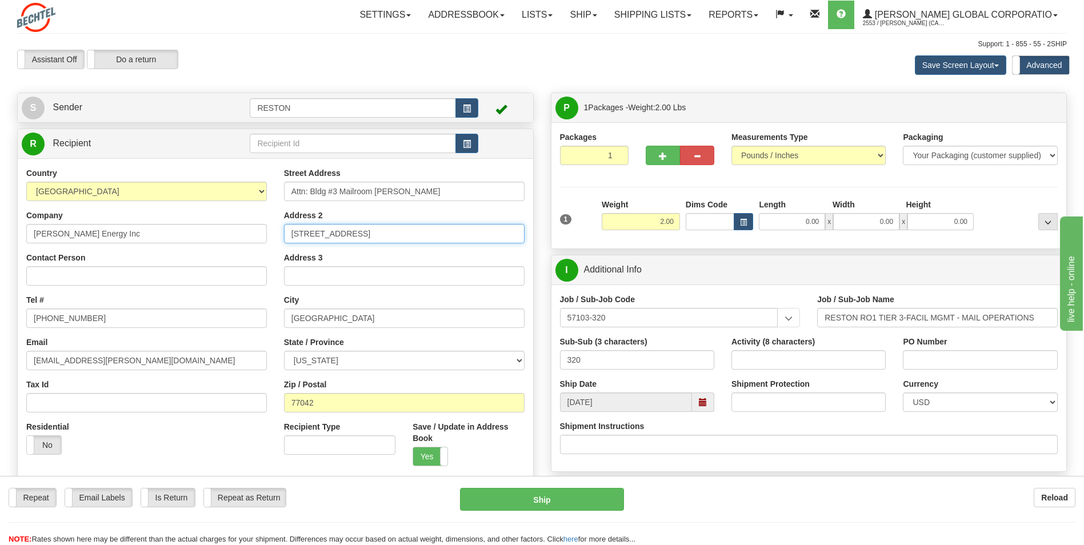
click at [365, 234] on input "[STREET_ADDRESS]" at bounding box center [404, 233] width 241 height 19
drag, startPoint x: 345, startPoint y: 235, endPoint x: 416, endPoint y: 241, distance: 71.7
click at [416, 241] on input "[STREET_ADDRESS]" at bounding box center [404, 233] width 241 height 19
type input "2105 CityWest"
drag, startPoint x: 420, startPoint y: 196, endPoint x: 288, endPoint y: 198, distance: 132.1
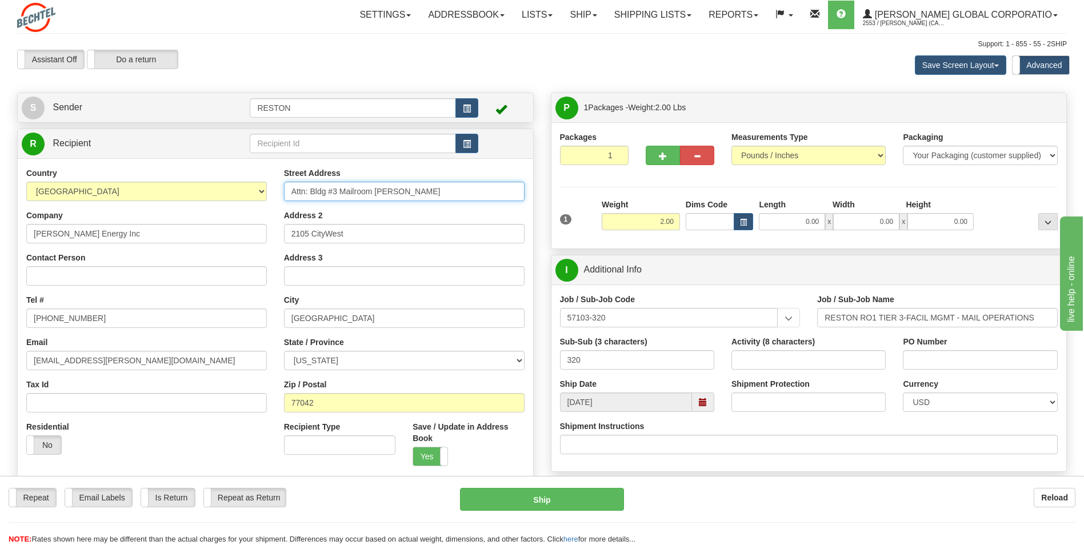
click at [288, 198] on input "Attn: Bldg #3 Mailroom [PERSON_NAME]" at bounding box center [404, 191] width 241 height 19
click at [57, 278] on input "Contact Person" at bounding box center [146, 275] width 241 height 19
paste input "Attn: Bldg #3 Mailroom [PERSON_NAME]"
type input "Attn: Bldg #3 Mailroom [PERSON_NAME]"
click at [364, 234] on input "2105 CityWest" at bounding box center [404, 233] width 241 height 19
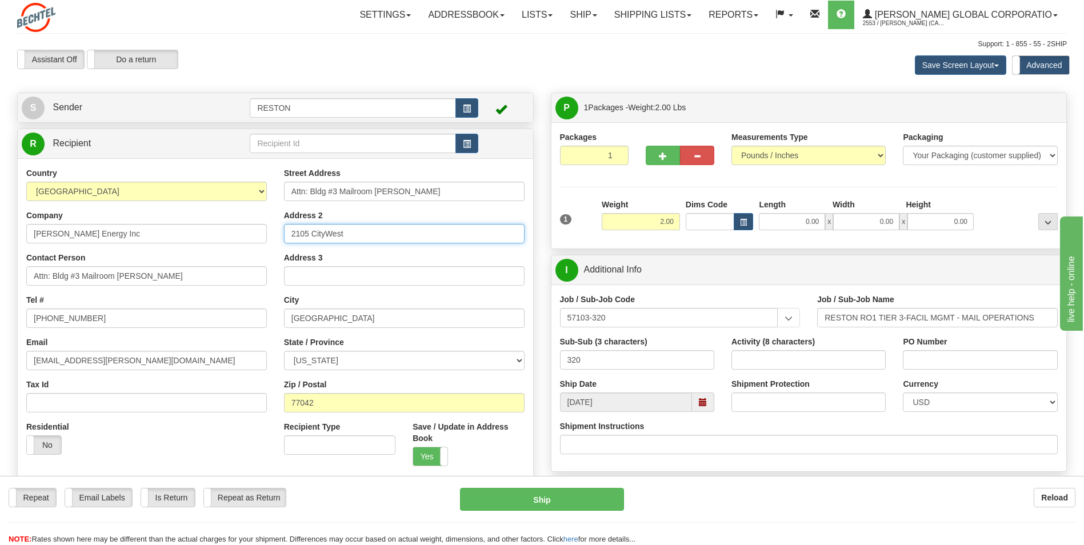
click at [368, 234] on input "2105 CityWest" at bounding box center [404, 233] width 241 height 19
type input "2105 CityWest Place"
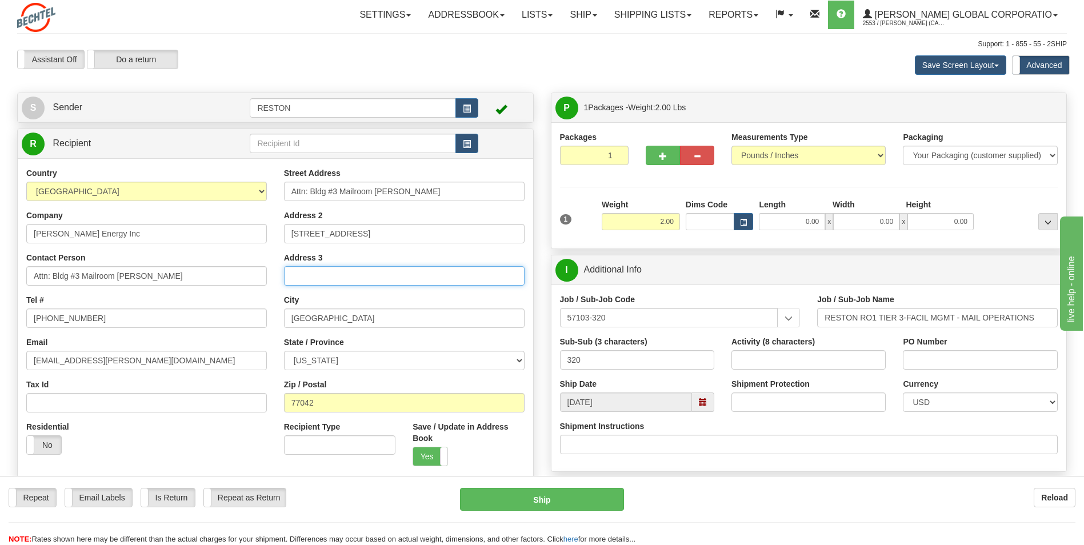
click at [412, 277] on input "Address 3" at bounding box center [404, 275] width 241 height 19
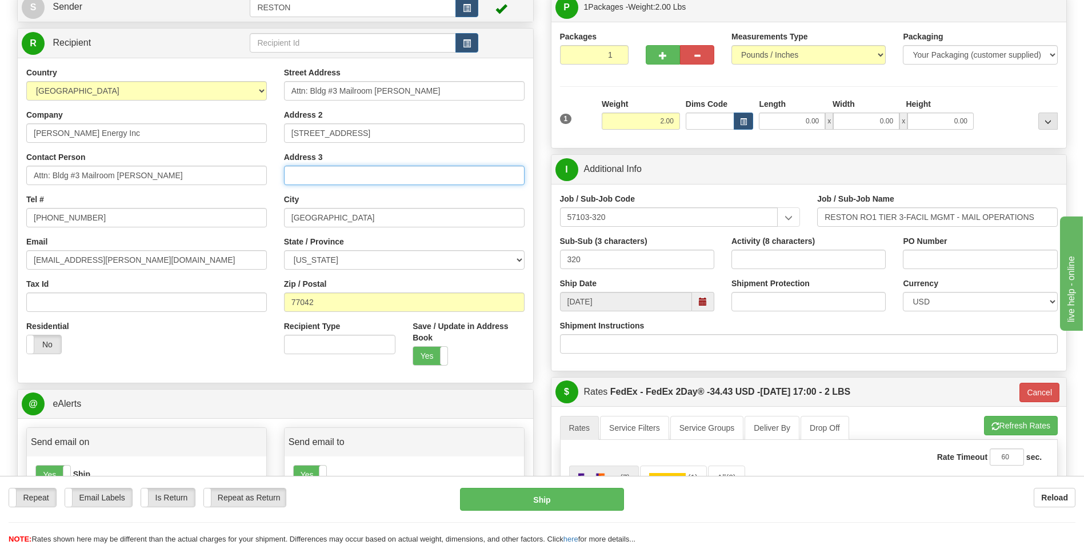
scroll to position [172, 0]
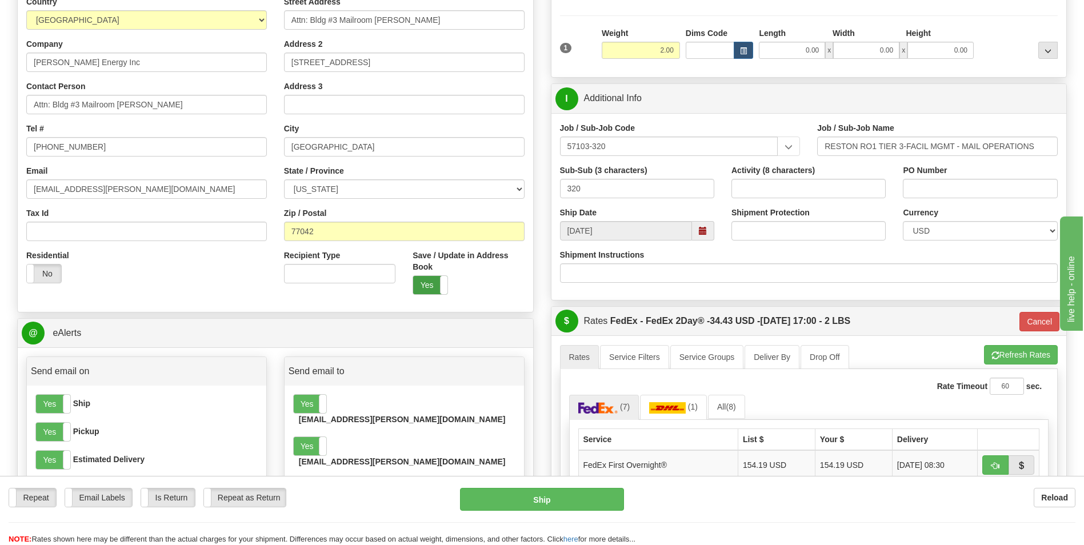
click at [426, 287] on label "Yes" at bounding box center [430, 285] width 34 height 18
click at [413, 286] on div "Yes No" at bounding box center [430, 285] width 35 height 19
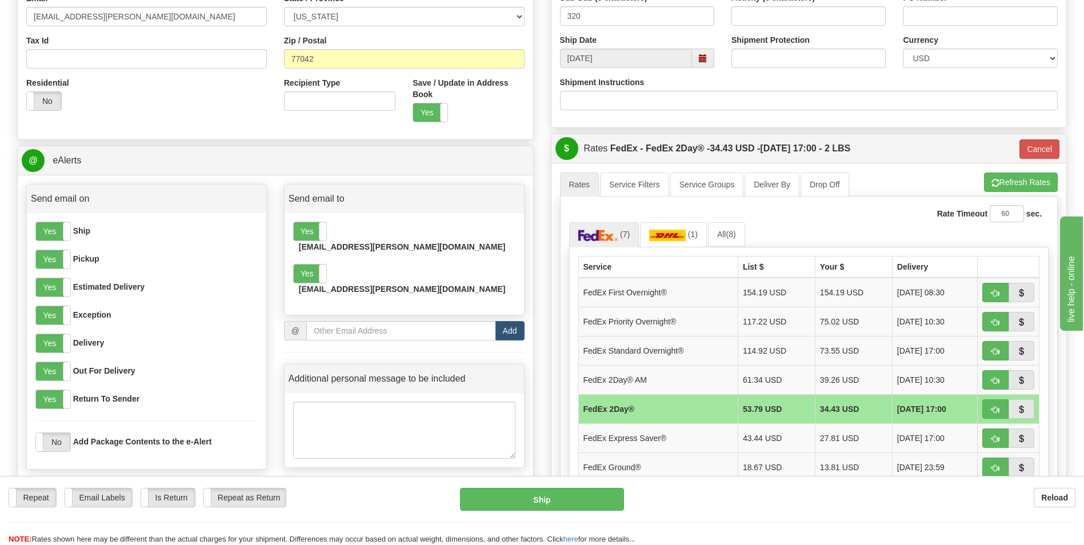
scroll to position [400, 0]
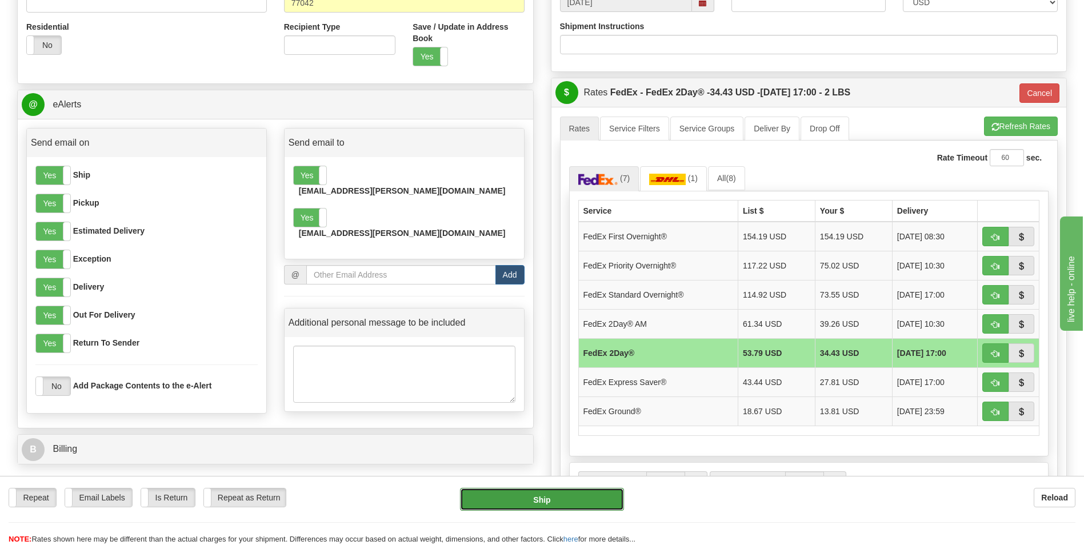
click at [532, 499] on button "Ship" at bounding box center [541, 499] width 163 height 23
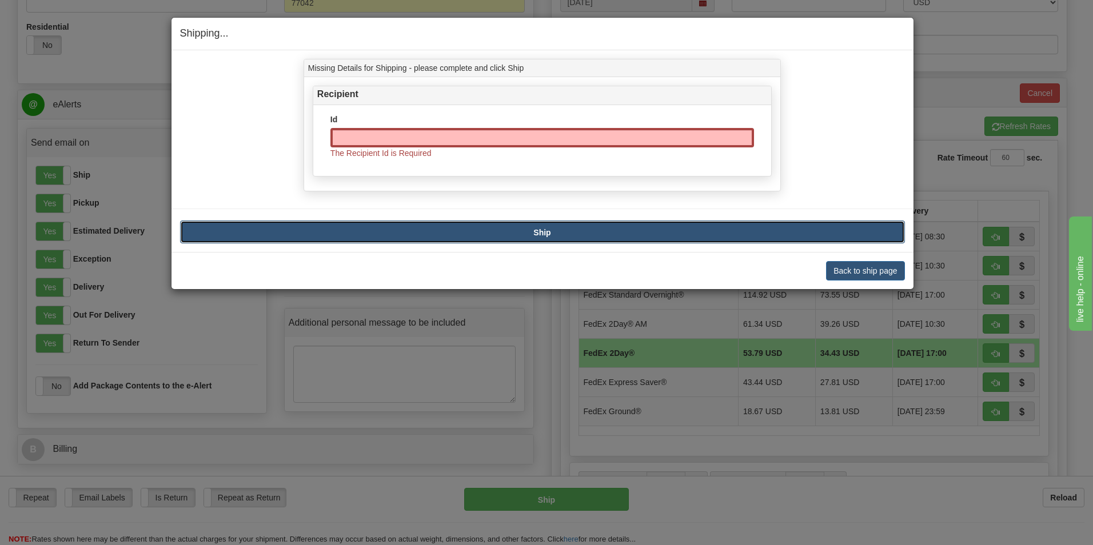
click at [513, 235] on button "Ship" at bounding box center [542, 232] width 725 height 23
click at [849, 274] on button "Back to ship page" at bounding box center [865, 270] width 78 height 19
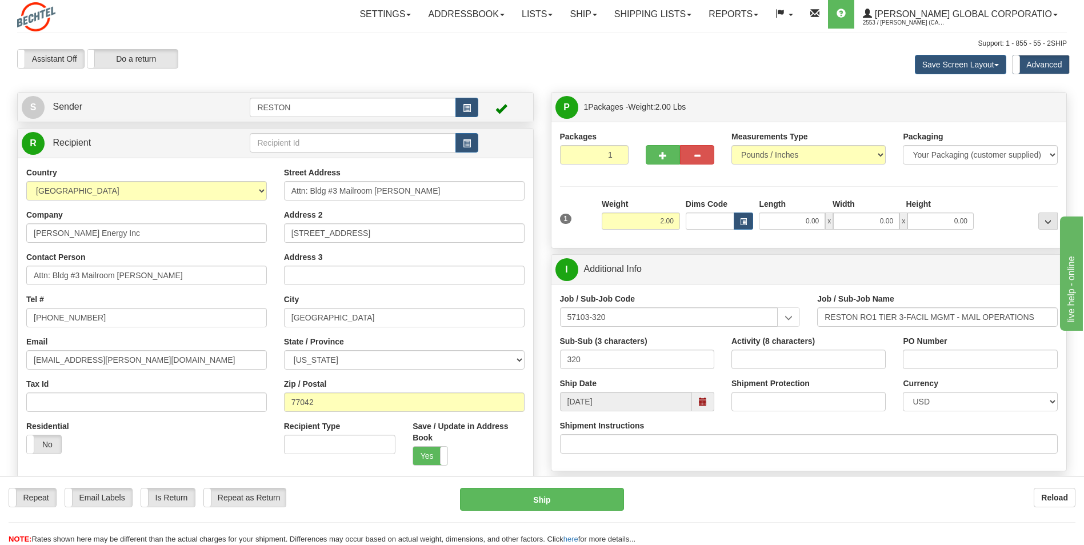
scroll to position [0, 0]
drag, startPoint x: 428, startPoint y: 192, endPoint x: 280, endPoint y: 188, distance: 148.1
click at [280, 188] on div "Street Address Attn: Bldg #3 Mailroom R. Skovan Address 2 2105 CityWest Place A…" at bounding box center [405, 322] width 258 height 308
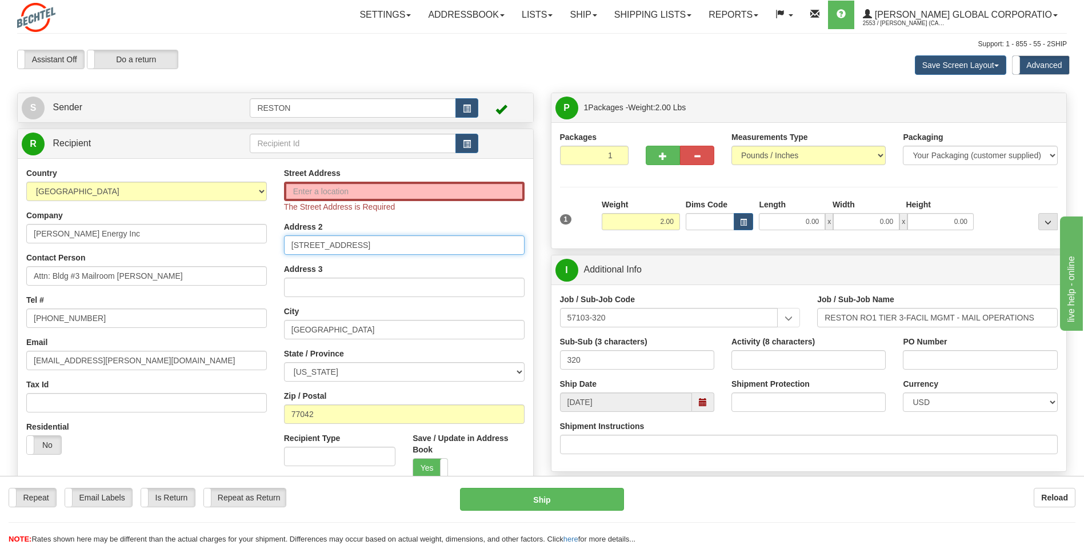
drag, startPoint x: 382, startPoint y: 246, endPoint x: 268, endPoint y: 244, distance: 114.4
click at [268, 244] on div "Country AFGHANISTAN ALAND ISLANDS ALBANIA ALGERIA AMERICAN SAMOA ANDORRA ANGOLA…" at bounding box center [276, 327] width 516 height 319
paste input "Attn: Bldg #3 Mailroom [PERSON_NAME]"
type input "Attn: Bldg #3 Mailroom [PERSON_NAME]"
click at [303, 189] on input "Street Address" at bounding box center [404, 191] width 241 height 19
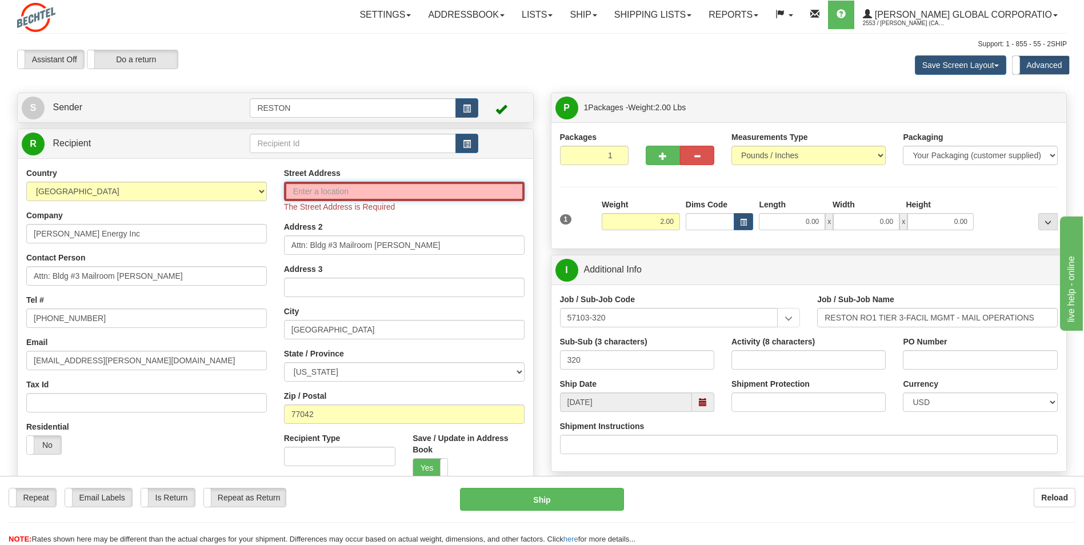
paste input "Attn: Bldg #3 Mailroom [PERSON_NAME]"
type input "Attn: Bldg #3 Mailroom [PERSON_NAME]"
drag, startPoint x: 418, startPoint y: 182, endPoint x: 293, endPoint y: 193, distance: 125.7
click at [293, 193] on input "Attn: Bldg #3 Mailroom [PERSON_NAME]" at bounding box center [404, 191] width 241 height 19
drag, startPoint x: 426, startPoint y: 244, endPoint x: 273, endPoint y: 248, distance: 153.8
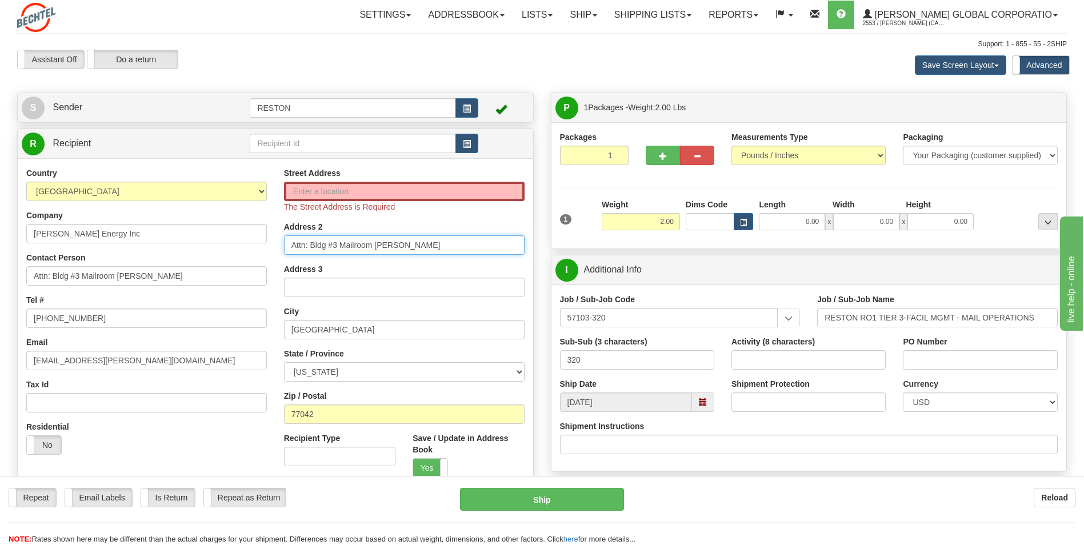
click at [273, 248] on div "Country AFGHANISTAN ALAND ISLANDS ALBANIA ALGERIA AMERICAN SAMOA ANDORRA ANGOLA…" at bounding box center [276, 327] width 516 height 319
drag, startPoint x: 299, startPoint y: 187, endPoint x: 343, endPoint y: 196, distance: 44.8
click at [299, 187] on input "Street Address" at bounding box center [404, 191] width 241 height 19
type input "[STREET_ADDRESS]"
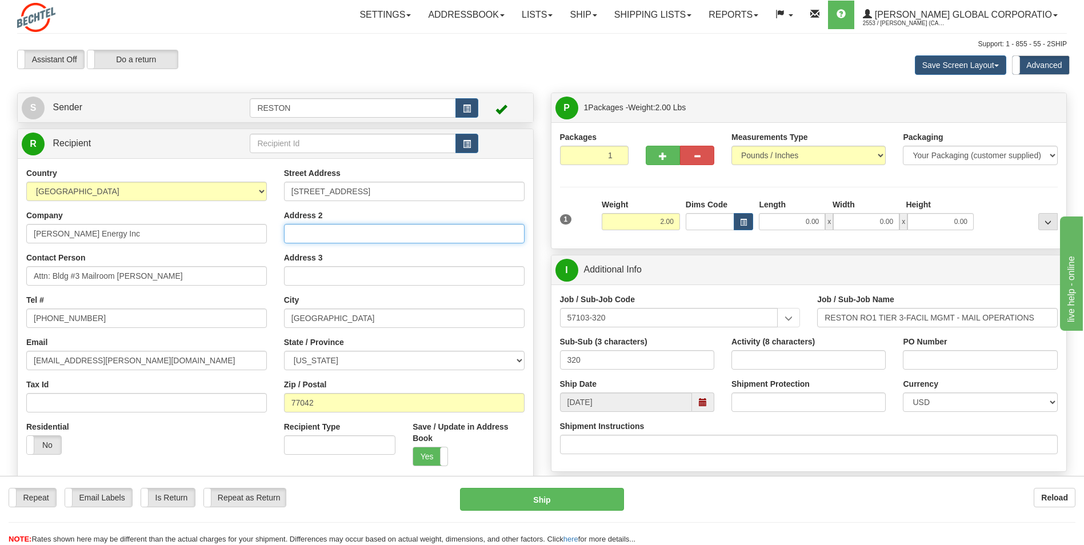
click at [309, 241] on input "Address 2" at bounding box center [404, 233] width 241 height 19
type input "[STREET_ADDRESS]"
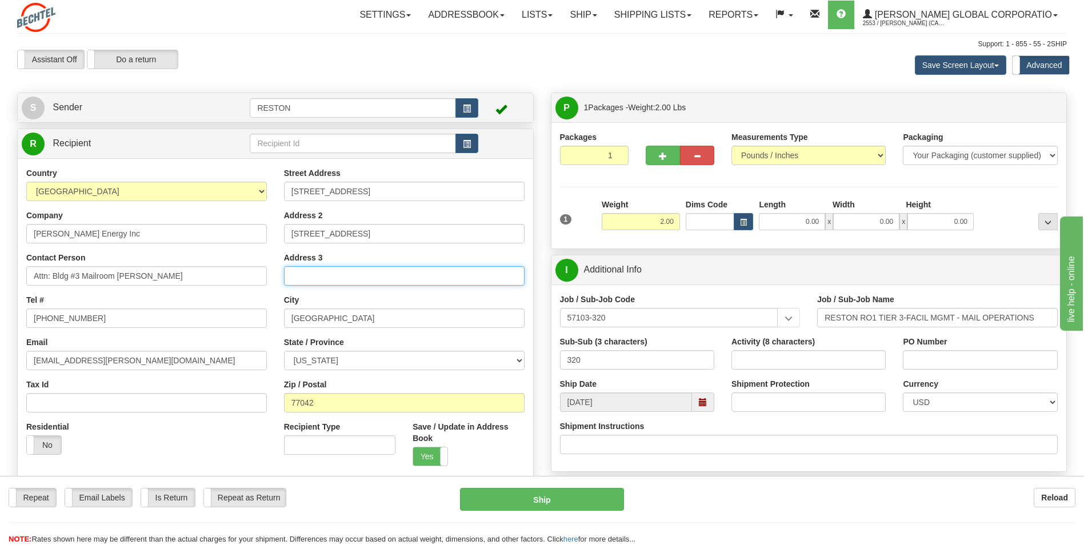
click at [361, 269] on input "Address 3" at bounding box center [404, 275] width 241 height 19
click at [426, 449] on label "Yes" at bounding box center [430, 457] width 34 height 18
click at [428, 459] on label "No" at bounding box center [430, 457] width 34 height 18
click at [427, 458] on label "Yes" at bounding box center [430, 457] width 34 height 18
click at [418, 453] on span at bounding box center [413, 457] width 15 height 18
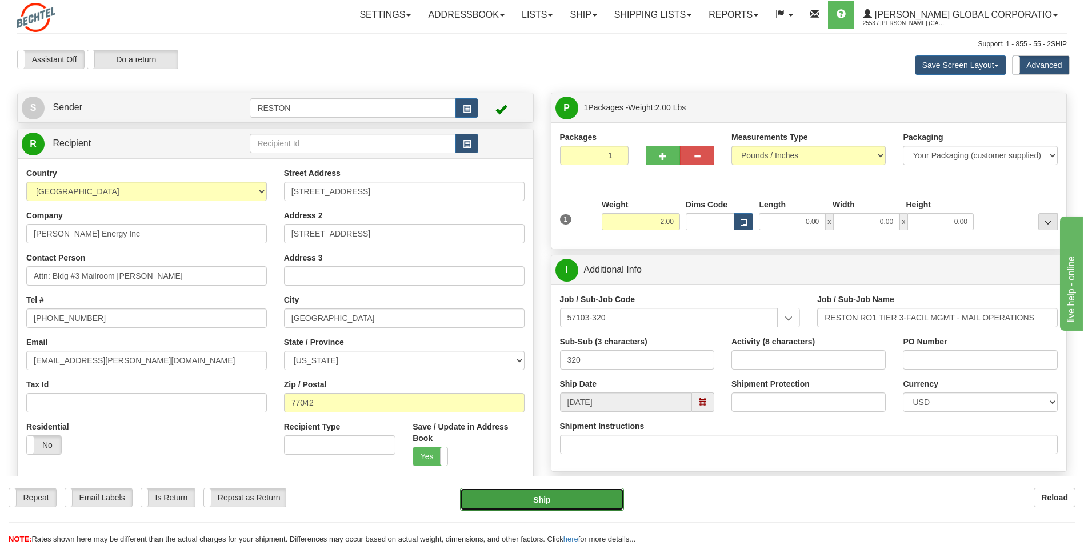
click at [529, 500] on button "Ship" at bounding box center [541, 499] width 163 height 23
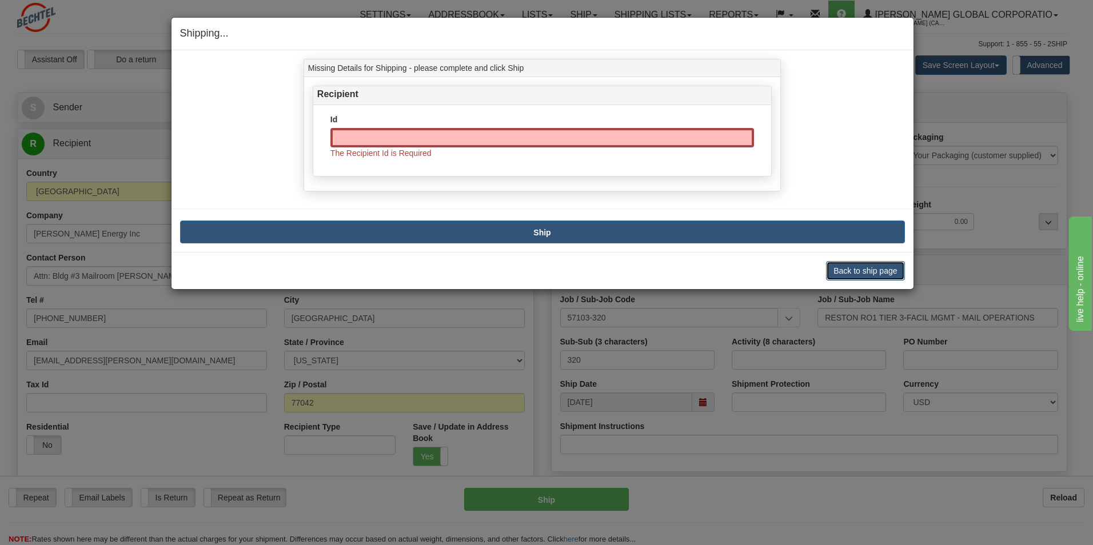
click at [869, 278] on button "Back to ship page" at bounding box center [865, 270] width 78 height 19
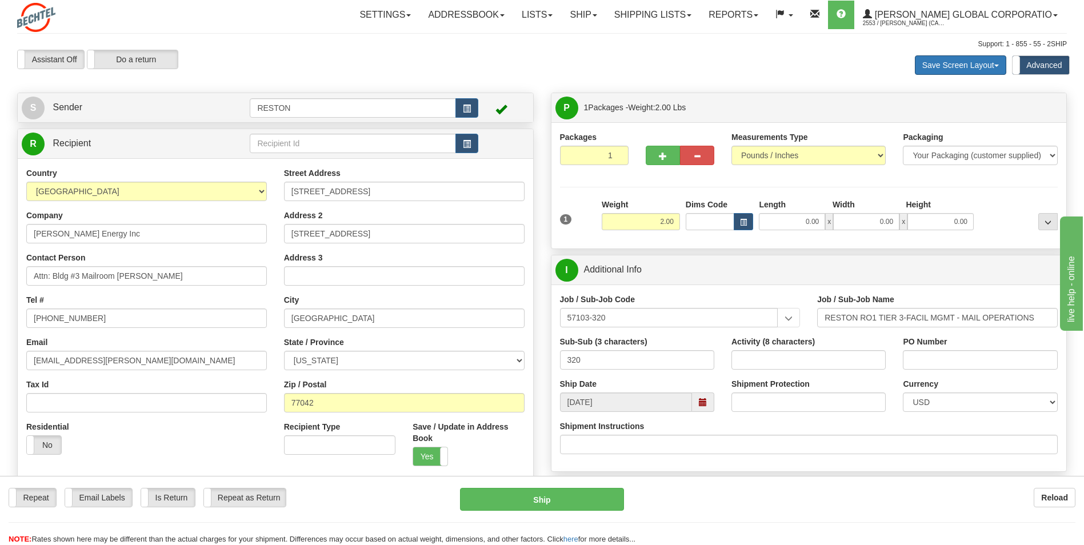
click at [999, 65] on span at bounding box center [997, 66] width 5 height 2
click at [655, 49] on div at bounding box center [542, 49] width 1050 height 1
click at [43, 63] on label "Assistant Off" at bounding box center [51, 59] width 66 height 18
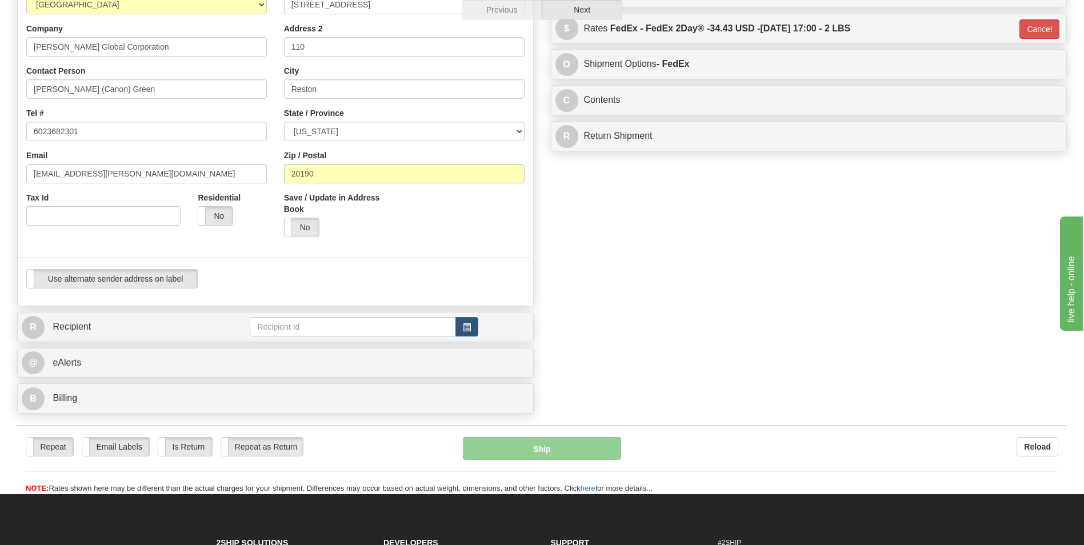
scroll to position [172, 0]
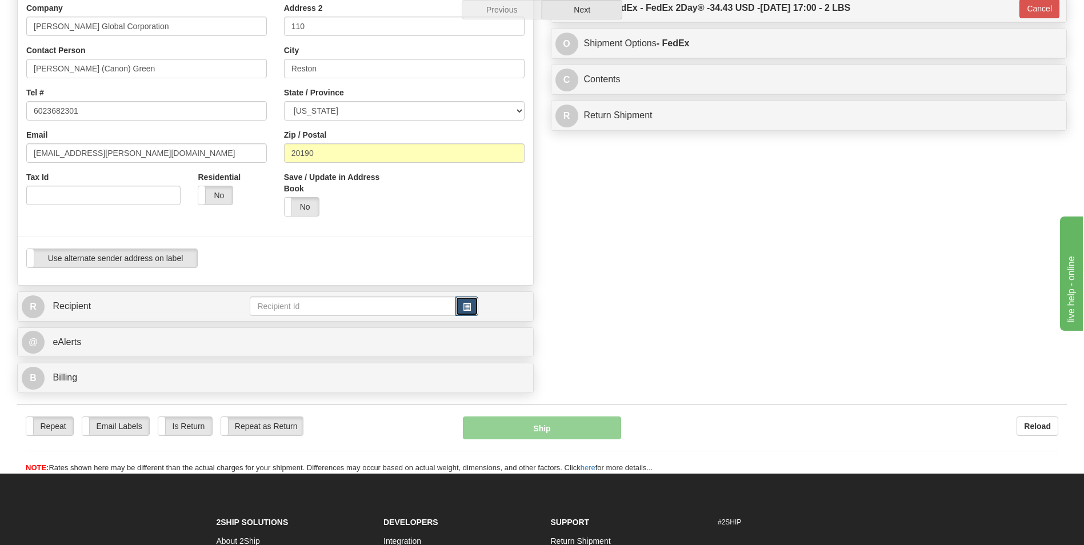
click at [470, 309] on span "button" at bounding box center [467, 307] width 8 height 7
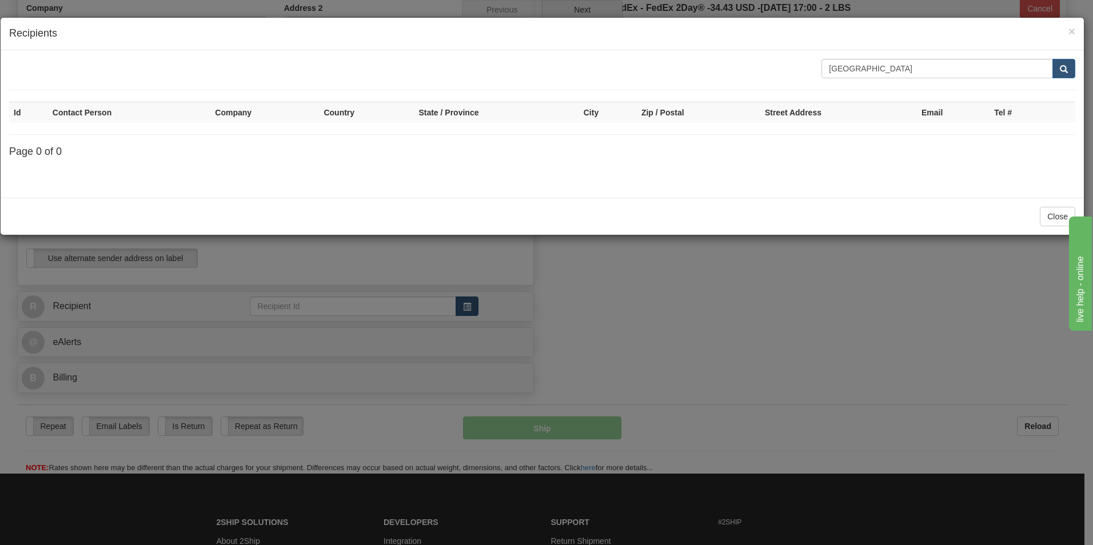
click at [470, 309] on div "× Recipients Houston Id Contact Person Company Country State / Province City Zi…" at bounding box center [546, 272] width 1093 height 545
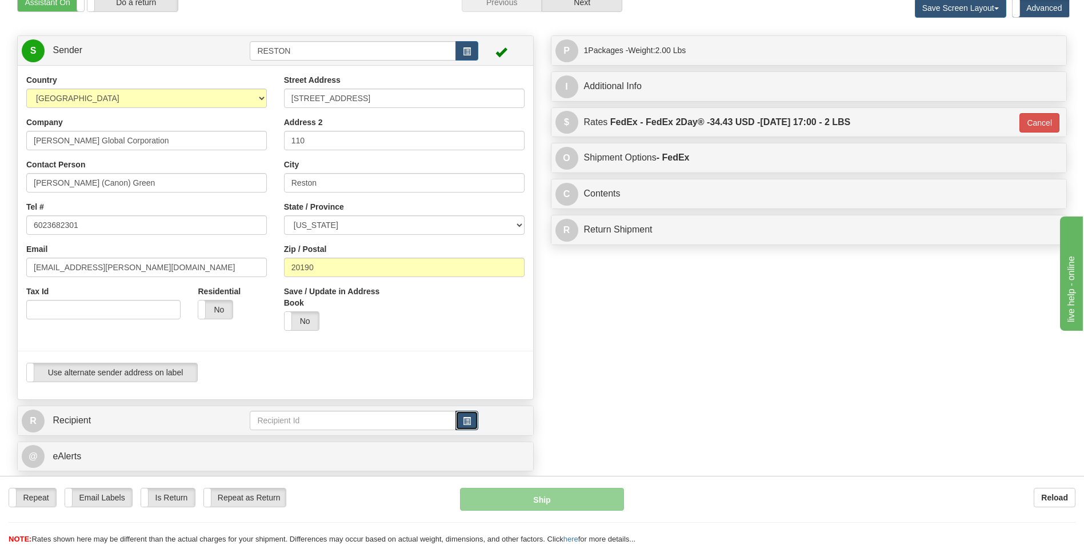
scroll to position [0, 0]
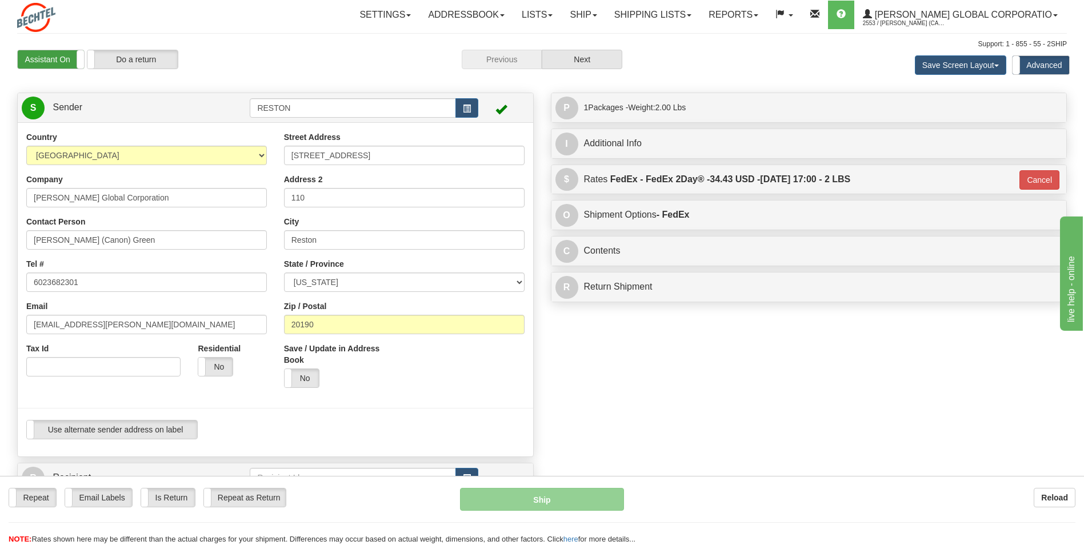
click at [26, 62] on label "Assistant On" at bounding box center [51, 59] width 66 height 18
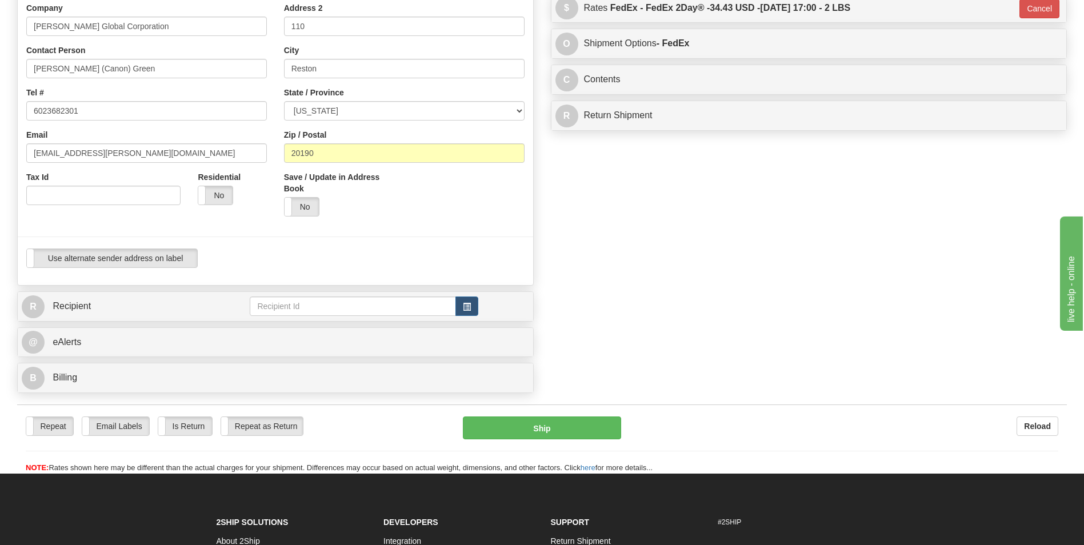
scroll to position [229, 0]
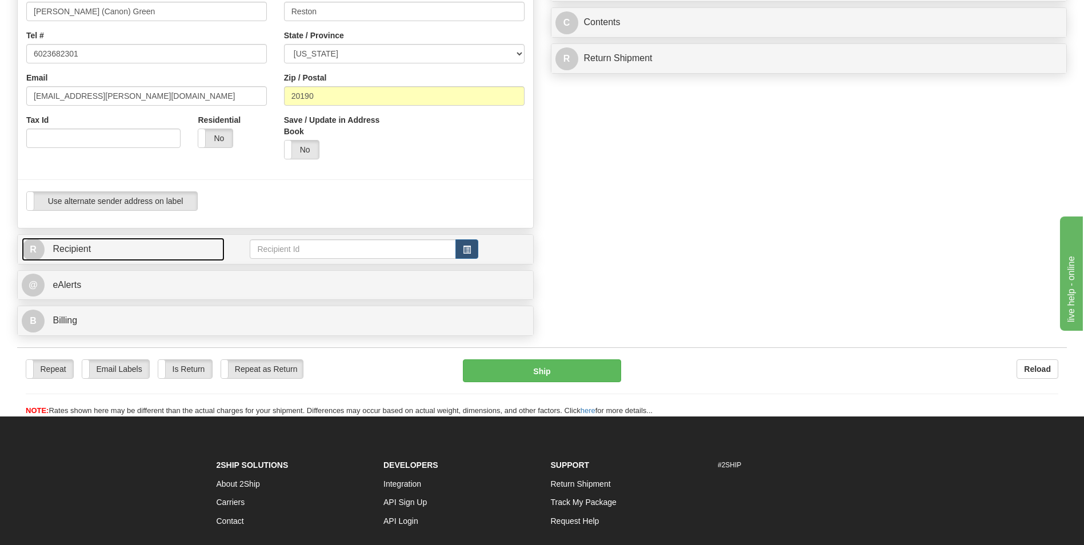
click at [54, 250] on span "Recipient" at bounding box center [72, 249] width 38 height 10
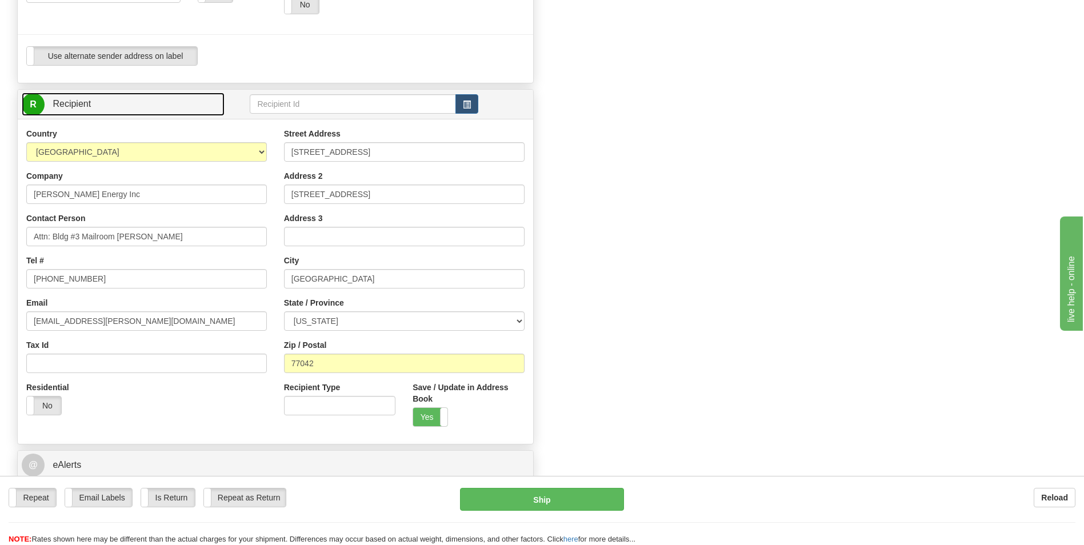
scroll to position [400, 0]
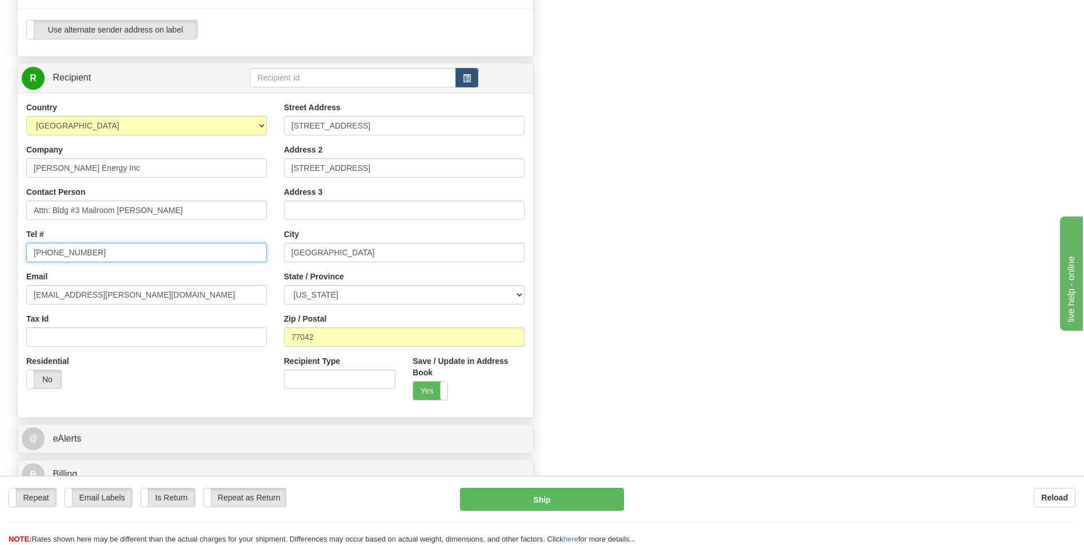
drag, startPoint x: 95, startPoint y: 255, endPoint x: 26, endPoint y: 260, distance: 69.4
click at [26, 260] on div "Country AFGHANISTAN ALAND ISLANDS ALBANIA ALGERIA AMERICAN SAMOA ANDORRA ANGOLA…" at bounding box center [147, 250] width 258 height 296
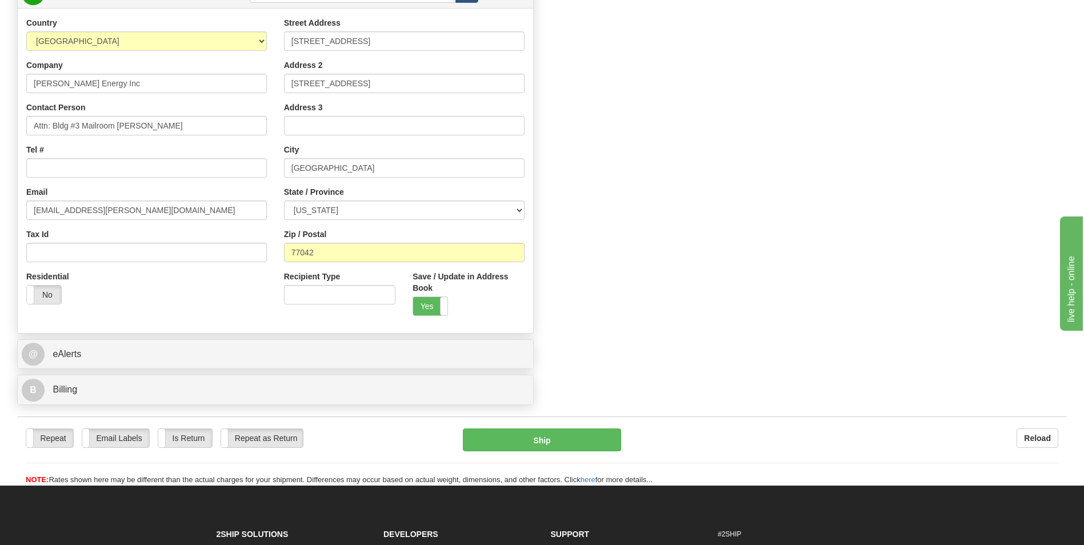
scroll to position [457, 0]
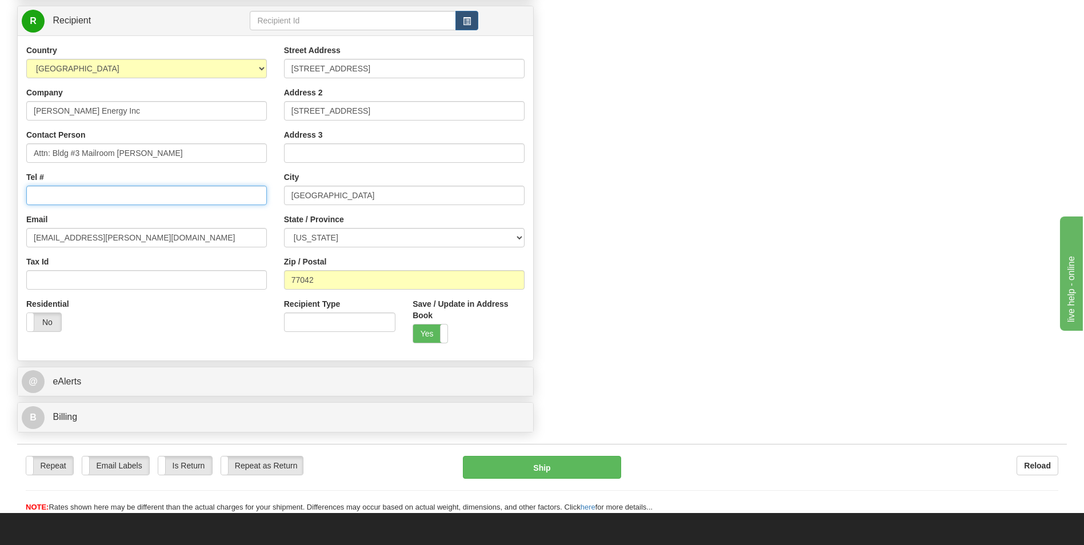
click at [89, 197] on input "Tel #" at bounding box center [146, 195] width 241 height 19
click at [674, 300] on div "Create a label for the return Create Pickup Without Label S" at bounding box center [542, 36] width 1067 height 803
click at [89, 196] on input "[PHONE_NUMBER]" at bounding box center [146, 195] width 241 height 19
type input "[PHONE_NUMBER]"
click at [719, 154] on div "Create a label for the return Create Pickup Without Label S" at bounding box center [542, 36] width 1067 height 803
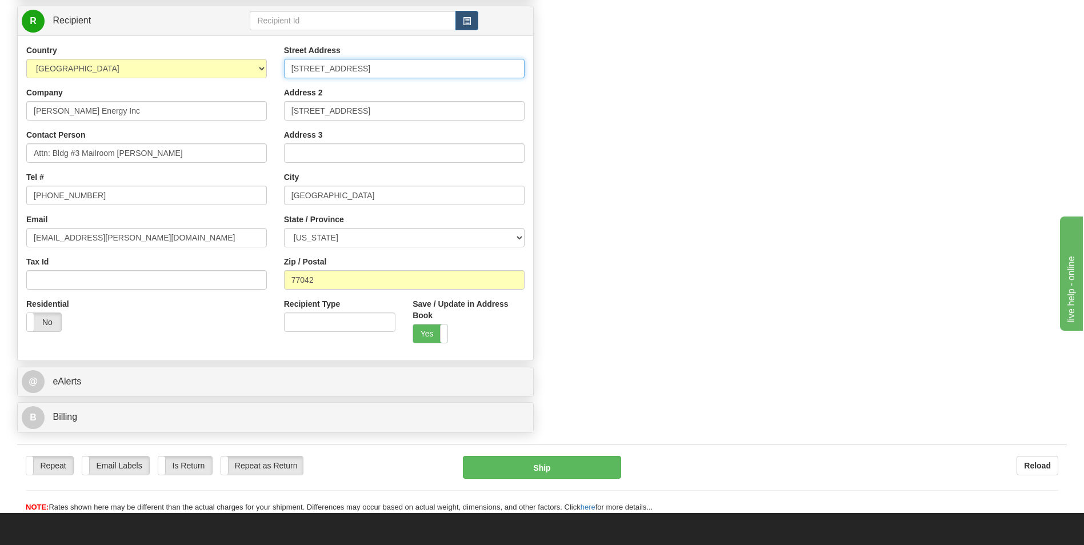
click at [362, 70] on input "[STREET_ADDRESS]" at bounding box center [404, 68] width 241 height 19
click at [714, 202] on div "Create a label for the return Create Pickup Without Label S" at bounding box center [542, 36] width 1067 height 803
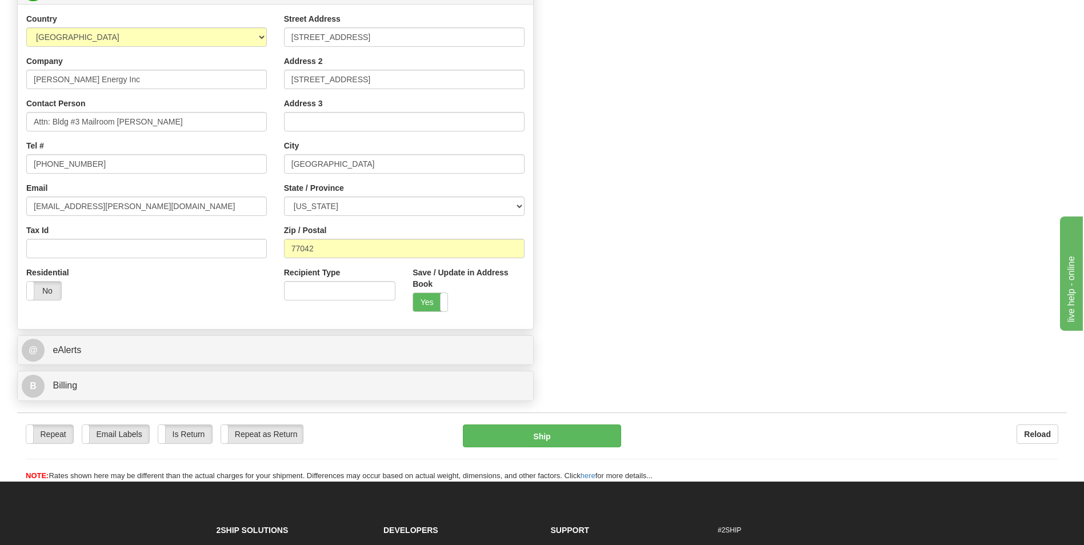
scroll to position [515, 0]
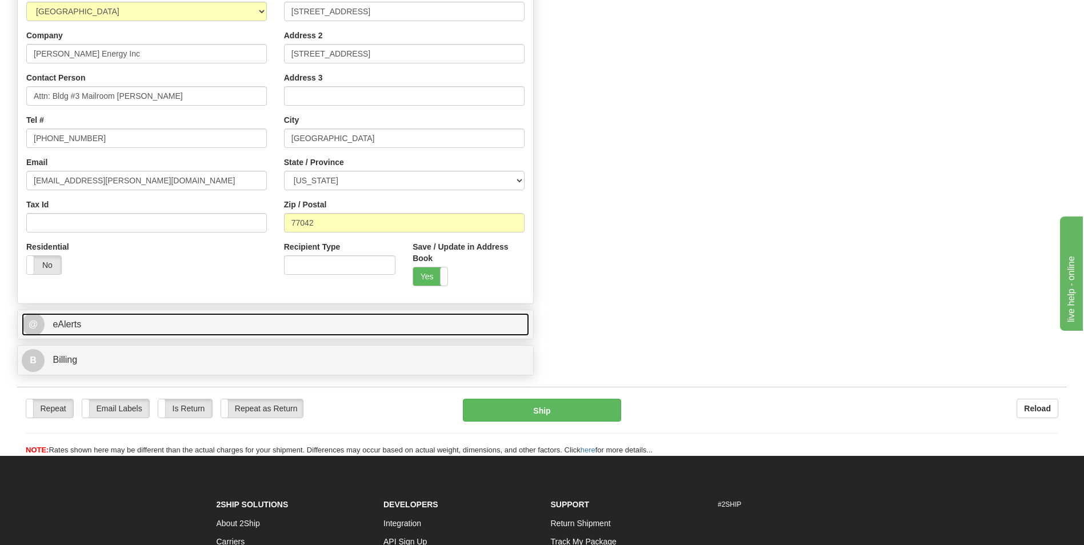
click at [33, 330] on span "@" at bounding box center [33, 324] width 23 height 23
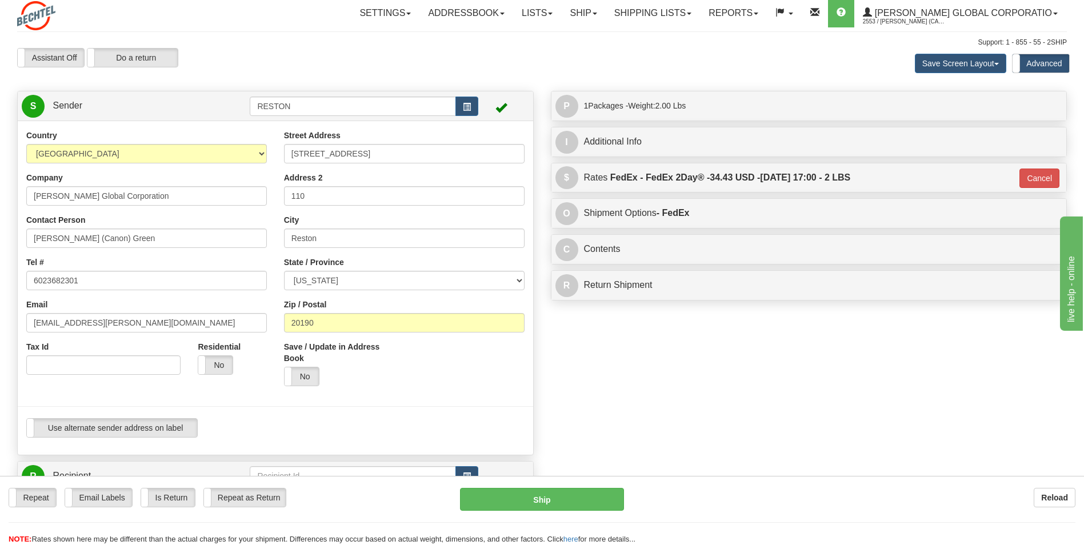
scroll to position [0, 0]
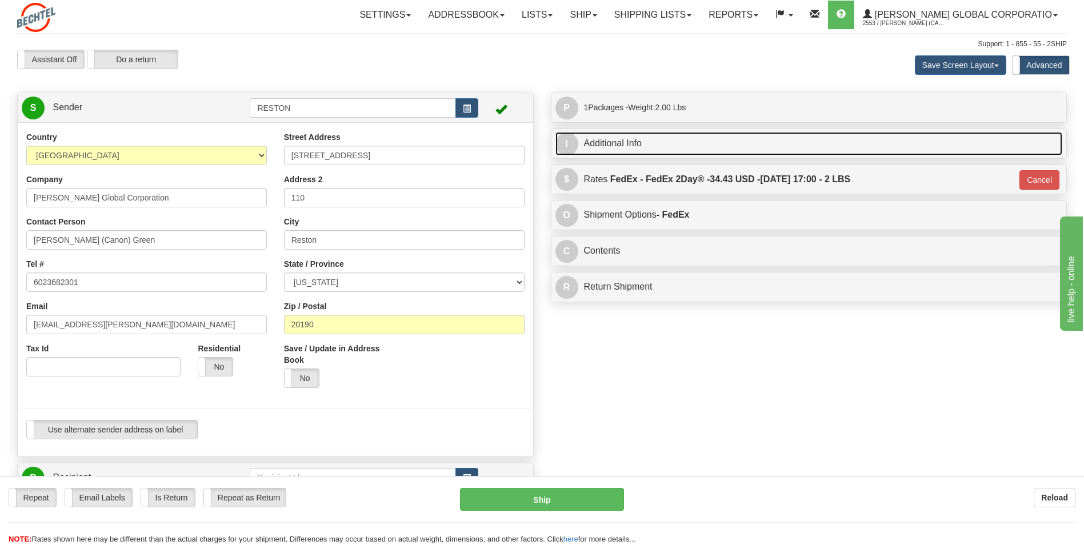
click at [567, 143] on span "I" at bounding box center [567, 144] width 23 height 23
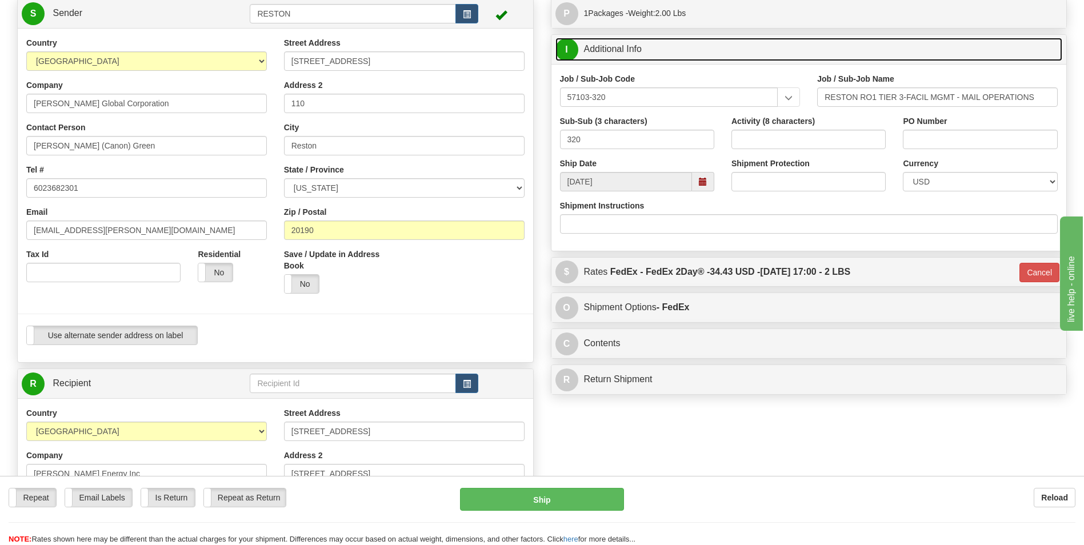
scroll to position [114, 0]
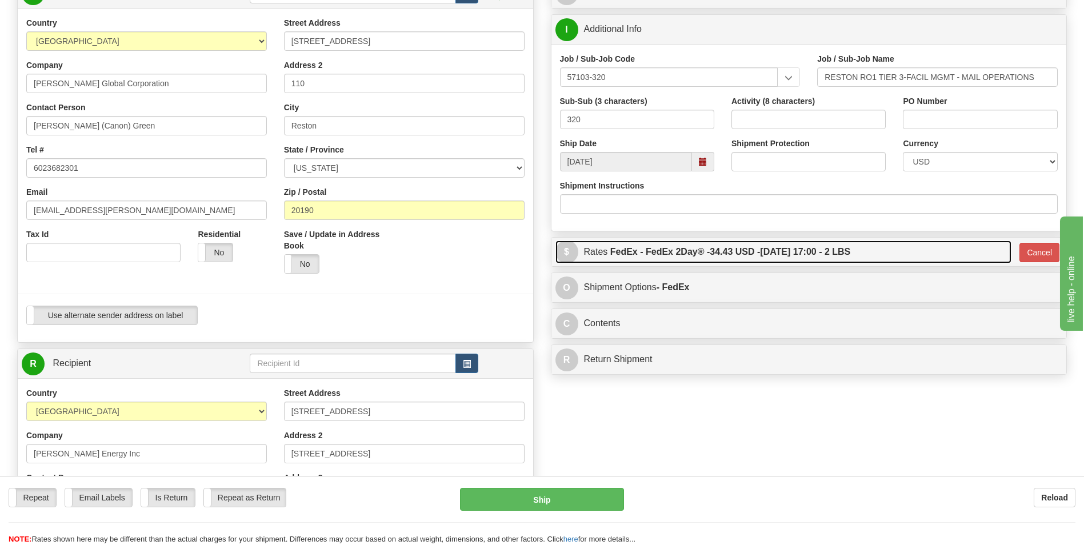
click at [566, 254] on span "$" at bounding box center [567, 252] width 23 height 23
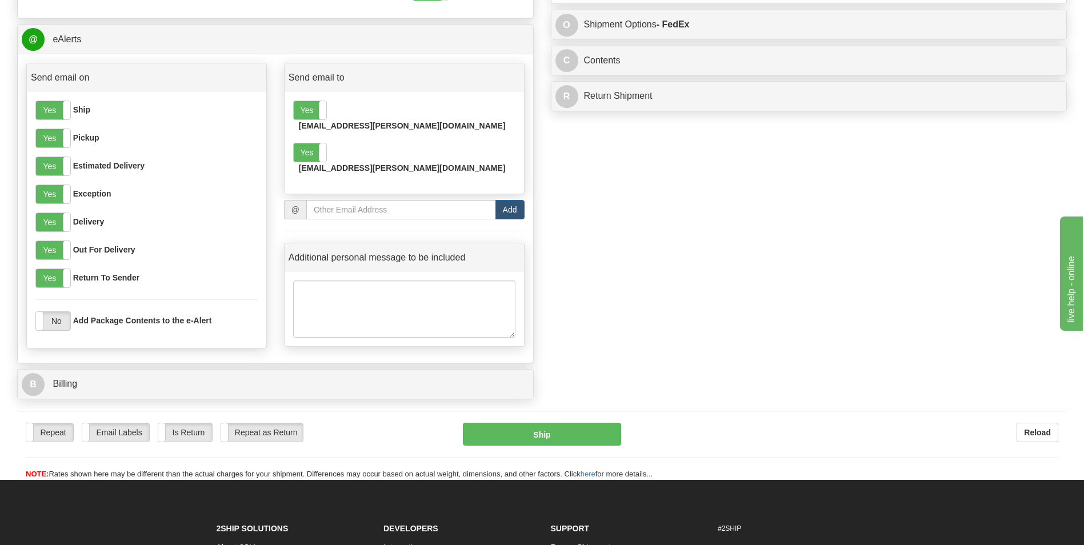
scroll to position [800, 0]
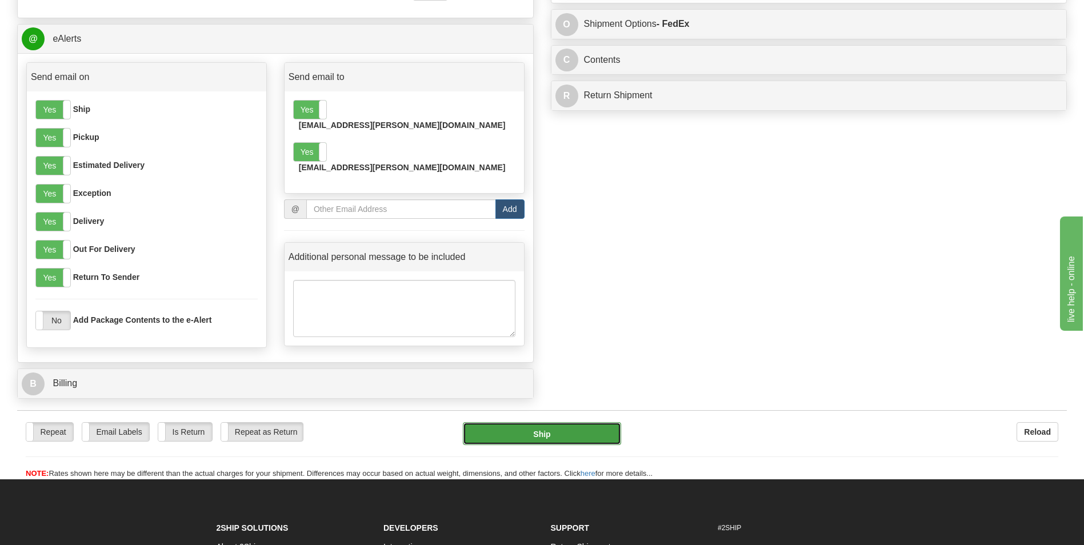
click at [528, 437] on button "Ship" at bounding box center [542, 433] width 158 height 23
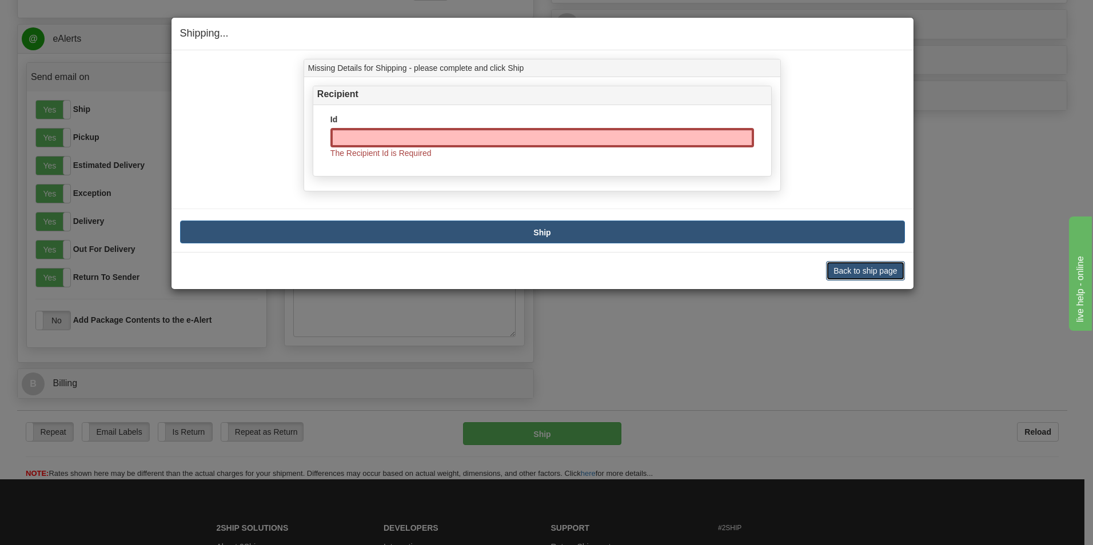
click at [859, 266] on button "Back to ship page" at bounding box center [865, 270] width 78 height 19
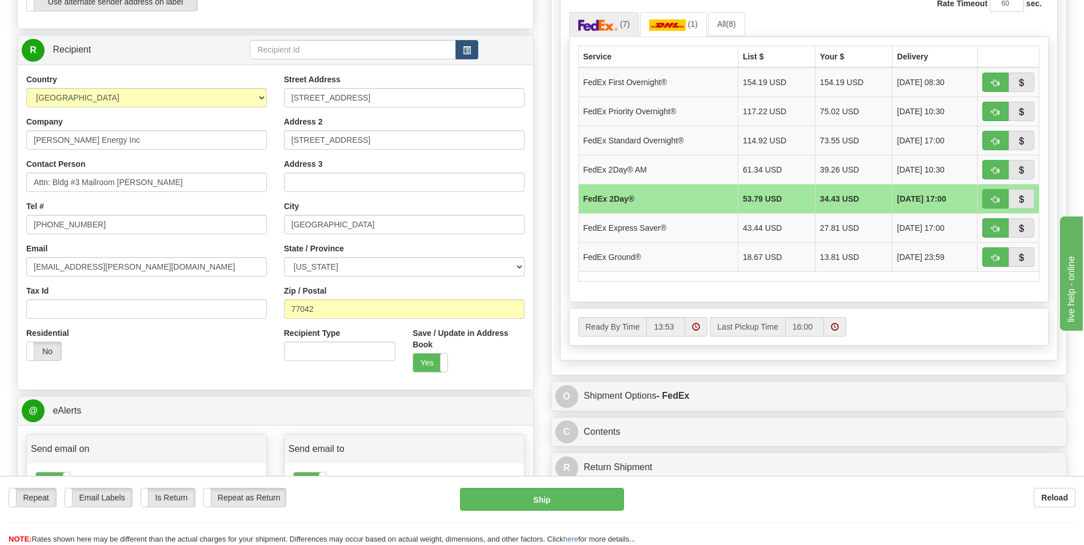
scroll to position [400, 0]
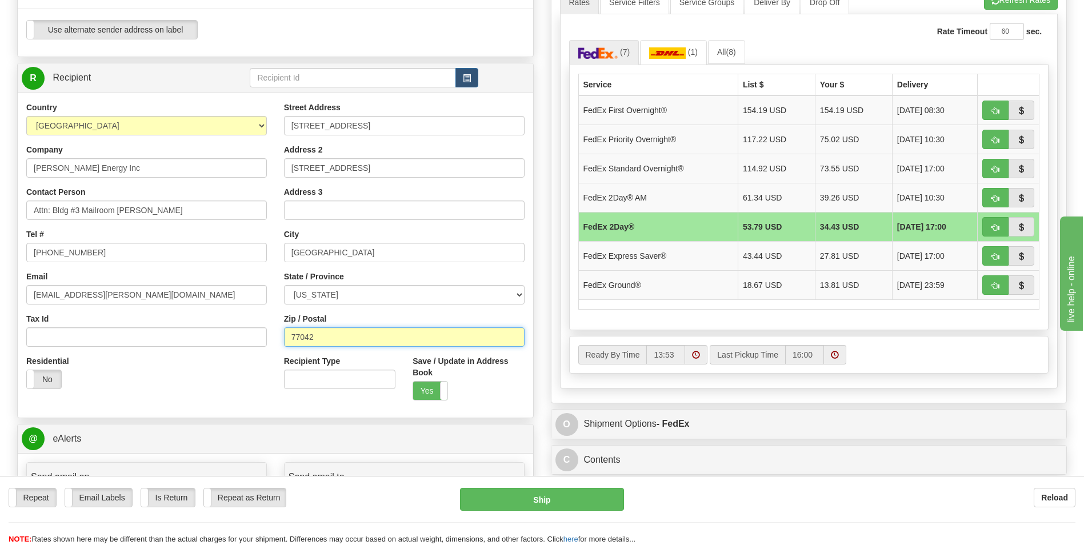
click at [319, 334] on input "77042" at bounding box center [404, 337] width 241 height 19
type input "77042"
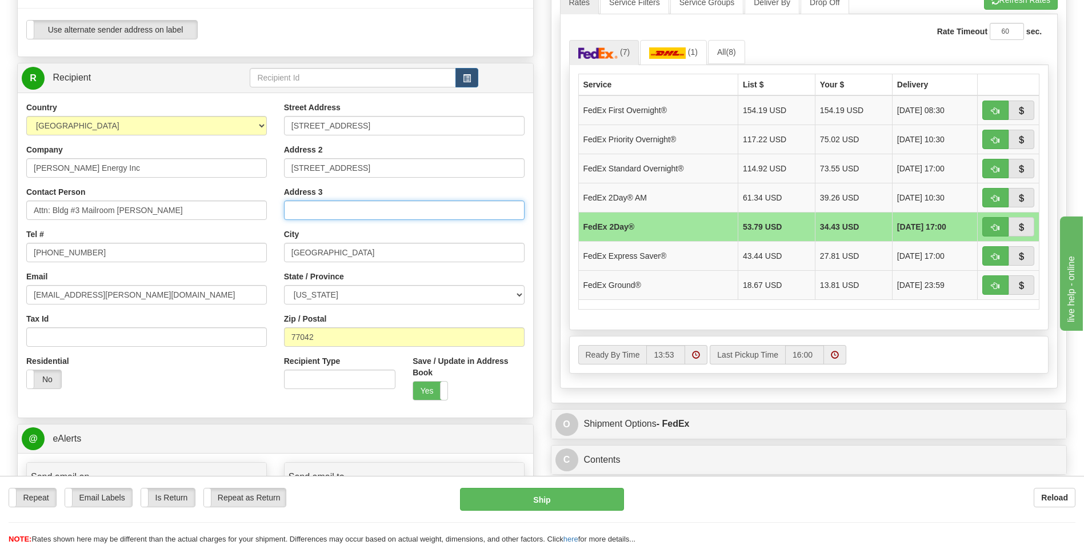
click at [311, 210] on input "Address 3" at bounding box center [404, 210] width 241 height 19
click at [34, 293] on input "[EMAIL_ADDRESS][PERSON_NAME][DOMAIN_NAME]" at bounding box center [146, 294] width 241 height 19
select select "TX"
type input "[EMAIL_ADDRESS][PERSON_NAME][DOMAIN_NAME]"
click at [166, 295] on input "[EMAIL_ADDRESS][PERSON_NAME][DOMAIN_NAME]" at bounding box center [146, 294] width 241 height 19
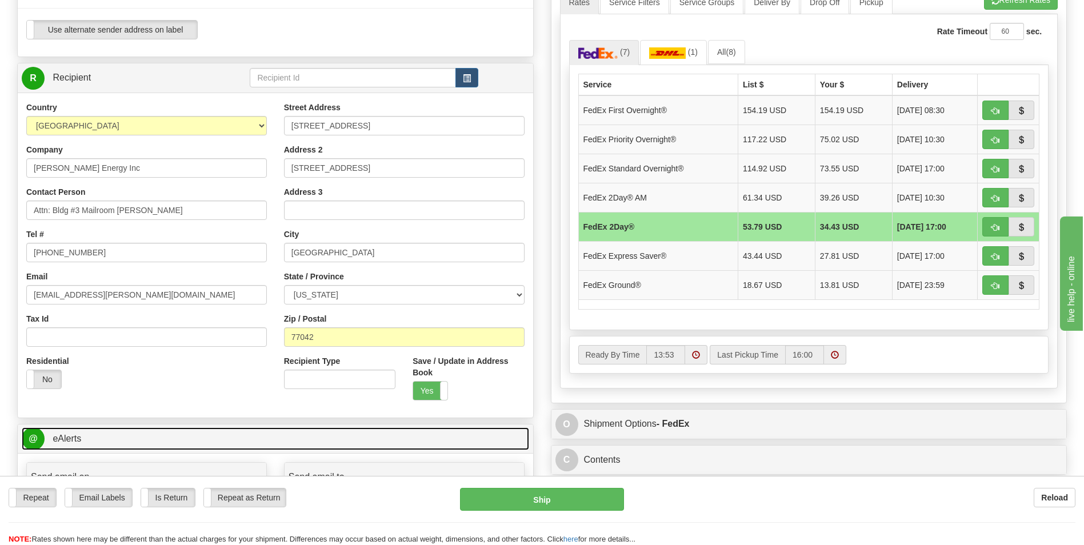
click at [216, 430] on link "@ eAlerts" at bounding box center [276, 439] width 508 height 23
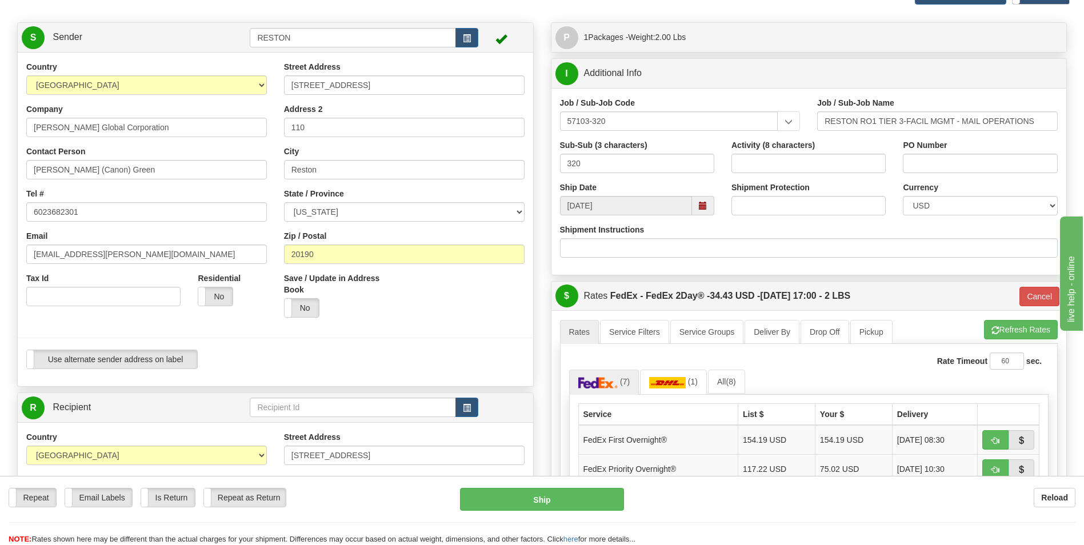
scroll to position [57, 0]
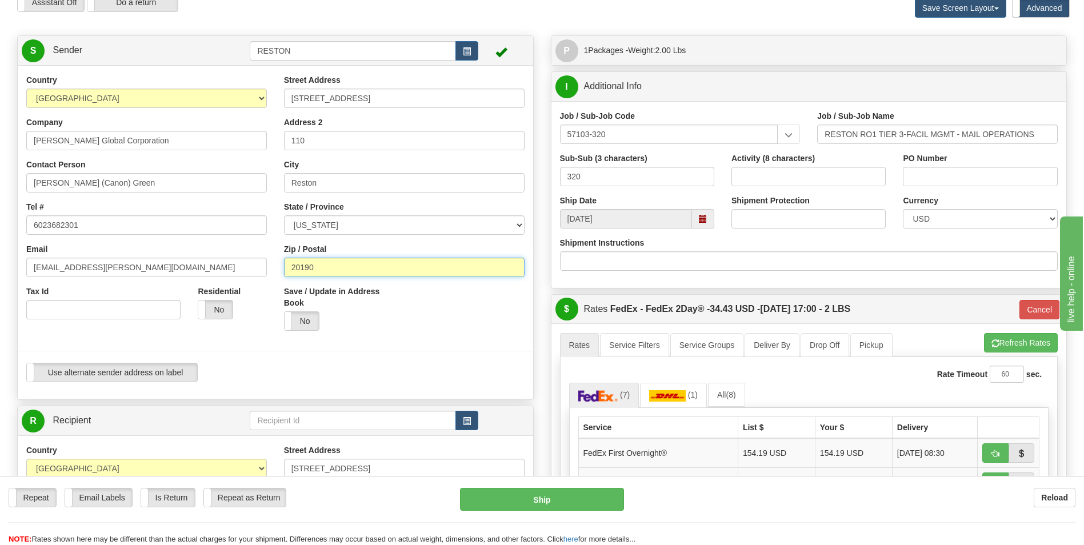
click at [323, 268] on input "20190" at bounding box center [404, 267] width 241 height 19
click at [407, 336] on div "Save / Update in Address Book Yes No" at bounding box center [405, 313] width 258 height 54
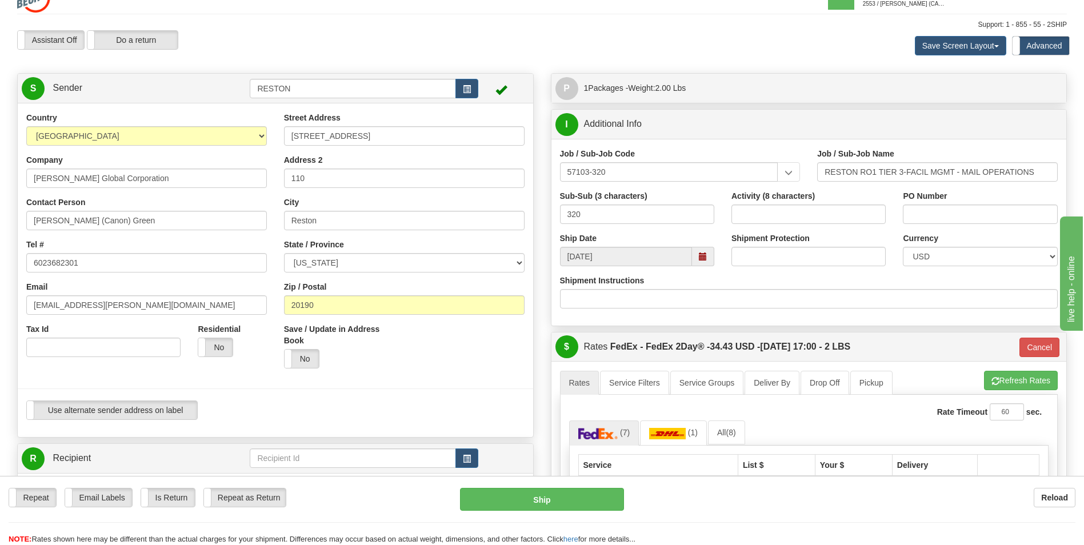
scroll to position [0, 0]
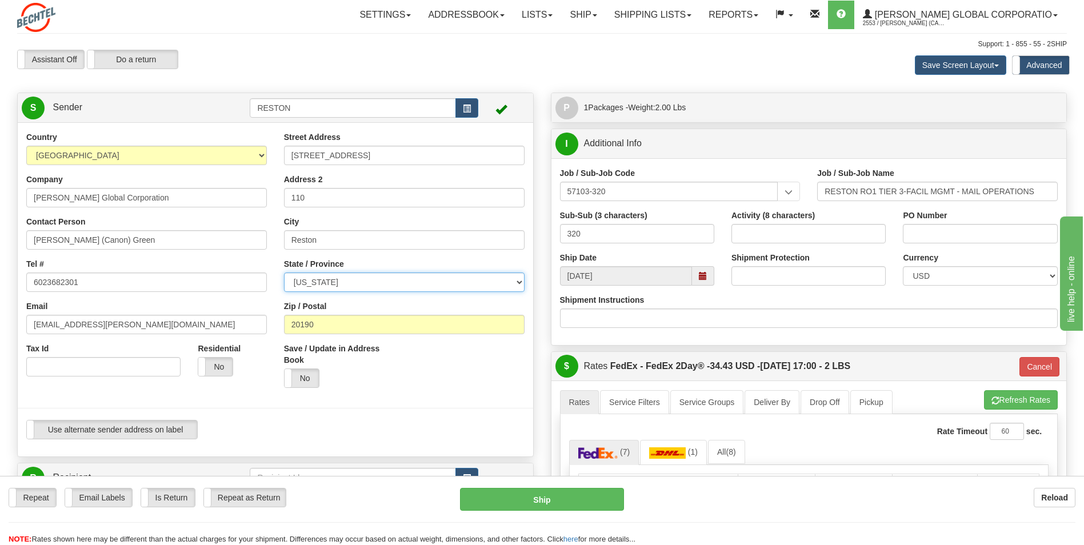
click at [519, 278] on select "ALABAMA ALASKA ARIZONA ARKANSAS Armed Forces America Armed Forces Europe Armed …" at bounding box center [404, 282] width 241 height 19
select select "VA"
click at [284, 273] on select "ALABAMA ALASKA ARIZONA ARKANSAS Armed Forces America Armed Forces Europe Armed …" at bounding box center [404, 282] width 241 height 19
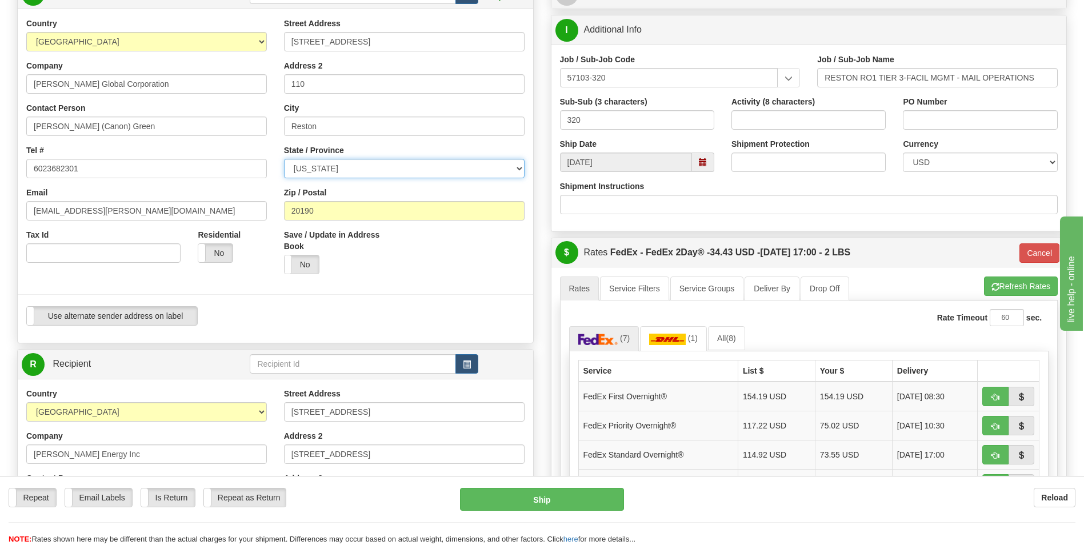
scroll to position [114, 0]
click at [297, 264] on label "No" at bounding box center [302, 264] width 34 height 18
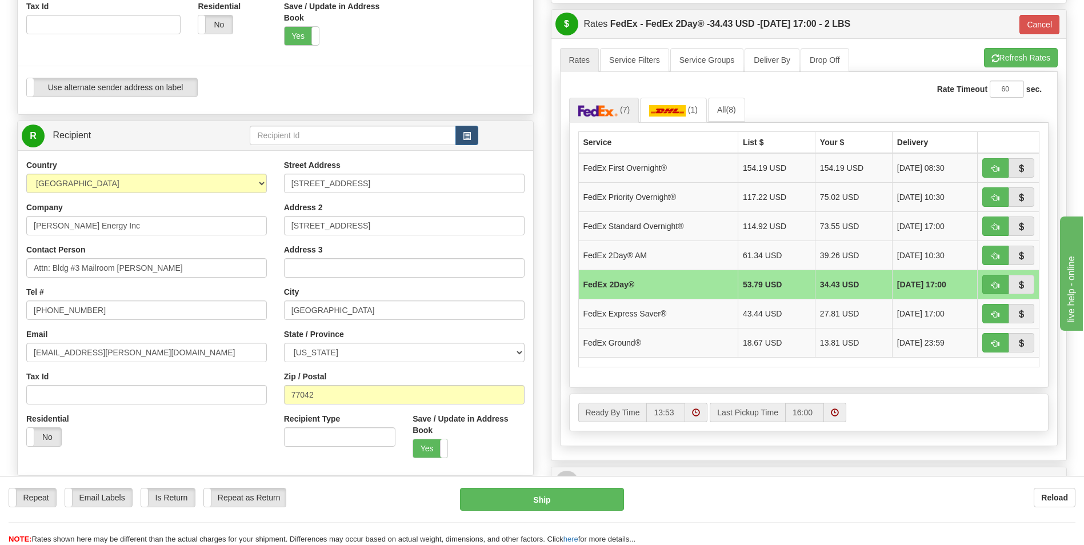
scroll to position [343, 0]
click at [523, 499] on button "Ship" at bounding box center [541, 499] width 163 height 23
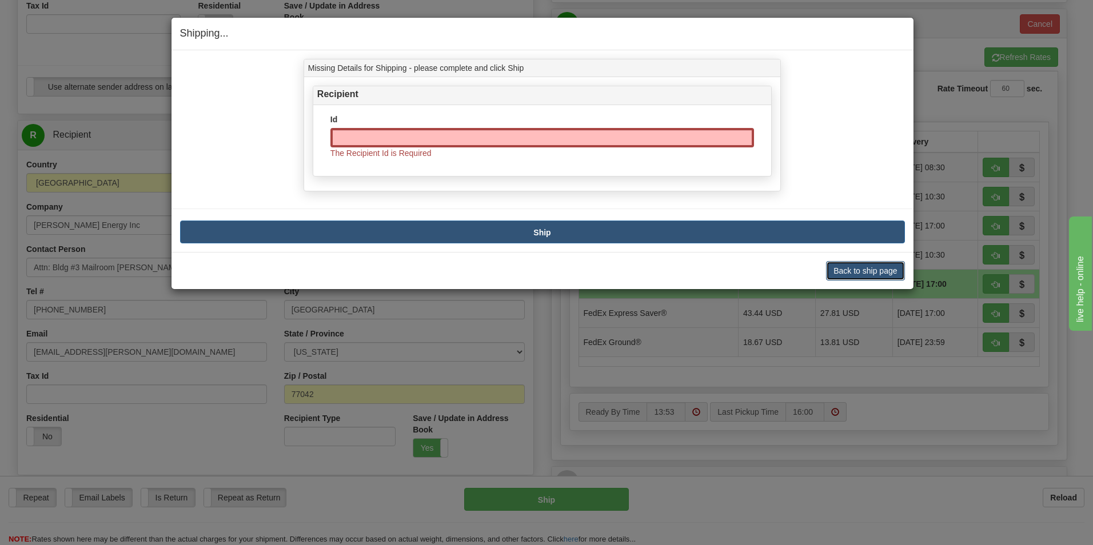
click at [838, 277] on button "Back to ship page" at bounding box center [865, 270] width 78 height 19
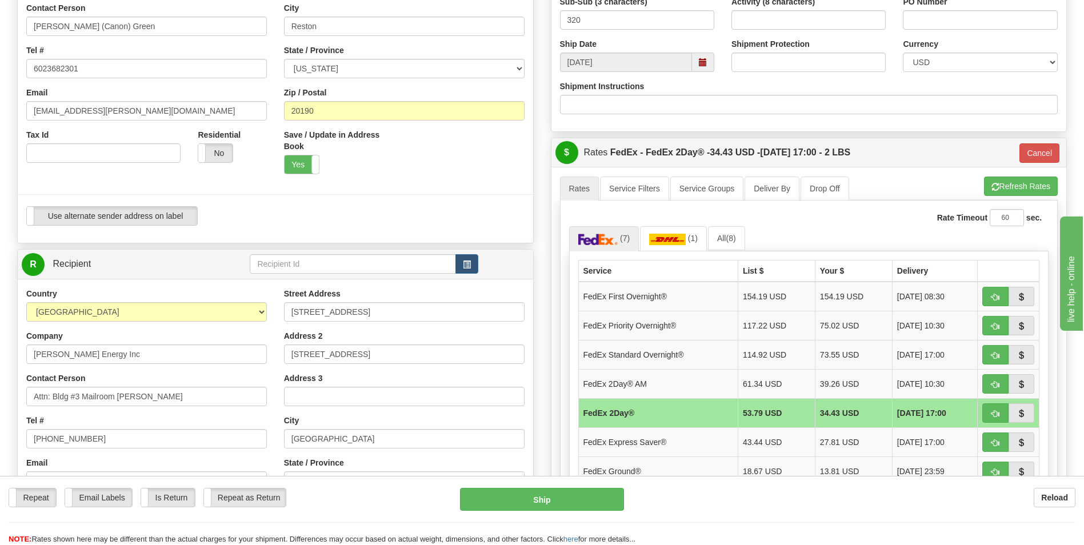
scroll to position [286, 0]
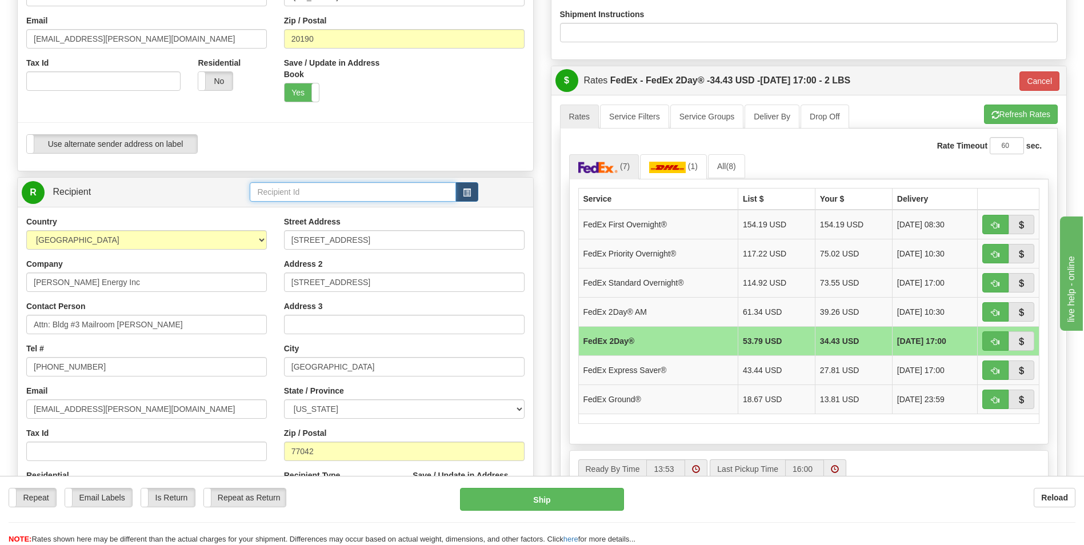
click at [263, 193] on input "text" at bounding box center [353, 191] width 206 height 19
type input "g"
type input "H"
type input "Bldg # 3 Mailroom"
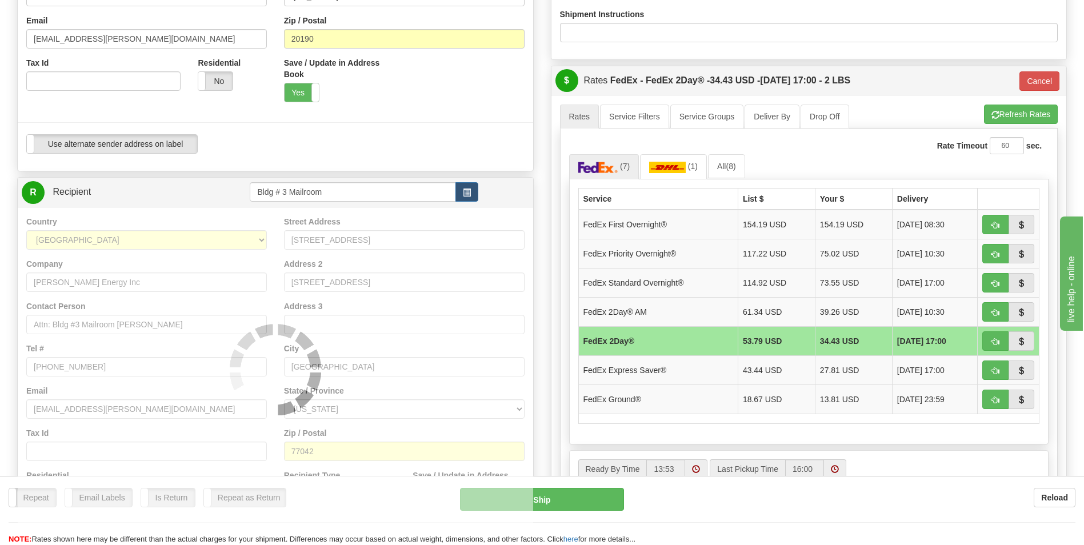
click at [499, 183] on td at bounding box center [503, 192] width 51 height 23
type input "03"
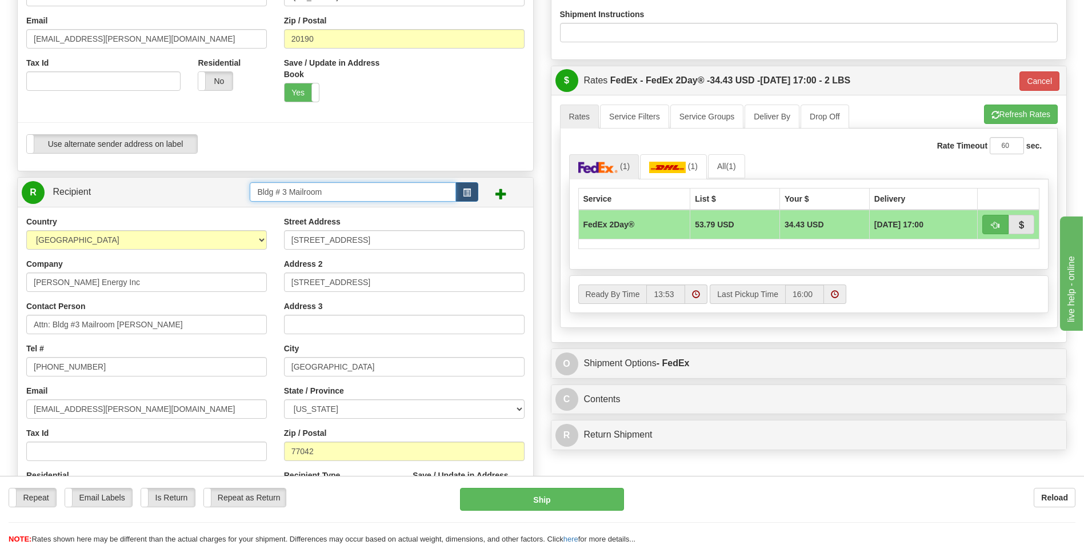
click at [329, 194] on input "Bldg # 3 Mailroom" at bounding box center [353, 191] width 206 height 19
type input "Bldg # 3 Mailroom - [GEOGRAPHIC_DATA]"
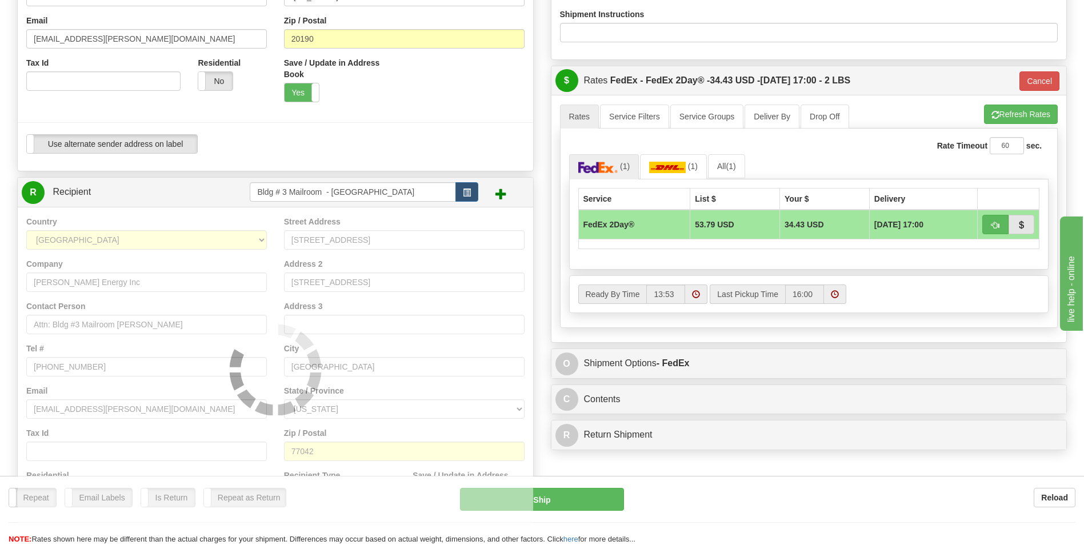
click at [501, 194] on span at bounding box center [501, 193] width 11 height 11
type input "03"
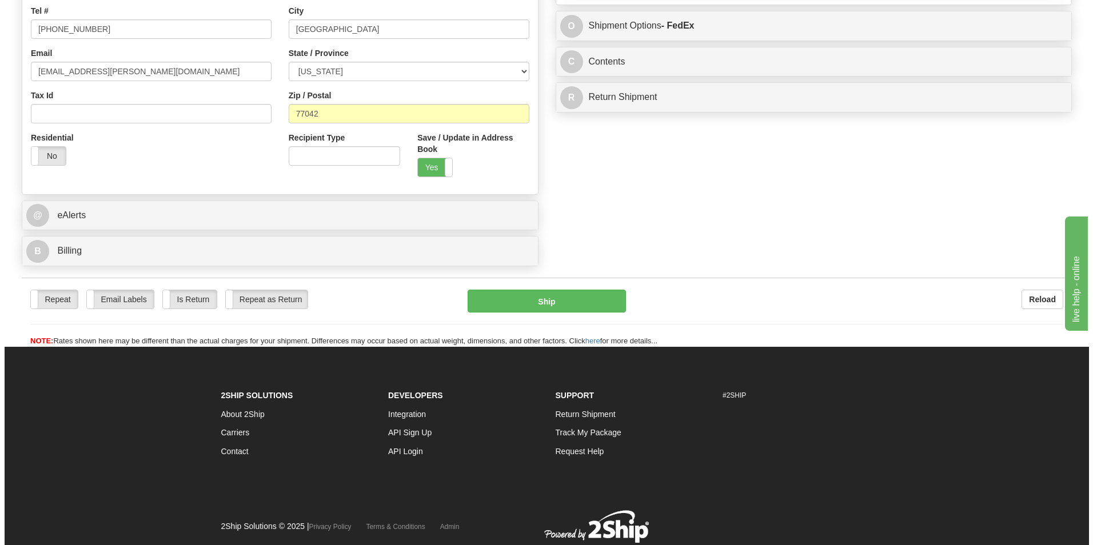
scroll to position [663, 0]
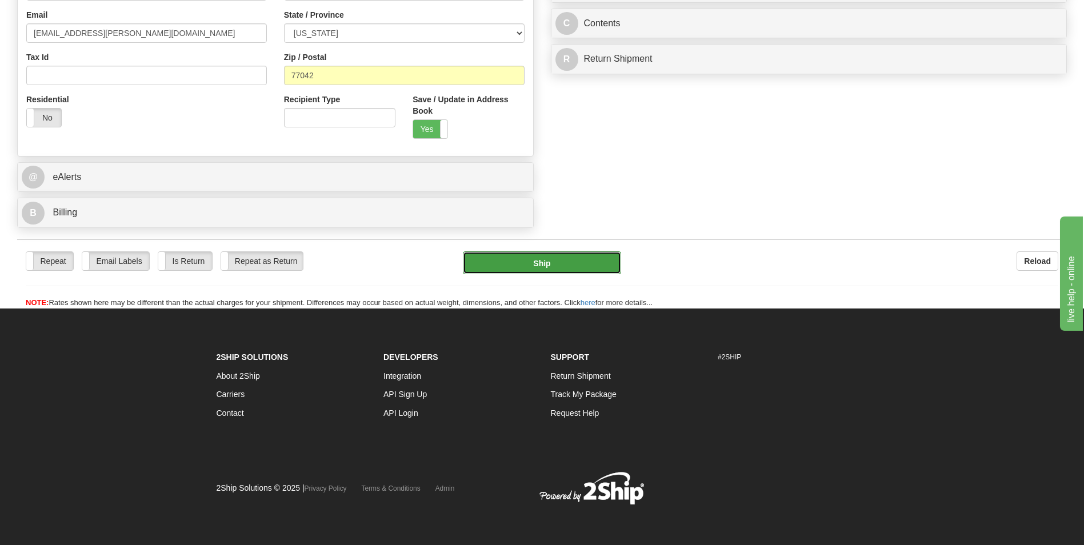
click at [555, 266] on button "Ship" at bounding box center [542, 263] width 158 height 23
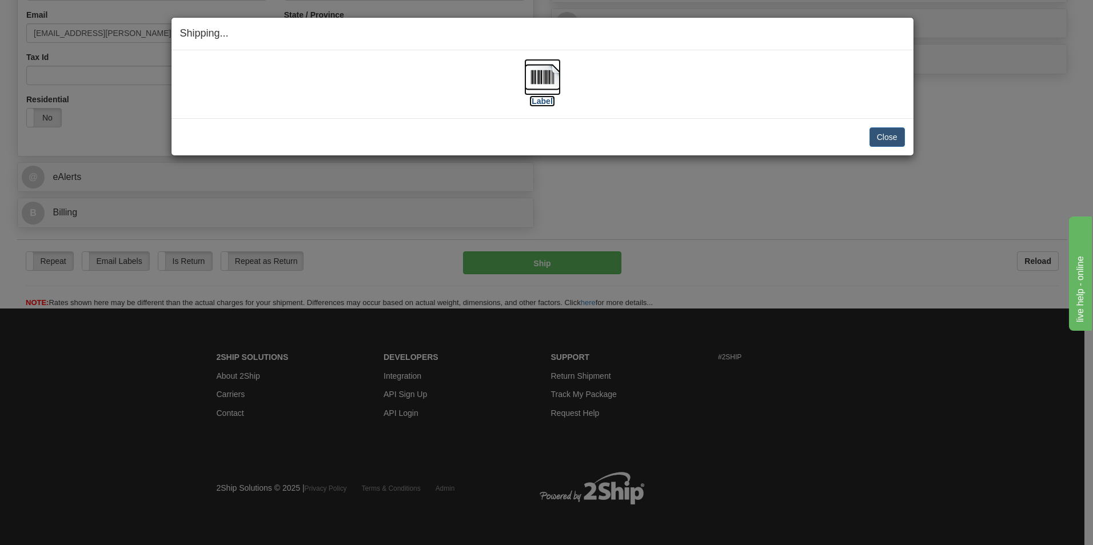
click at [547, 84] on img at bounding box center [542, 77] width 37 height 37
click at [890, 139] on button "Close" at bounding box center [887, 136] width 35 height 19
